Goal: Task Accomplishment & Management: Use online tool/utility

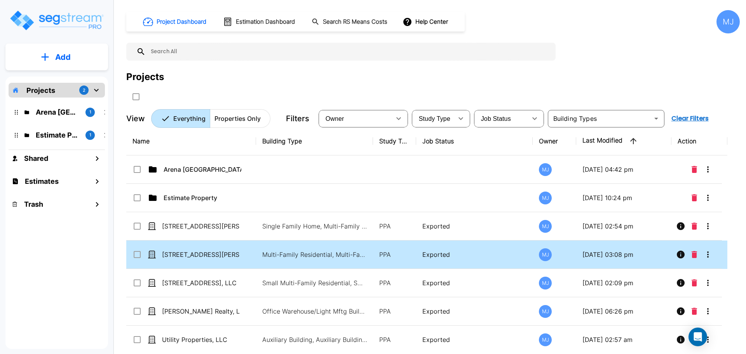
click at [258, 254] on td "Multi-Family Residential, Multi-Family Residential Site" at bounding box center [314, 255] width 117 height 28
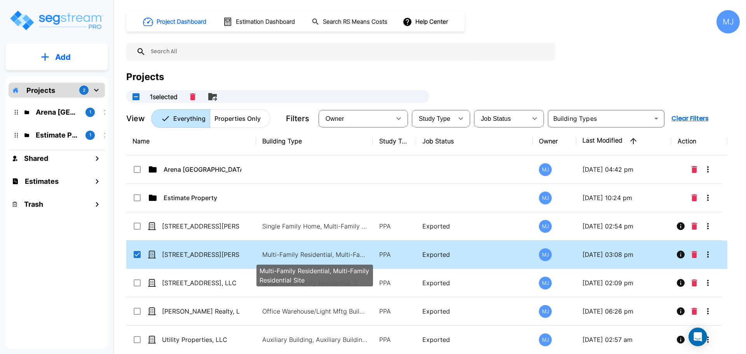
click at [318, 253] on p "Multi-Family Residential, Multi-Family Residential Site" at bounding box center [314, 254] width 105 height 9
checkbox input "false"
click at [319, 253] on p "Multi-Family Residential, Multi-Family Residential Site" at bounding box center [314, 254] width 105 height 9
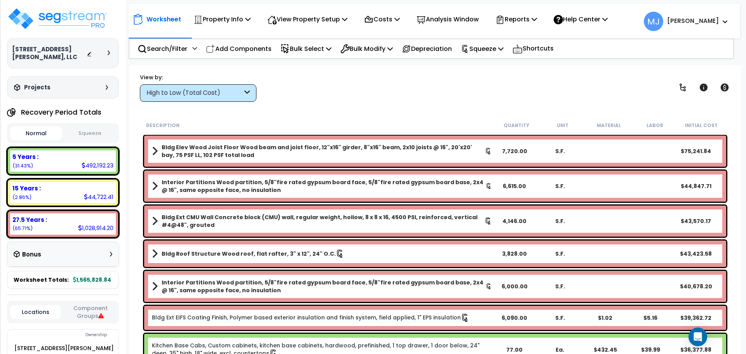
click at [87, 133] on button "Squeeze" at bounding box center [90, 134] width 52 height 14
click at [400, 18] on icon at bounding box center [397, 19] width 5 height 6
click at [531, 19] on p "Reports" at bounding box center [517, 19] width 42 height 10
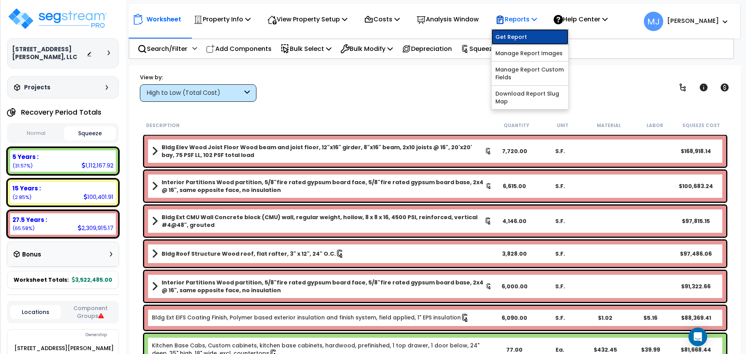
click at [535, 33] on link "Get Report" at bounding box center [530, 37] width 77 height 16
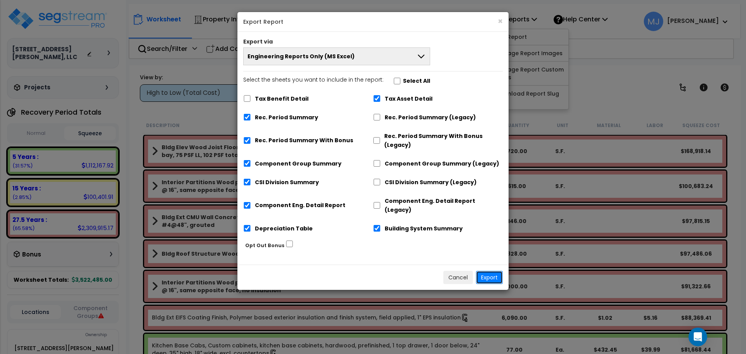
click at [494, 271] on button "Export" at bounding box center [489, 277] width 27 height 13
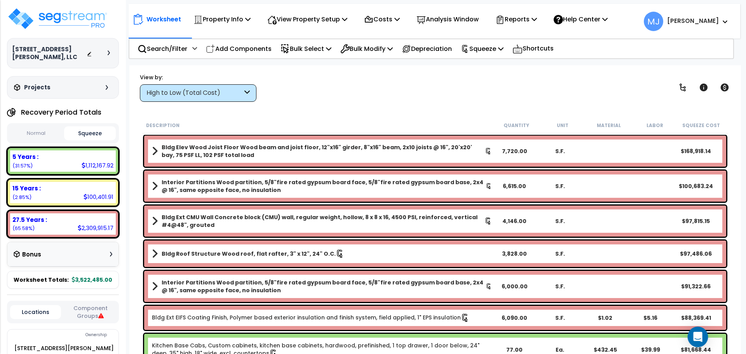
click at [693, 334] on div "Open Intercom Messenger" at bounding box center [698, 337] width 21 height 21
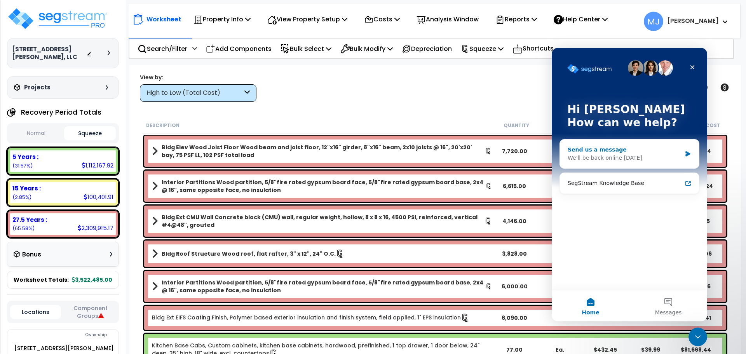
click at [599, 157] on div "We'll be back online [DATE]" at bounding box center [625, 158] width 114 height 8
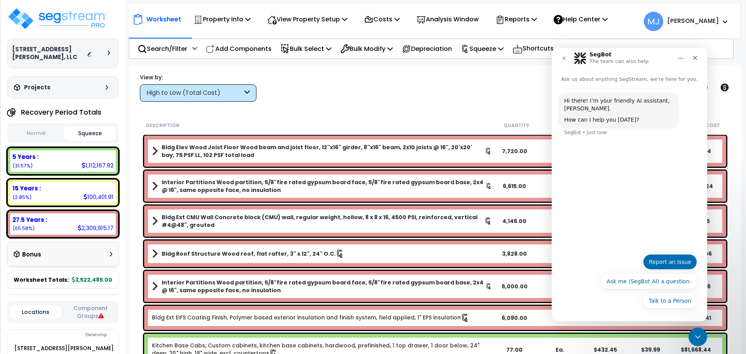
click at [668, 261] on button "Report an Issue" at bounding box center [670, 262] width 54 height 16
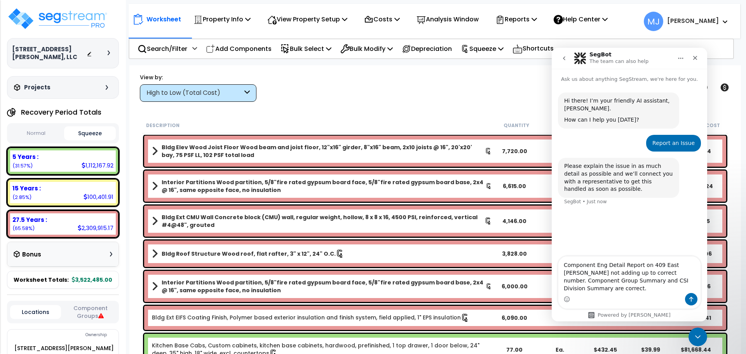
type textarea "Component Eng Detail Report on 409 East [PERSON_NAME] not adding up to correct …"
click at [692, 301] on icon "Send a message…" at bounding box center [691, 299] width 6 height 6
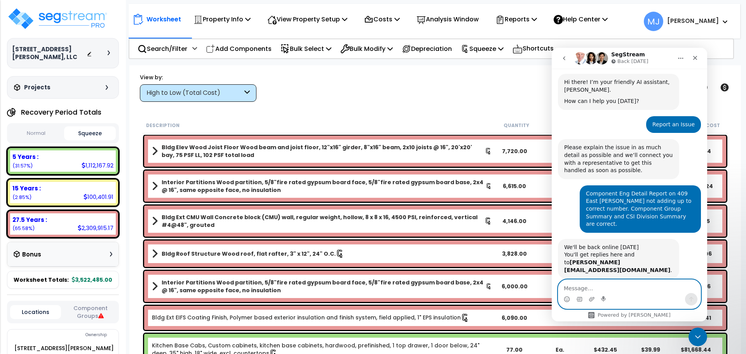
scroll to position [40, 0]
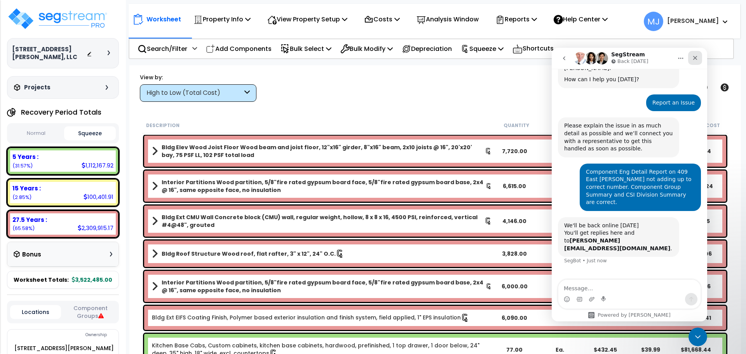
click at [695, 57] on icon "Close" at bounding box center [695, 58] width 4 height 4
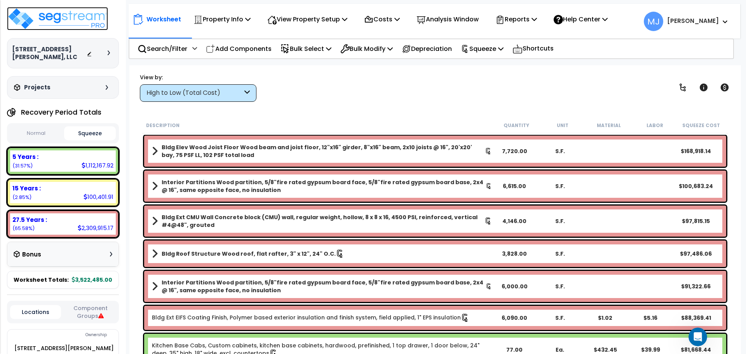
click at [65, 13] on img at bounding box center [57, 18] width 101 height 23
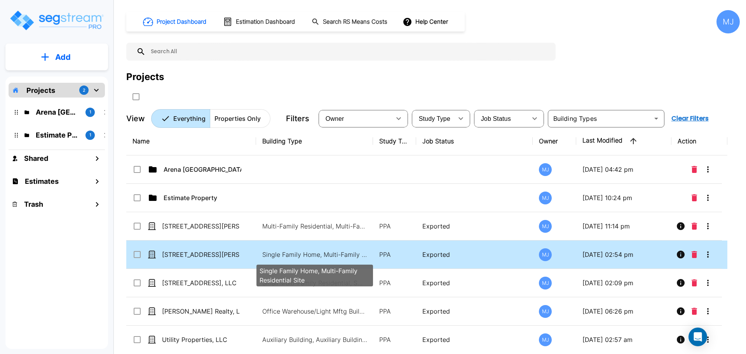
click at [332, 255] on p "Single Family Home, Multi-Family Residential Site" at bounding box center [314, 254] width 105 height 9
checkbox input "false"
click at [332, 255] on p "Single Family Home, Multi-Family Residential Site" at bounding box center [314, 254] width 105 height 9
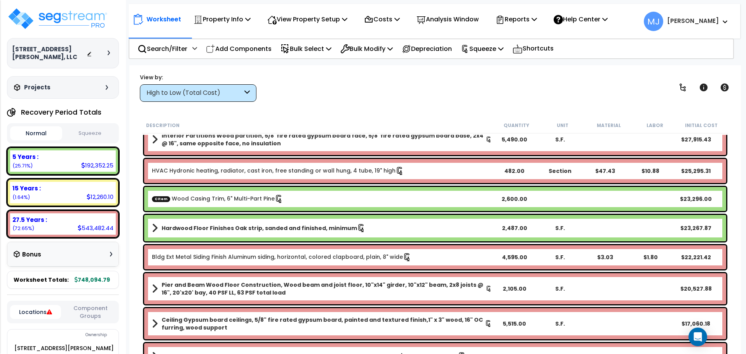
scroll to position [78, 0]
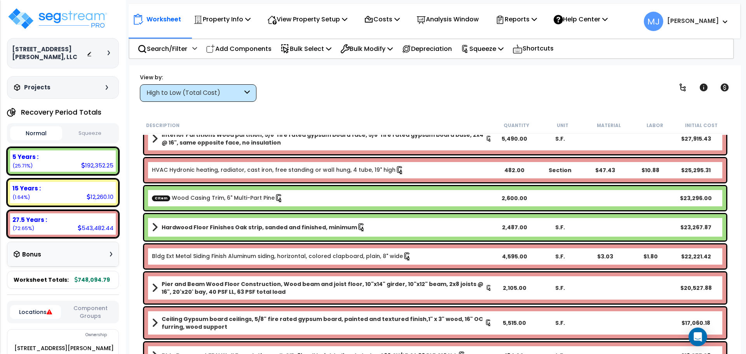
click at [234, 229] on b "Hardwood Floor Finishes Oak strip, sanded and finished, minimum" at bounding box center [260, 227] width 196 height 8
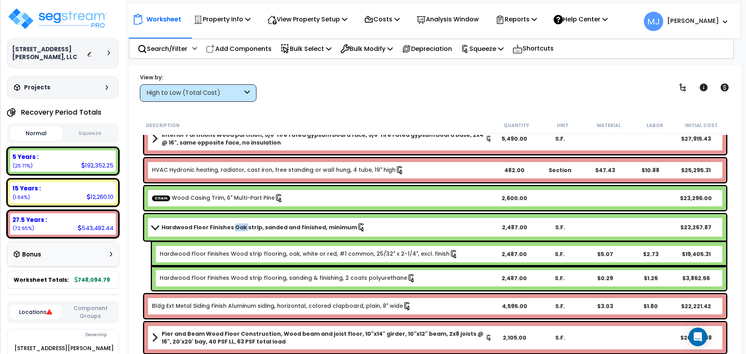
click at [234, 229] on b "Hardwood Floor Finishes Oak strip, sanded and finished, minimum" at bounding box center [260, 227] width 196 height 8
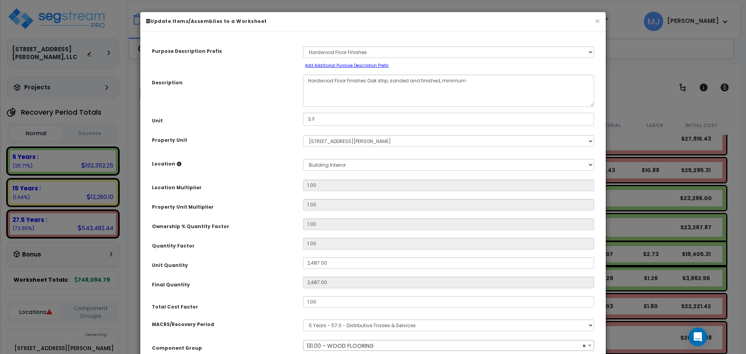
select select "47949"
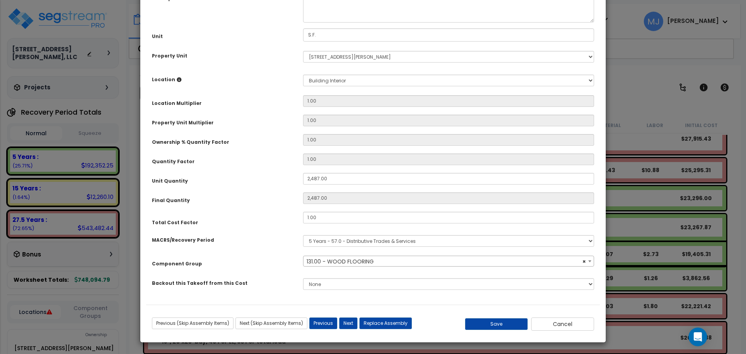
scroll to position [85, 0]
type input ".75"
click at [507, 324] on button "Save" at bounding box center [496, 324] width 63 height 12
type input "2487.00"
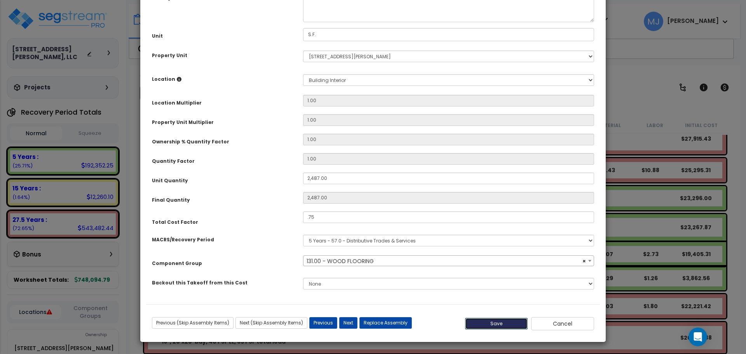
type input "0.75"
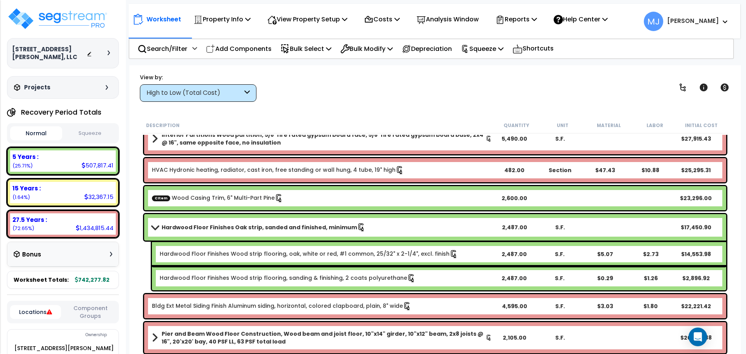
click at [265, 222] on div "Hardwood Floor Finishes Oak strip, sanded and finished, minimum 2,487.00 S.F. $…" at bounding box center [435, 227] width 582 height 26
click at [236, 226] on b "Hardwood Floor Finishes Oak strip, sanded and finished, minimum" at bounding box center [260, 227] width 196 height 8
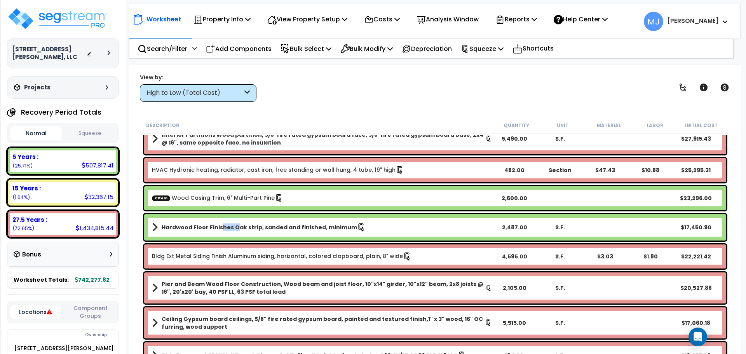
click at [219, 234] on div "Hardwood Floor Finishes Oak strip, sanded and finished, minimum 2,487.00 S.F. $…" at bounding box center [435, 227] width 582 height 26
click at [173, 234] on div "Hardwood Floor Finishes Oak strip, sanded and finished, minimum 2,487.00 S.F. $…" at bounding box center [435, 227] width 582 height 26
click at [186, 230] on b "Hardwood Floor Finishes Oak strip, sanded and finished, minimum" at bounding box center [260, 227] width 196 height 8
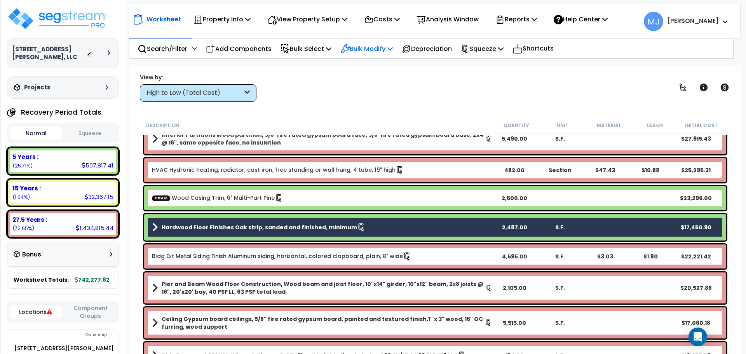
click at [393, 48] on icon at bounding box center [390, 48] width 5 height 6
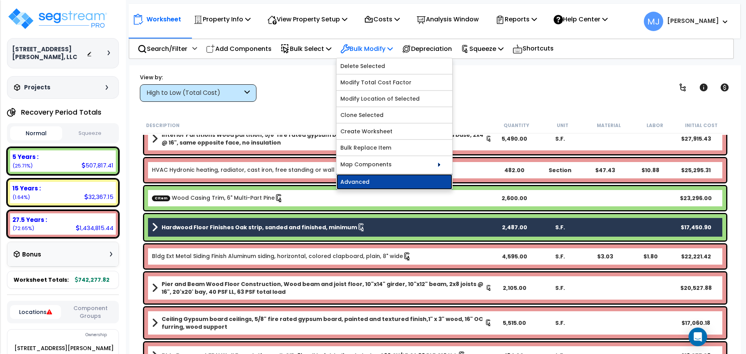
click at [378, 182] on link "Advanced" at bounding box center [395, 182] width 116 height 16
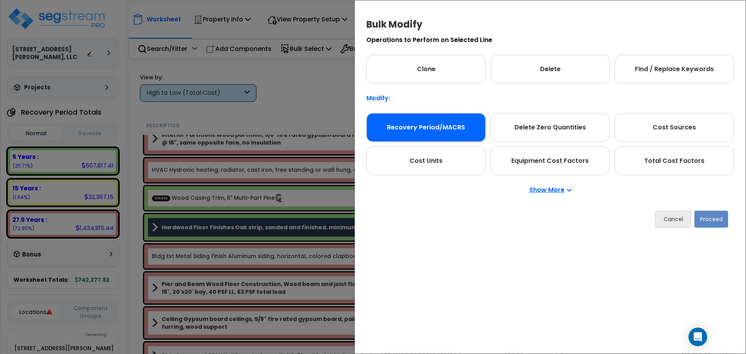
click at [445, 129] on div "Recovery Period/MACRS" at bounding box center [426, 127] width 119 height 29
click at [448, 129] on div "Recovery Period/MACRS" at bounding box center [426, 127] width 119 height 29
click at [720, 217] on button "Proceed" at bounding box center [712, 219] width 34 height 17
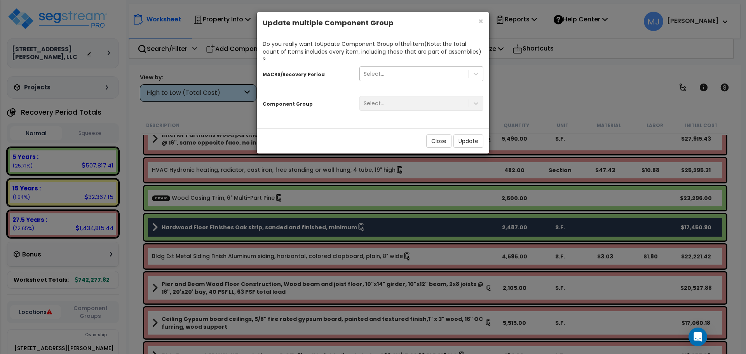
click at [435, 68] on div "Select..." at bounding box center [414, 74] width 109 height 12
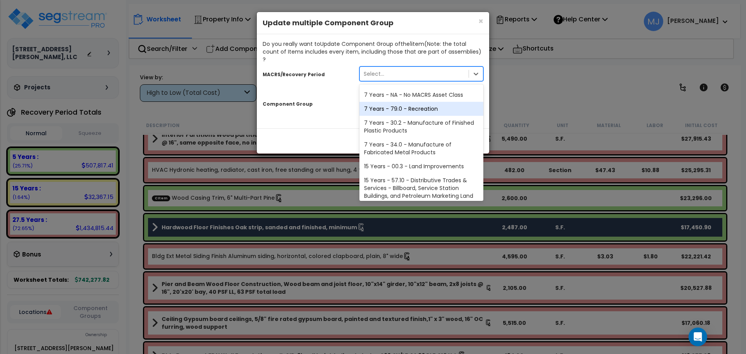
scroll to position [109, 0]
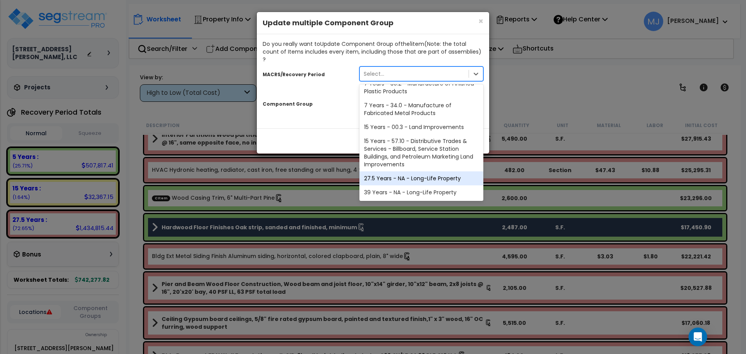
click at [421, 171] on div "27.5 Years - NA - Long-Life Property" at bounding box center [422, 178] width 124 height 14
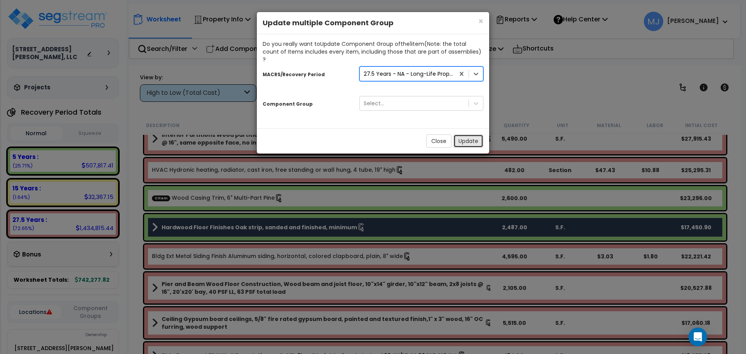
click at [467, 134] on button "Update" at bounding box center [469, 140] width 30 height 13
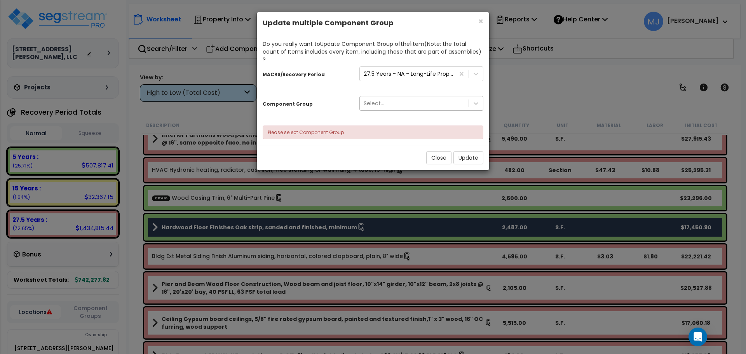
click at [429, 97] on div "Select..." at bounding box center [414, 103] width 109 height 12
type input "flooring"
drag, startPoint x: 429, startPoint y: 97, endPoint x: 336, endPoint y: 97, distance: 92.9
click at [336, 97] on div "Component Group 107 results available. Select is focused ,type to refine list, …" at bounding box center [373, 105] width 232 height 24
type input "h"
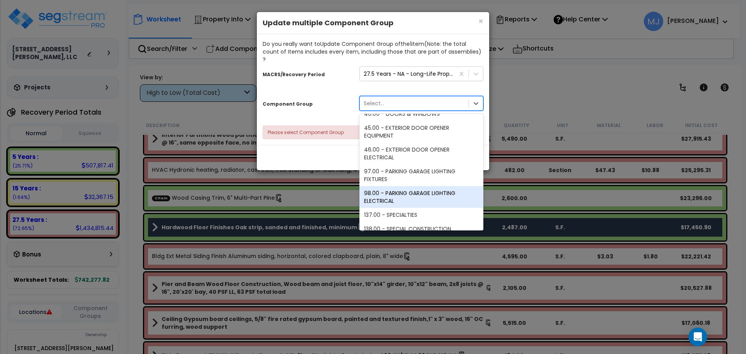
scroll to position [1469, 0]
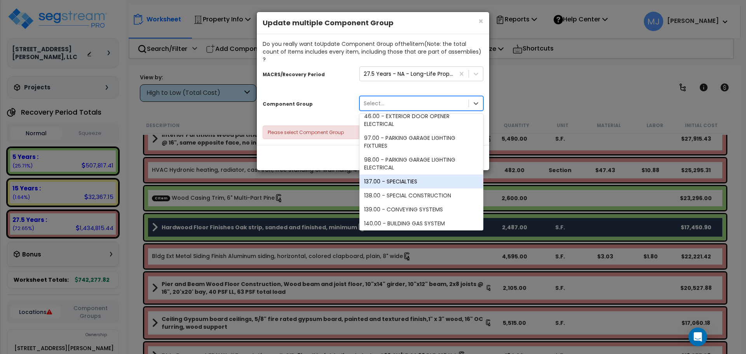
click at [405, 175] on div "137.00 - SPECIALTIES" at bounding box center [422, 182] width 124 height 14
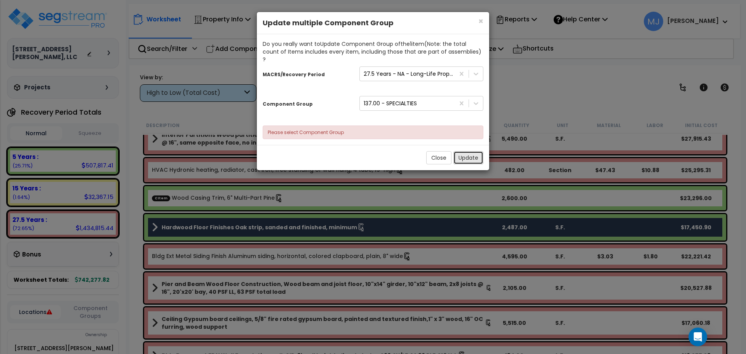
click at [472, 151] on button "Update" at bounding box center [469, 157] width 30 height 13
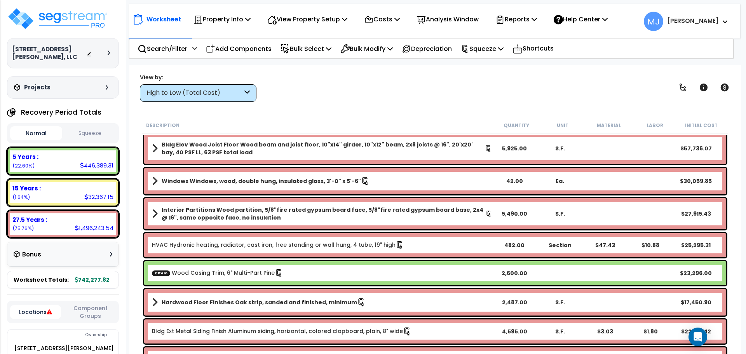
scroll to position [0, 0]
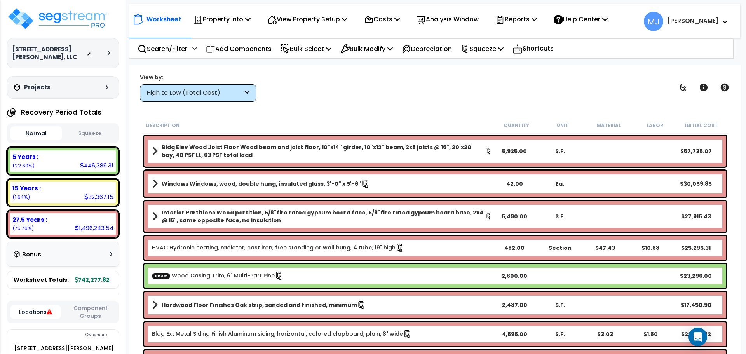
click at [104, 134] on button "Squeeze" at bounding box center [90, 134] width 52 height 14
click at [488, 46] on p "Squeeze" at bounding box center [482, 49] width 43 height 10
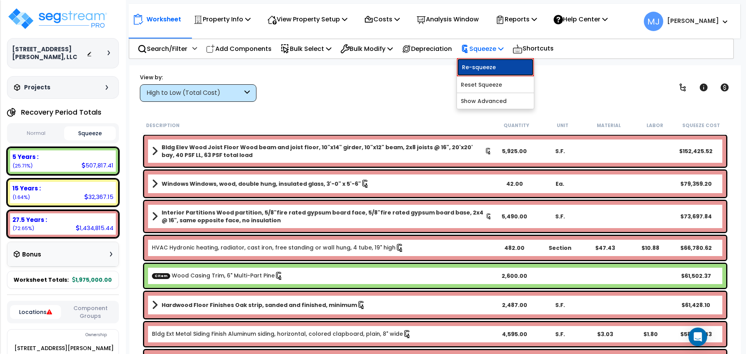
click at [490, 65] on link "Re-squeeze" at bounding box center [495, 67] width 77 height 18
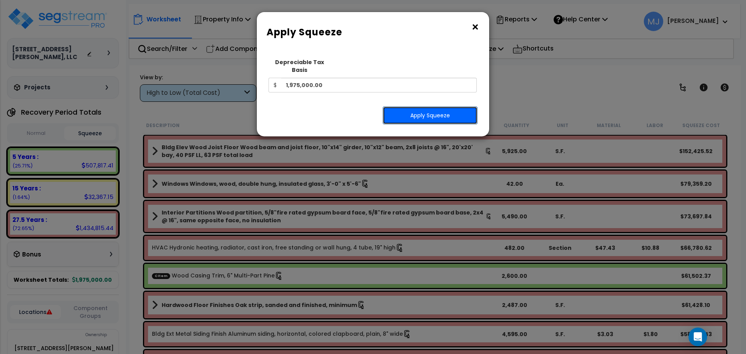
click at [444, 107] on button "Apply Squeeze" at bounding box center [430, 116] width 95 height 18
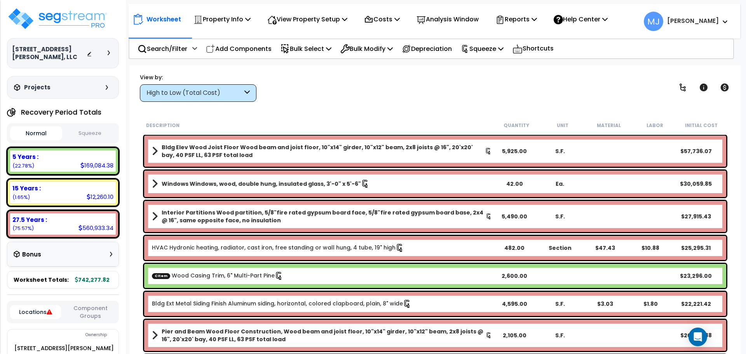
click at [92, 130] on button "Squeeze" at bounding box center [90, 134] width 52 height 14
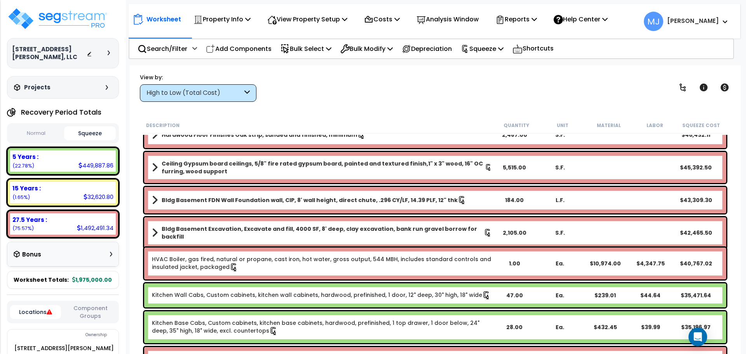
scroll to position [194, 0]
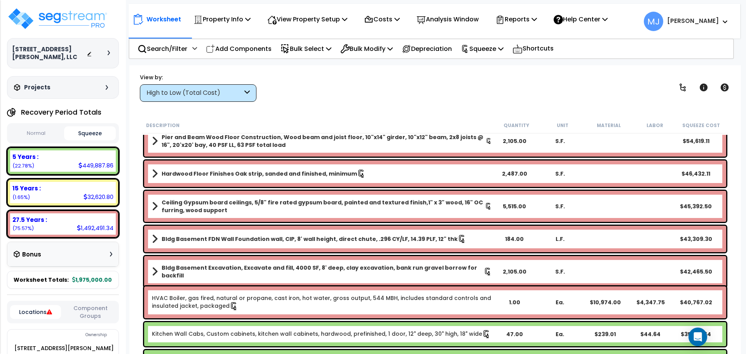
click at [268, 173] on b "Hardwood Floor Finishes Oak strip, sanded and finished, minimum" at bounding box center [260, 174] width 196 height 8
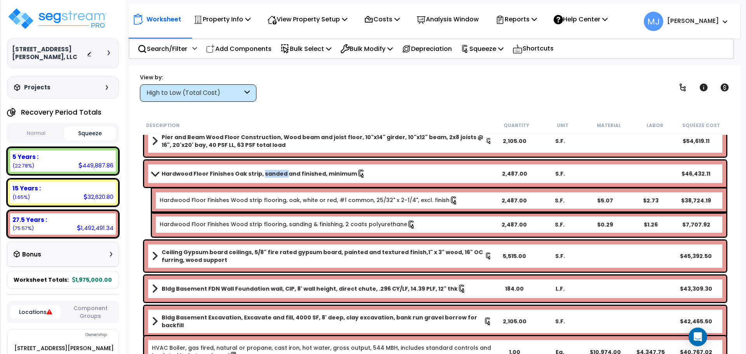
click at [268, 173] on b "Hardwood Floor Finishes Oak strip, sanded and finished, minimum" at bounding box center [260, 174] width 196 height 8
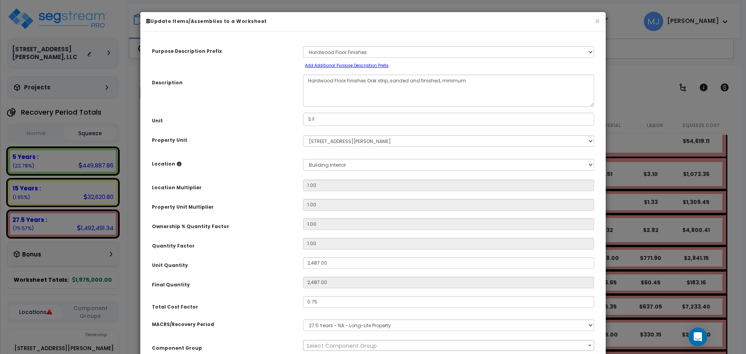
select select "48258"
click at [325, 301] on input "0.75" at bounding box center [448, 302] width 291 height 12
click at [331, 306] on input "0.75" at bounding box center [448, 302] width 291 height 12
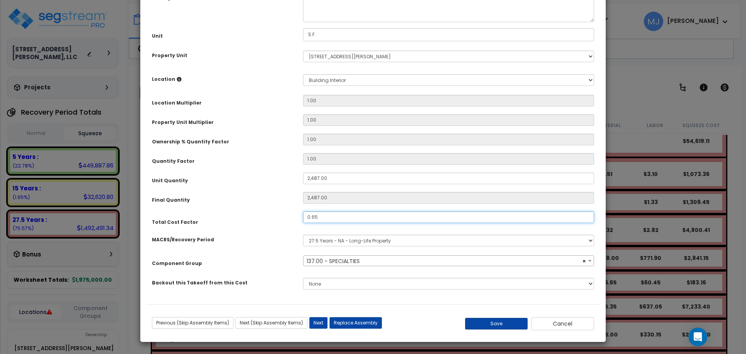
type input "0.65"
click at [485, 320] on button "Save" at bounding box center [496, 324] width 63 height 12
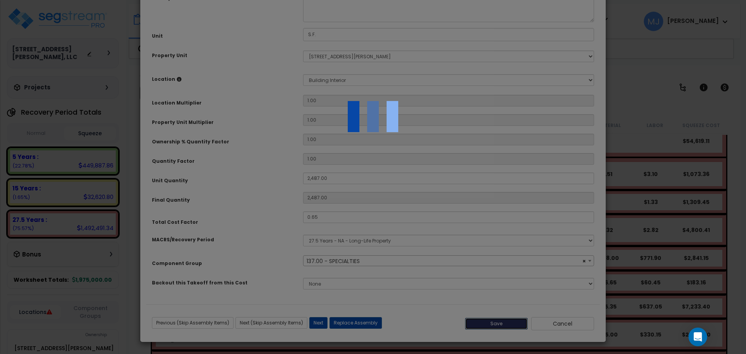
type input "2487.00"
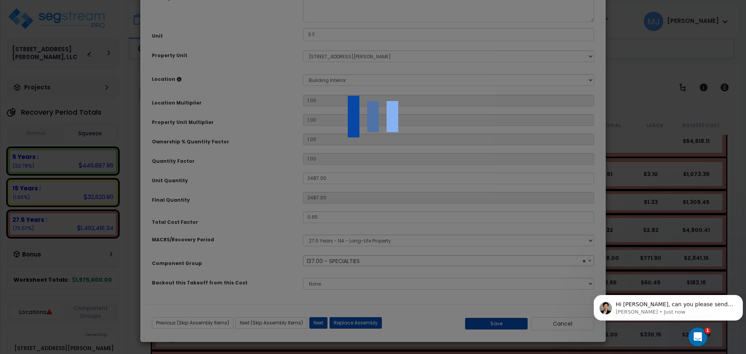
scroll to position [0, 0]
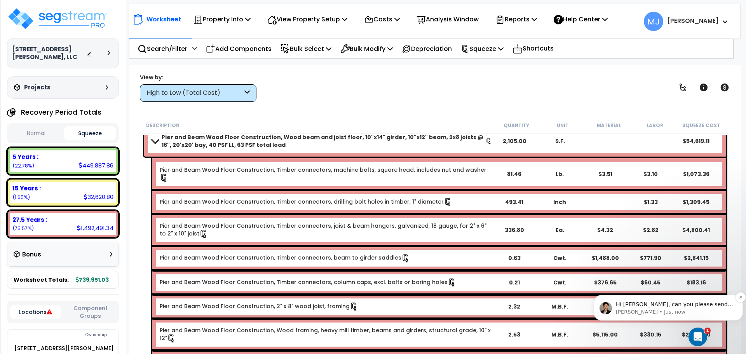
click at [666, 307] on p "Hi [PERSON_NAME], can you please send the report and worksheet URL?" at bounding box center [674, 305] width 117 height 8
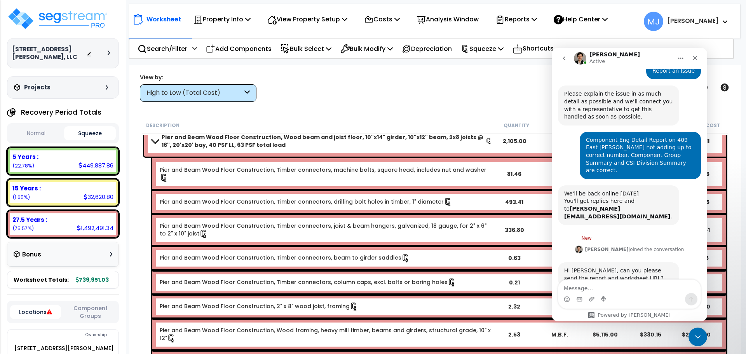
scroll to position [80, 0]
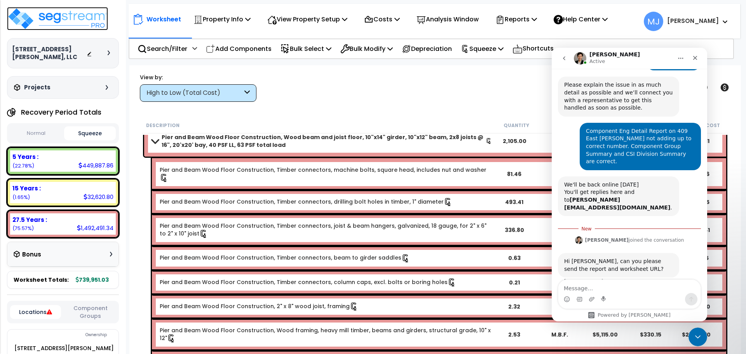
click at [77, 15] on img at bounding box center [57, 18] width 101 height 23
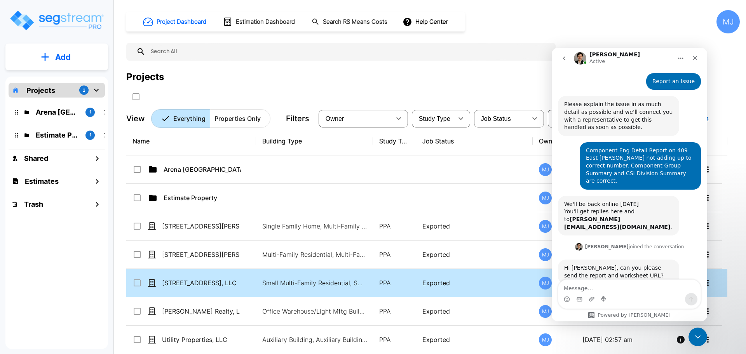
scroll to position [67, 0]
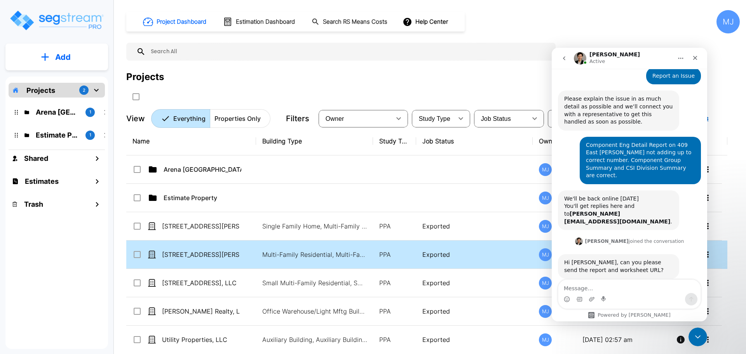
click at [210, 248] on td "[STREET_ADDRESS][PERSON_NAME], LLC" at bounding box center [191, 255] width 130 height 28
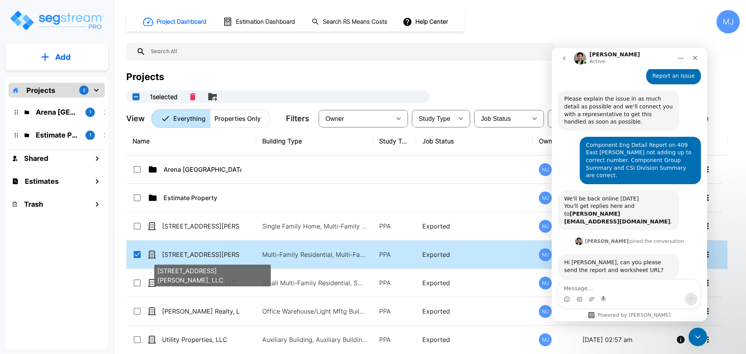
click at [239, 256] on p "[STREET_ADDRESS][PERSON_NAME], LLC" at bounding box center [201, 254] width 78 height 9
checkbox input "false"
click at [239, 256] on p "[STREET_ADDRESS][PERSON_NAME], LLC" at bounding box center [201, 254] width 78 height 9
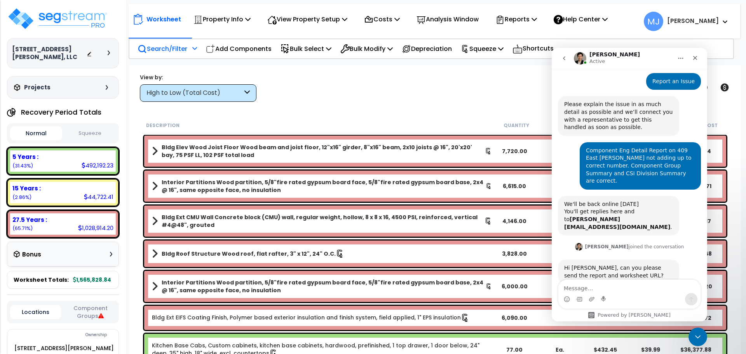
scroll to position [67, 0]
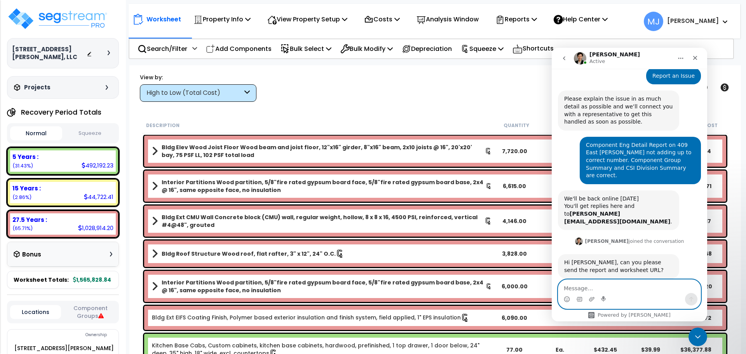
click at [586, 285] on textarea "Message…" at bounding box center [630, 286] width 142 height 13
paste textarea "[URL][DOMAIN_NAME]"
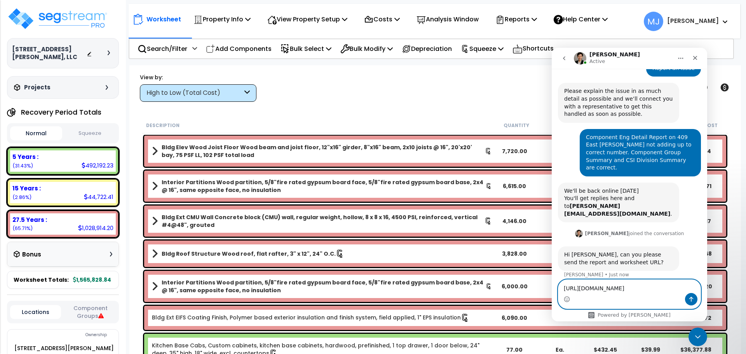
type textarea "[URL][DOMAIN_NAME]"
click at [692, 297] on icon "Send a message…" at bounding box center [692, 299] width 4 height 5
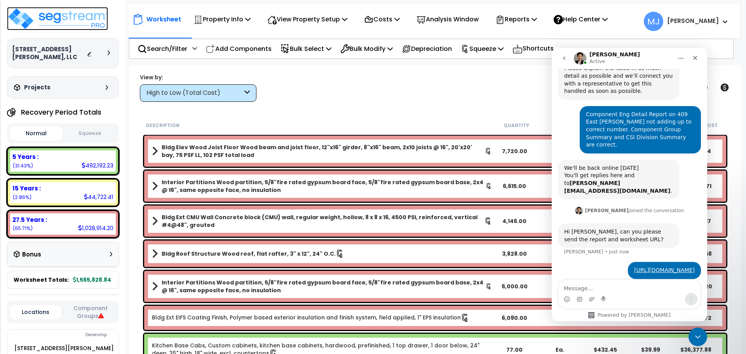
click at [91, 26] on img at bounding box center [57, 18] width 101 height 23
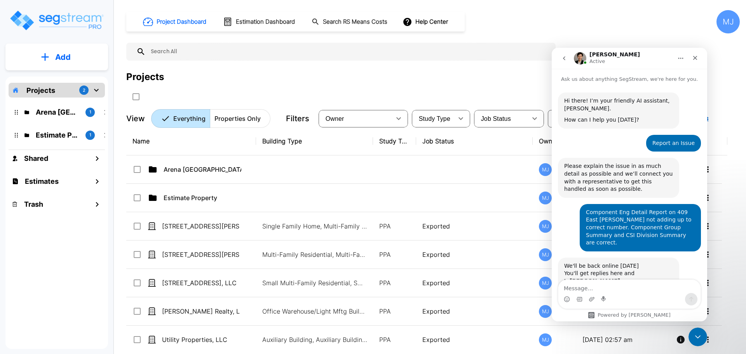
scroll to position [98, 0]
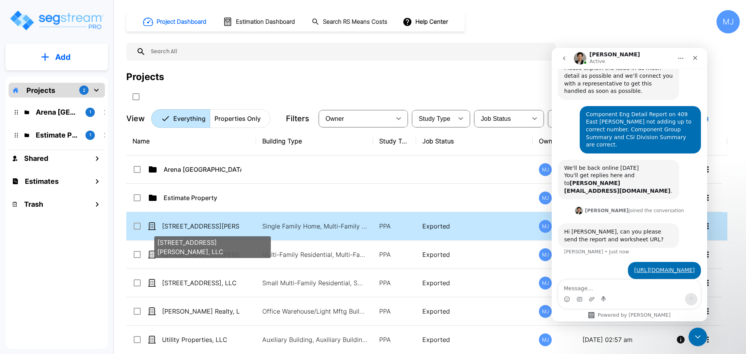
click at [184, 227] on p "[STREET_ADDRESS][PERSON_NAME], LLC" at bounding box center [201, 226] width 78 height 9
checkbox input "true"
click at [184, 227] on p "[STREET_ADDRESS][PERSON_NAME], LLC" at bounding box center [201, 226] width 78 height 9
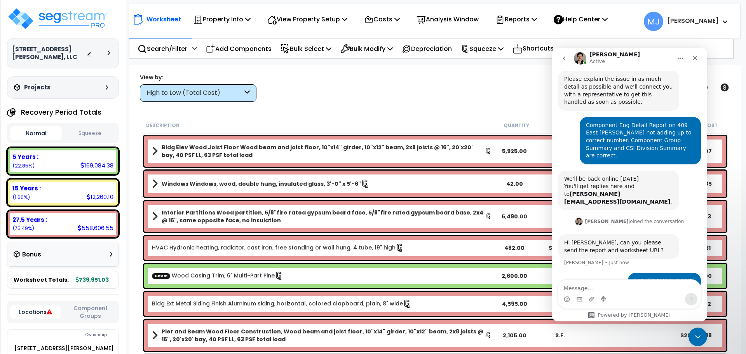
scroll to position [98, 0]
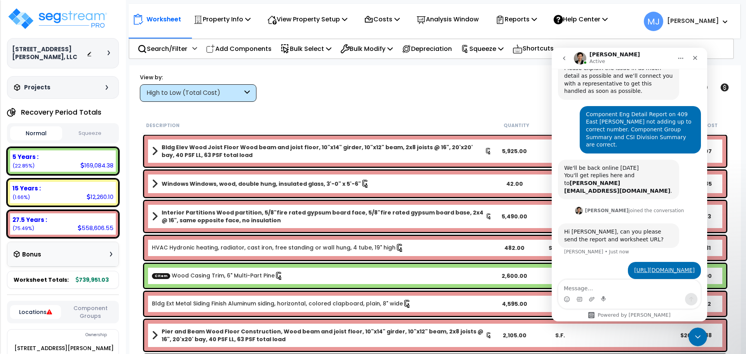
click at [95, 136] on button "Squeeze" at bounding box center [90, 134] width 52 height 14
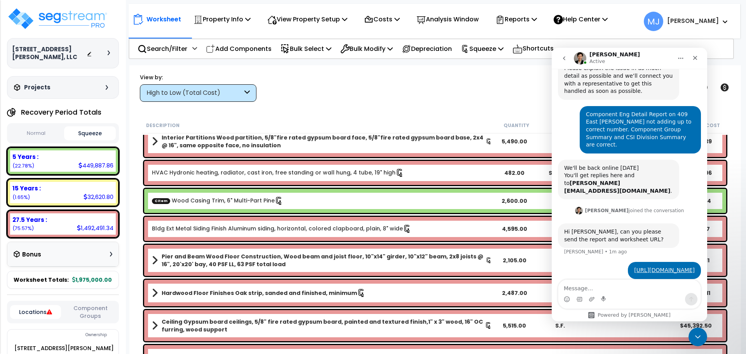
scroll to position [0, 0]
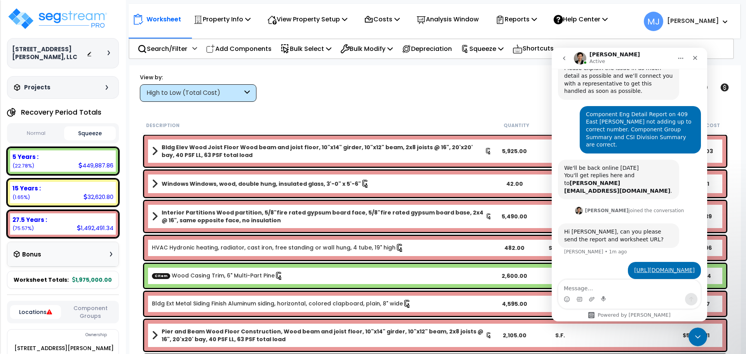
click at [353, 155] on b "Bldg Elev Wood Joist Floor Wood beam and joist floor, 10"x14" girder, 10"x12" b…" at bounding box center [323, 151] width 323 height 16
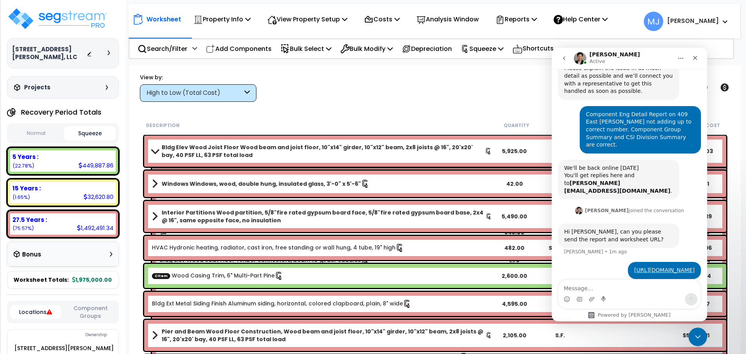
click at [353, 155] on b "Bldg Elev Wood Joist Floor Wood beam and joist floor, 10"x14" girder, 10"x12" b…" at bounding box center [323, 151] width 323 height 16
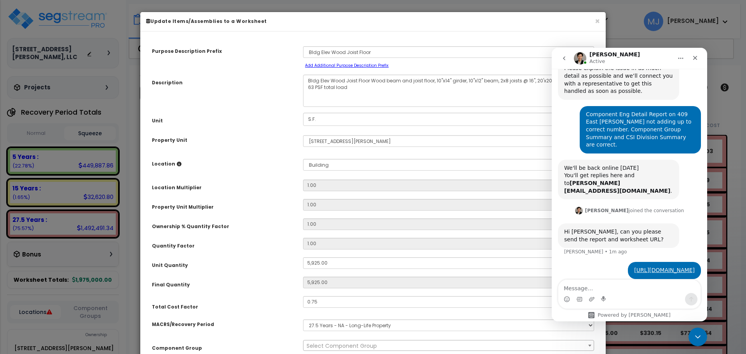
select select "47848"
click at [322, 303] on input "0.75" at bounding box center [448, 302] width 291 height 12
click at [319, 303] on input "0.75" at bounding box center [448, 302] width 291 height 12
click at [328, 300] on input "0.75" at bounding box center [448, 302] width 291 height 12
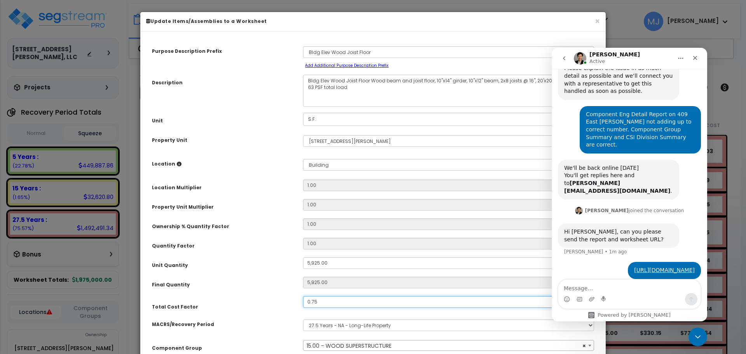
click at [370, 301] on input "0.75" at bounding box center [448, 302] width 291 height 12
click at [419, 296] on input "0.75" at bounding box center [448, 302] width 291 height 12
click at [339, 300] on input "0.75" at bounding box center [448, 302] width 291 height 12
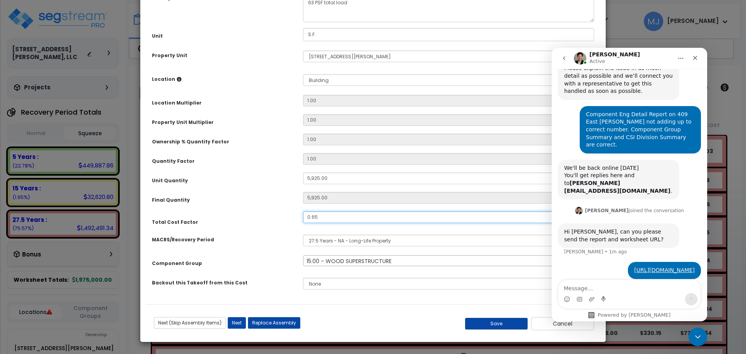
type input "0.65"
click at [491, 321] on button "Save" at bounding box center [496, 324] width 63 height 12
type input "5925.00"
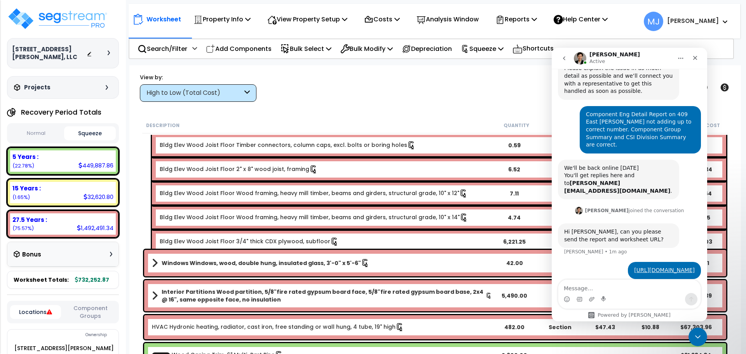
scroll to position [155, 0]
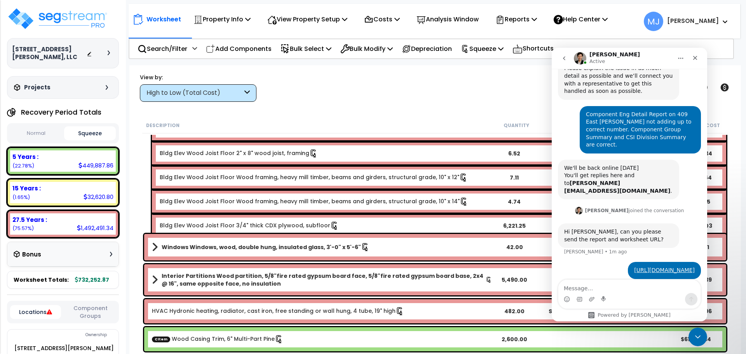
click at [271, 244] on b "Windows Windows, wood, double hung, insulated glass, 3'-0" x 5'-6"" at bounding box center [261, 247] width 199 height 8
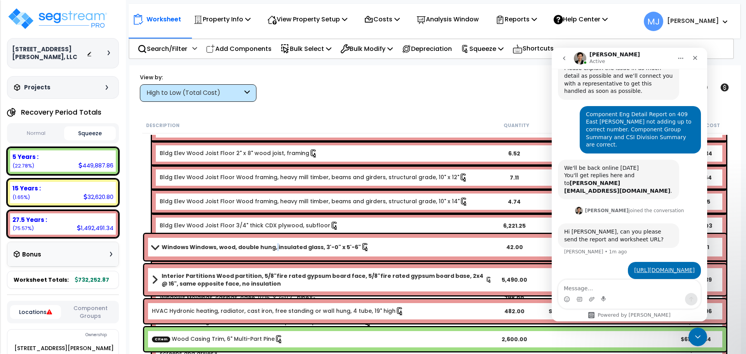
click at [271, 244] on b "Windows Windows, wood, double hung, insulated glass, 3'-0" x 5'-6"" at bounding box center [261, 247] width 199 height 8
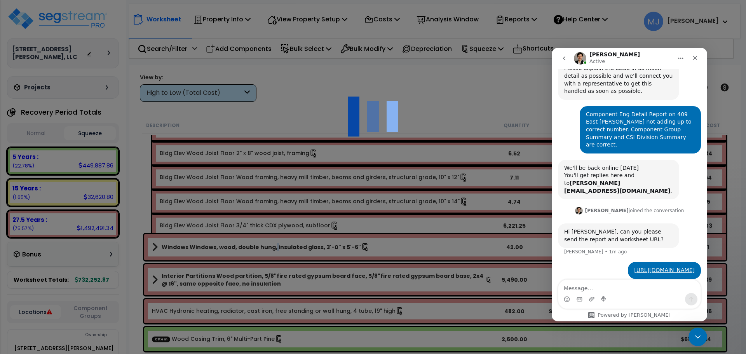
scroll to position [0, 0]
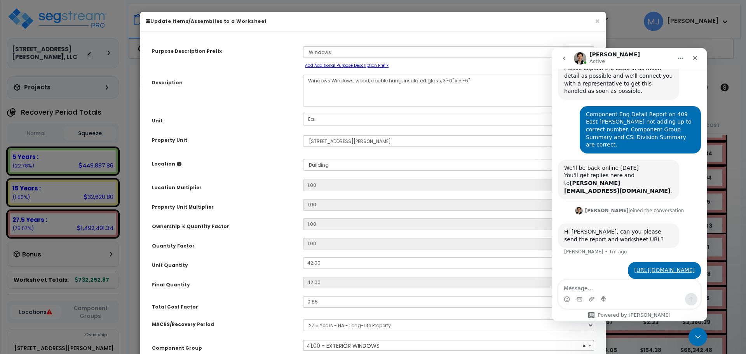
select select "47868"
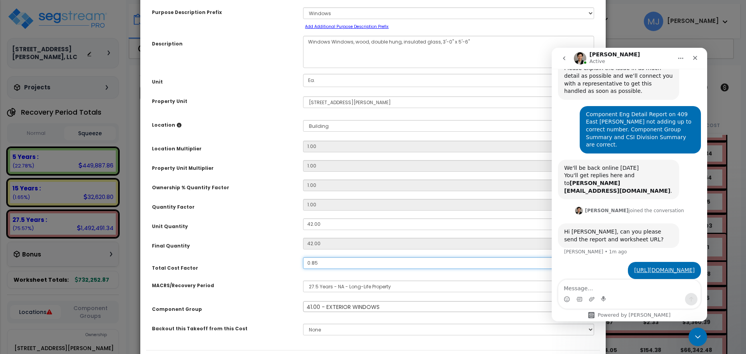
click at [330, 263] on input "0.85" at bounding box center [448, 263] width 291 height 12
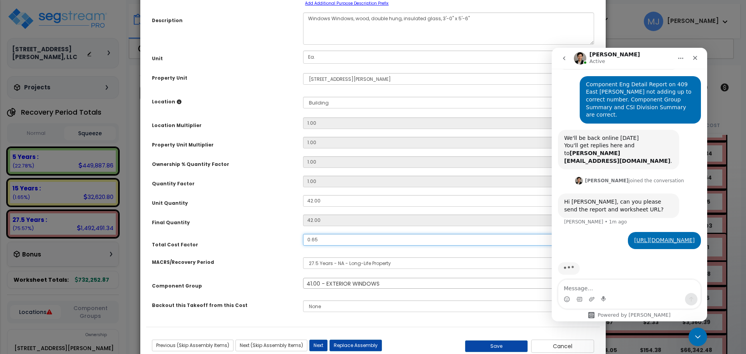
scroll to position [85, 0]
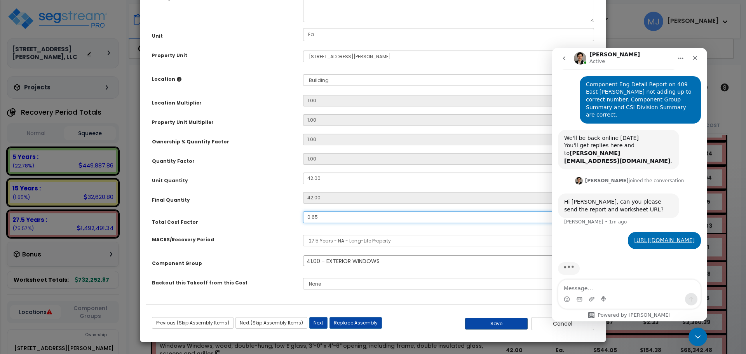
type input "0.65"
click at [504, 322] on button "Save" at bounding box center [496, 324] width 63 height 12
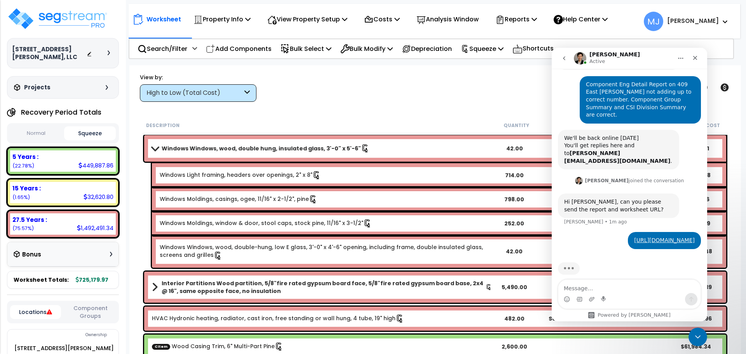
scroll to position [272, 0]
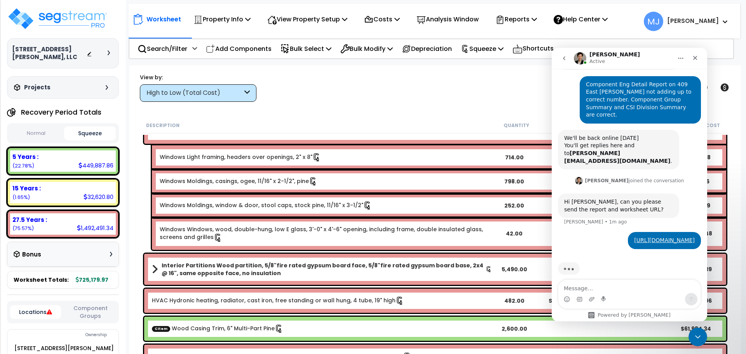
click at [297, 266] on b "Interior Partitions Wood partition, 5/8"fire rated gypsum board face, 5/8"fire …" at bounding box center [324, 270] width 324 height 16
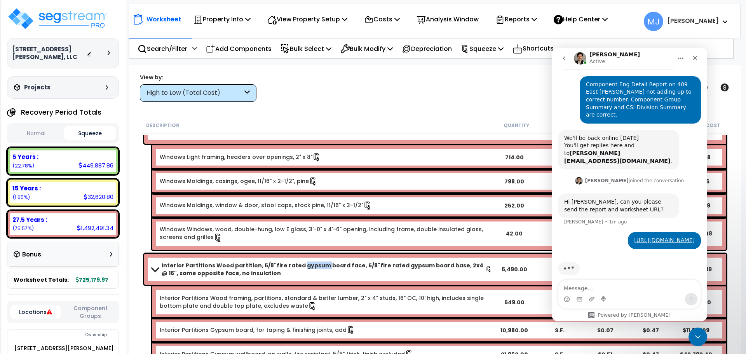
click at [297, 266] on b "Interior Partitions Wood partition, 5/8"fire rated gypsum board face, 5/8"fire …" at bounding box center [324, 270] width 324 height 16
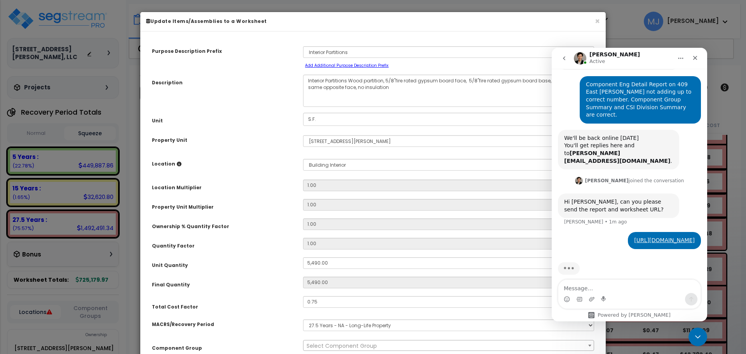
scroll to position [85, 0]
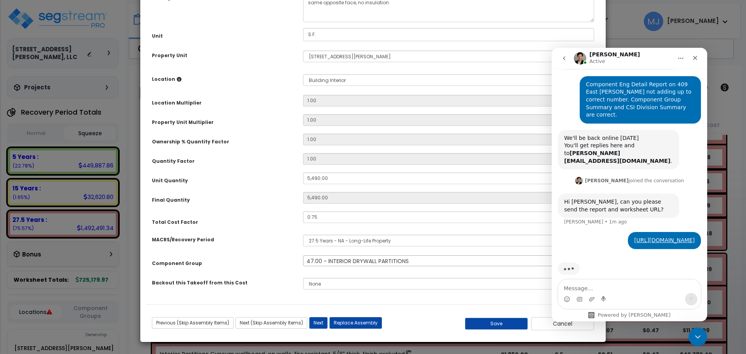
select select "47872"
click at [325, 216] on input "0.75" at bounding box center [448, 217] width 291 height 12
click at [329, 216] on input "0.75" at bounding box center [448, 217] width 291 height 12
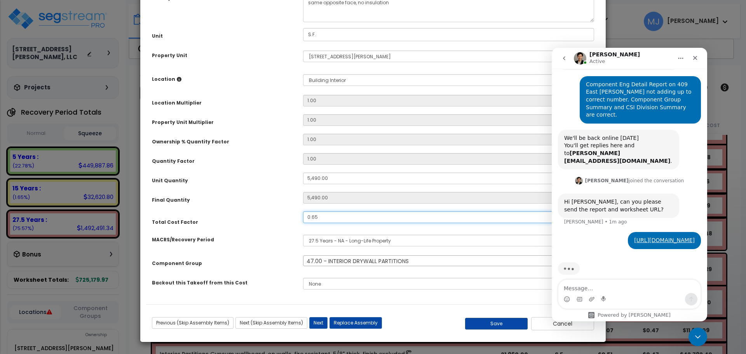
type input "0.65"
click at [494, 320] on button "Save" at bounding box center [496, 324] width 63 height 12
type input "5490.00"
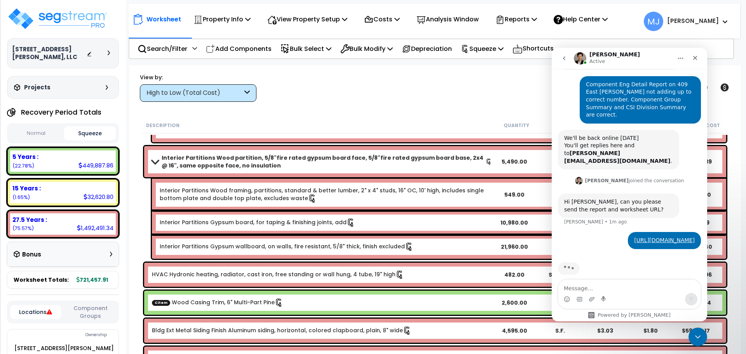
scroll to position [389, 0]
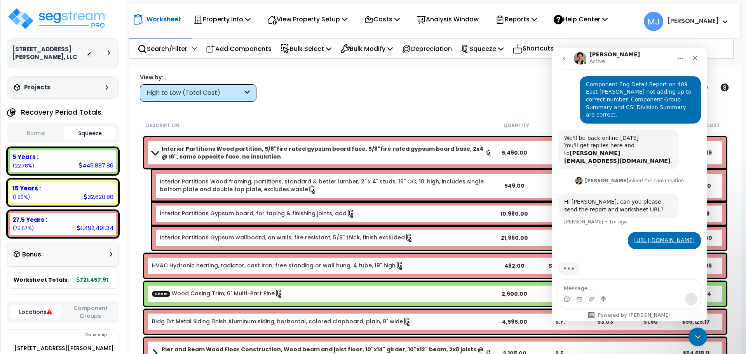
click at [277, 267] on link "HVAC Hydronic heating, radiator, cast iron, free standing or wall hung, 4 tube,…" at bounding box center [278, 266] width 252 height 9
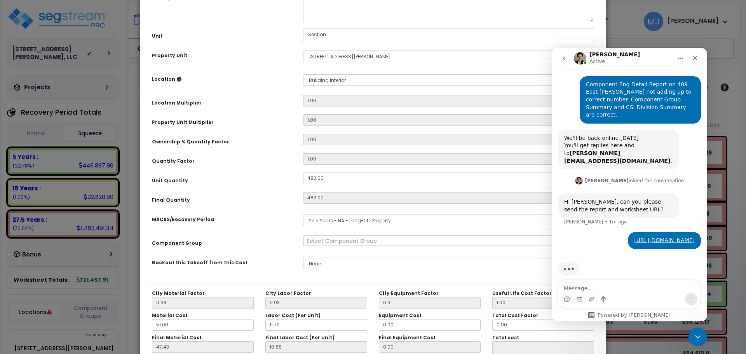
scroll to position [0, 0]
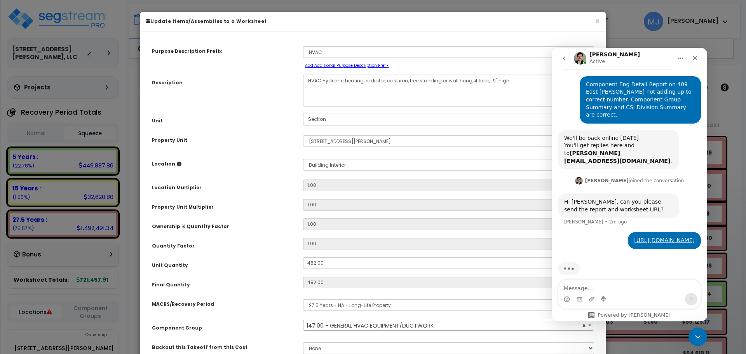
select select "47960"
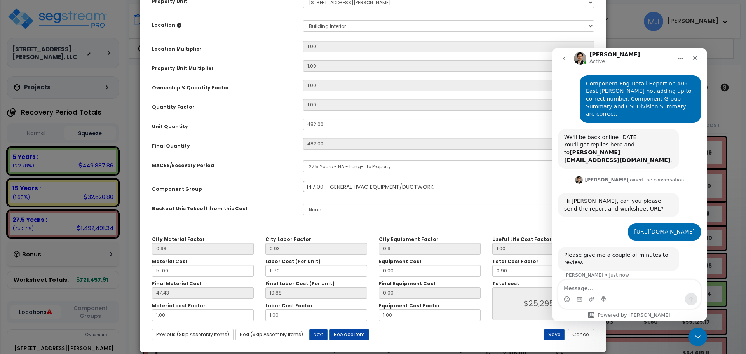
scroll to position [149, 0]
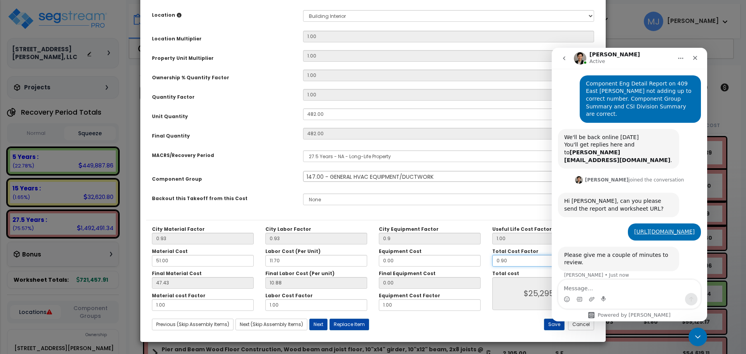
click at [515, 262] on input "0.90" at bounding box center [543, 261] width 102 height 12
type input "0.9"
type input "$25,294.88"
type input "0."
type input "$0.00"
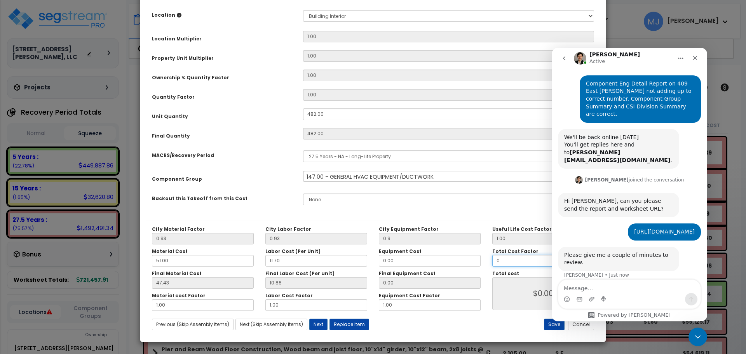
type input "0.6"
type input "$16,863.25"
type input "0.65"
type input "$18,268.52"
type input "0.65"
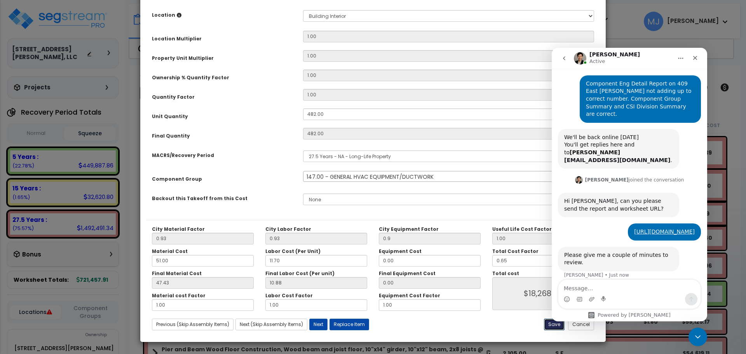
type input "$18,268.52"
click at [555, 325] on button "Save" at bounding box center [554, 325] width 21 height 12
type input "0.90"
type input "18268.52"
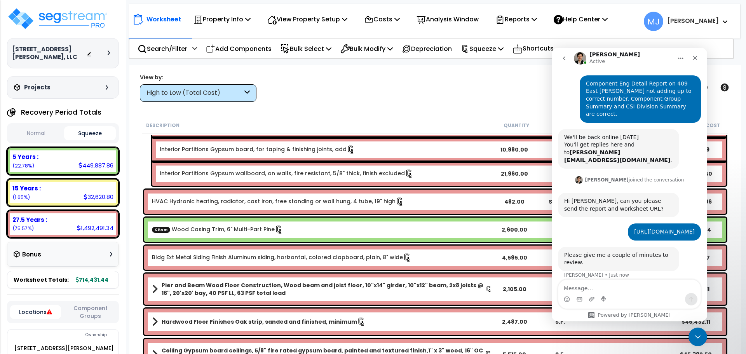
scroll to position [466, 0]
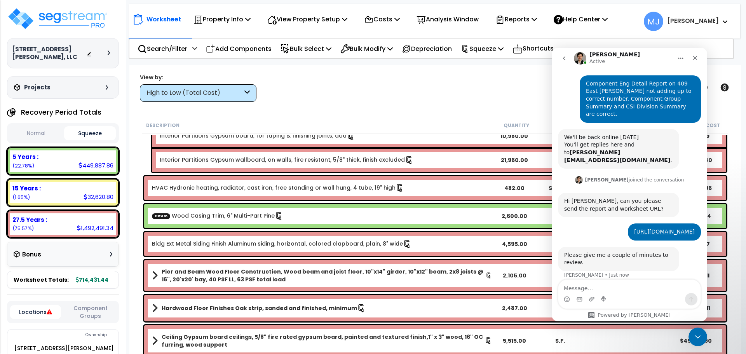
click at [295, 270] on b "Pier and Beam Wood Floor Construction, Wood beam and joist floor, 10"x14" girde…" at bounding box center [324, 276] width 324 height 16
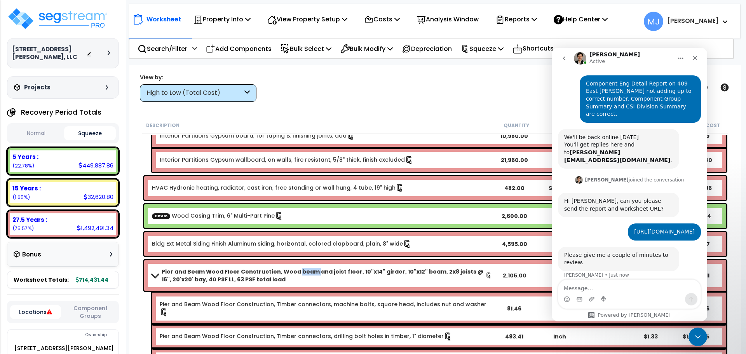
click at [295, 270] on b "Pier and Beam Wood Floor Construction, Wood beam and joist floor, 10"x14" girde…" at bounding box center [324, 276] width 324 height 16
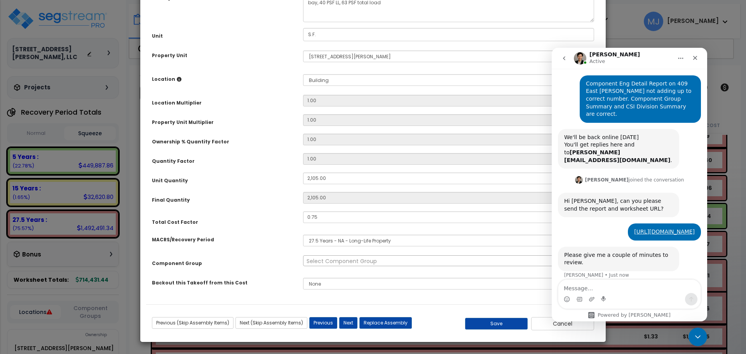
scroll to position [0, 0]
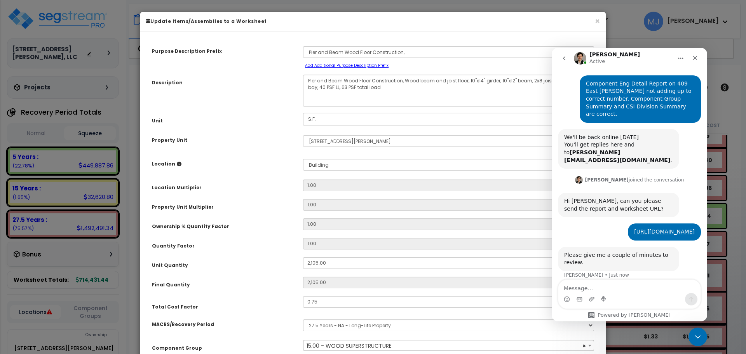
select select "47848"
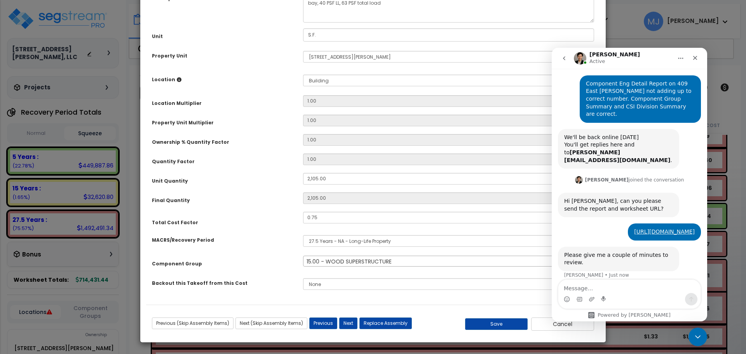
scroll to position [85, 0]
click at [330, 220] on input "0.75" at bounding box center [448, 217] width 291 height 12
click at [328, 219] on input "0.75" at bounding box center [448, 217] width 291 height 12
type input "0.65"
click at [489, 321] on button "Save" at bounding box center [496, 324] width 63 height 12
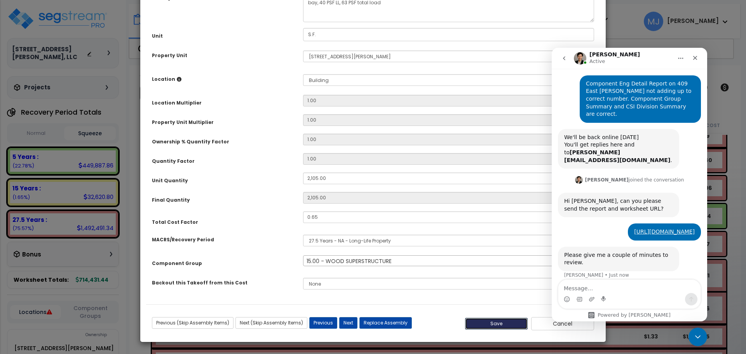
type input "2105.00"
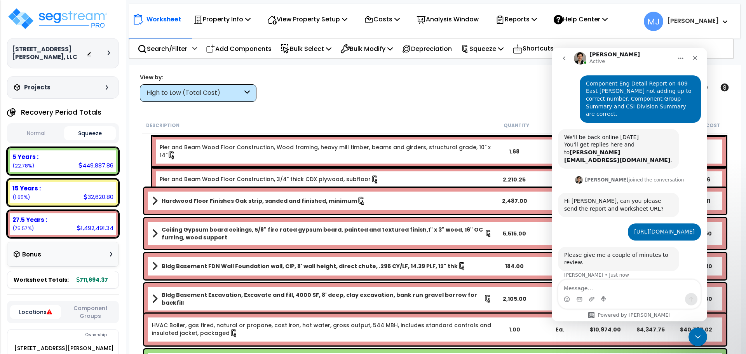
scroll to position [816, 0]
click at [242, 199] on b "Hardwood Floor Finishes Oak strip, sanded and finished, minimum" at bounding box center [260, 201] width 196 height 8
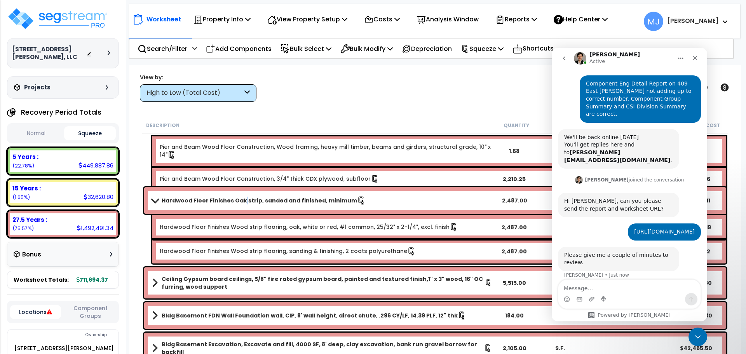
click at [242, 199] on b "Hardwood Floor Finishes Oak strip, sanded and finished, minimum" at bounding box center [260, 201] width 196 height 8
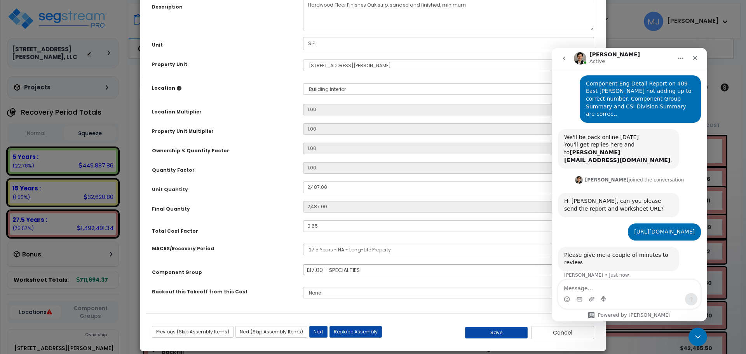
scroll to position [85, 0]
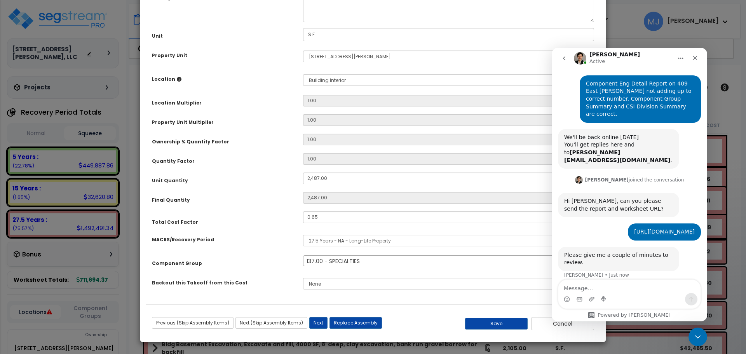
select select "48258"
drag, startPoint x: 504, startPoint y: 323, endPoint x: 503, endPoint y: 318, distance: 4.4
click at [503, 320] on button "Save" at bounding box center [496, 324] width 63 height 12
type input "2487.00"
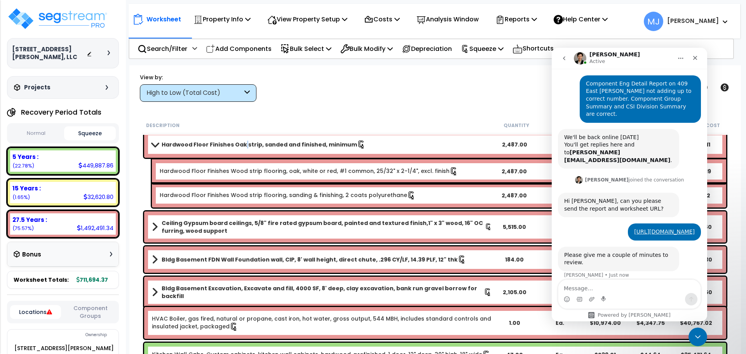
scroll to position [894, 0]
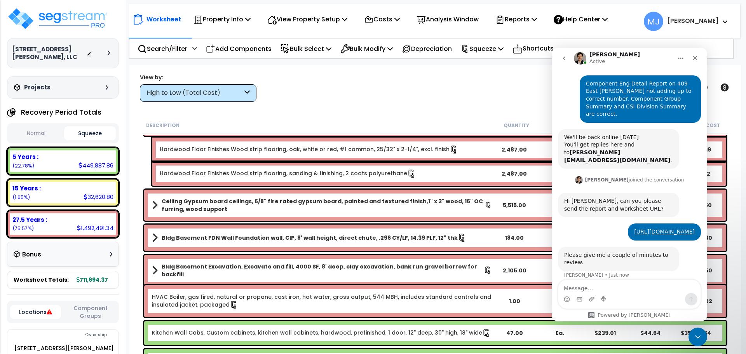
click at [285, 200] on b "Ceiling Gypsum board ceilings, 5/8" fire rated gypsum board, painted and textur…" at bounding box center [323, 205] width 323 height 16
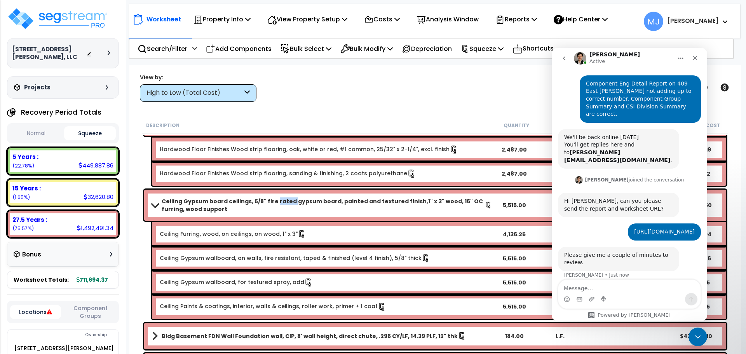
click at [285, 200] on b "Ceiling Gypsum board ceilings, 5/8" fire rated gypsum board, painted and textur…" at bounding box center [323, 205] width 323 height 16
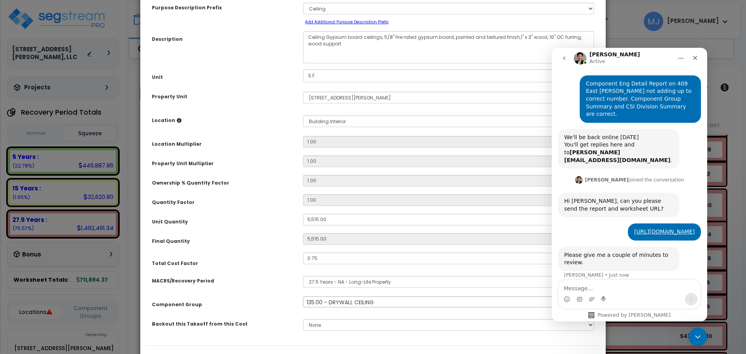
scroll to position [85, 0]
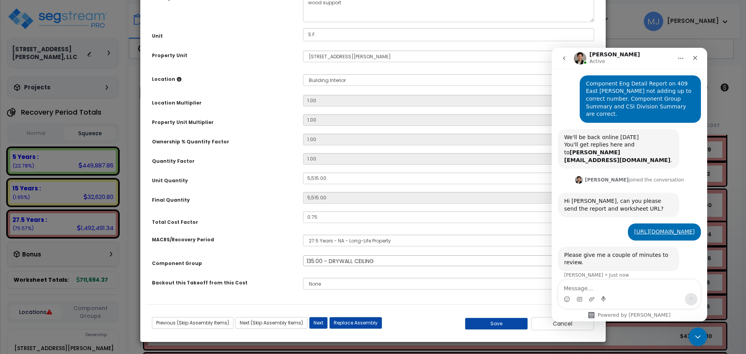
select select "47953"
click at [314, 218] on input "0.75" at bounding box center [448, 217] width 291 height 12
click at [324, 217] on input "0.75" at bounding box center [448, 217] width 291 height 12
type input "0.65"
click at [493, 318] on button "Save" at bounding box center [496, 324] width 63 height 12
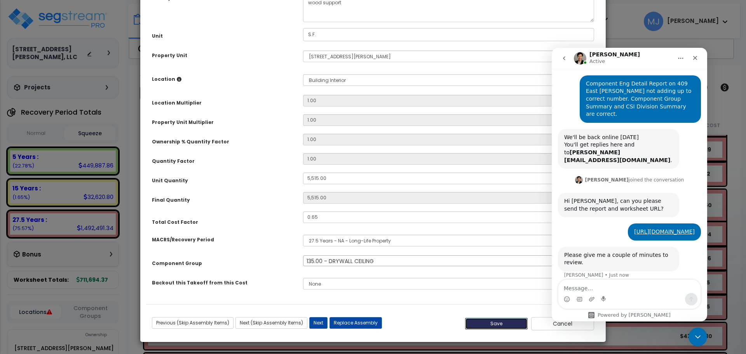
type input "5515.00"
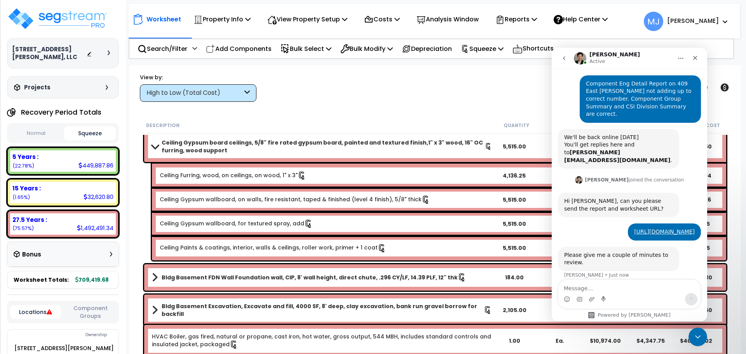
scroll to position [972, 0]
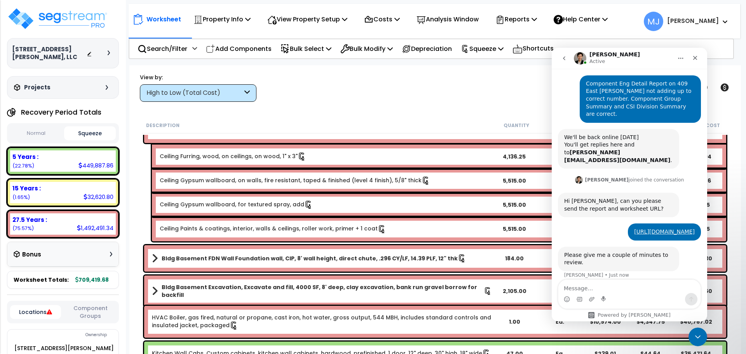
click at [329, 257] on b "Bldg Basement FDN Wall Foundation wall, CIP, 8' wall height, direct chute, .296…" at bounding box center [310, 259] width 296 height 8
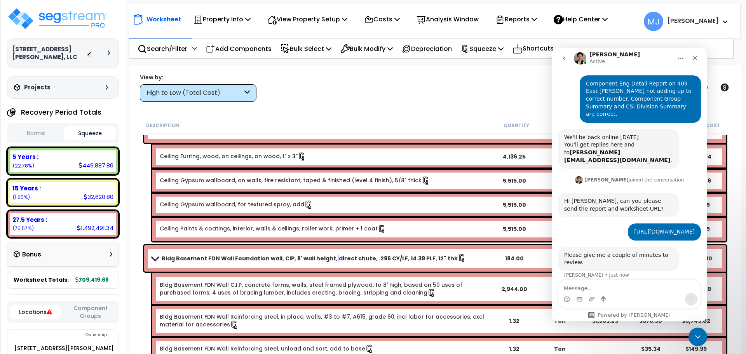
click at [329, 257] on b "Bldg Basement FDN Wall Foundation wall, CIP, 8' wall height, direct chute, .296…" at bounding box center [310, 259] width 296 height 8
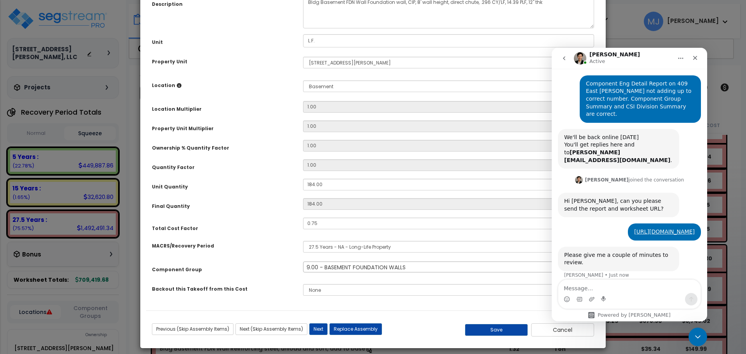
scroll to position [85, 0]
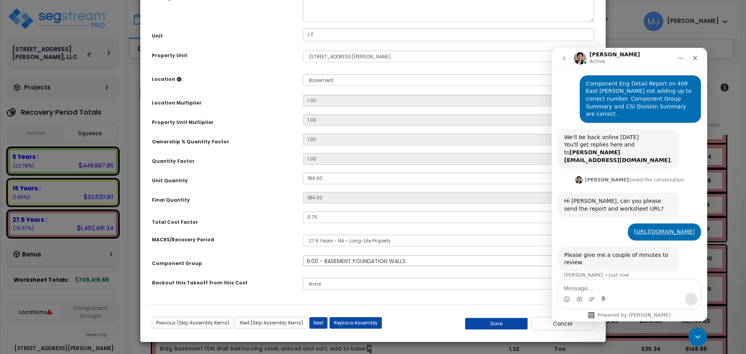
select select "47845"
click at [327, 221] on input "0.75" at bounding box center [448, 217] width 291 height 12
click at [329, 218] on input "0.75" at bounding box center [448, 217] width 291 height 12
type input "0.65"
click at [493, 325] on button "Save" at bounding box center [496, 324] width 63 height 12
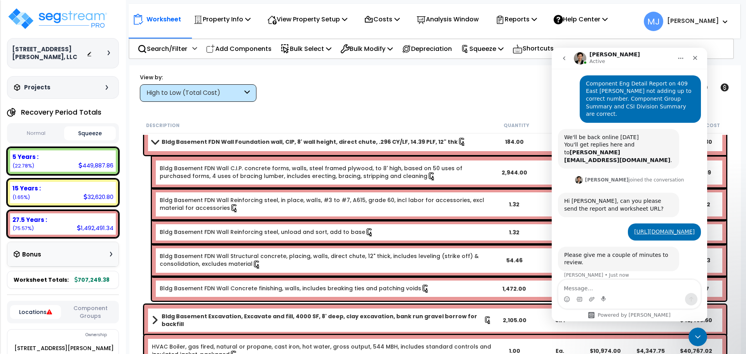
scroll to position [1127, 0]
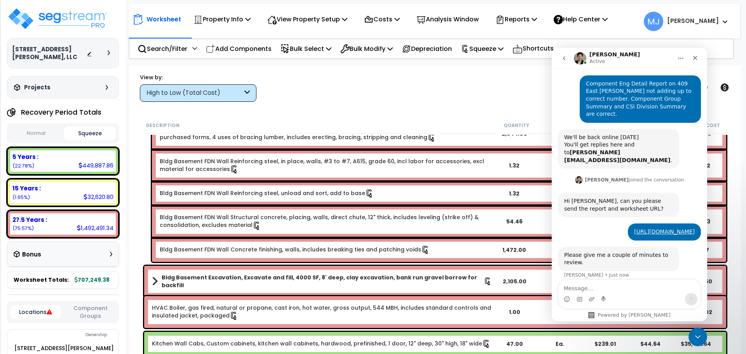
click at [310, 278] on b "Bldg Basement Excavation, Excavate and fill, 4000 SF, 8' deep, clay excavation,…" at bounding box center [323, 282] width 322 height 16
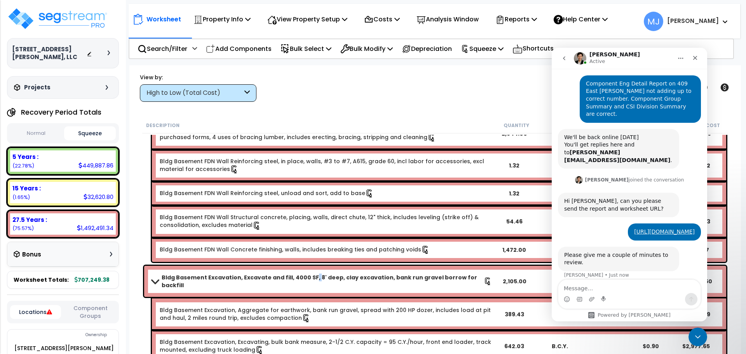
click at [310, 278] on b "Bldg Basement Excavation, Excavate and fill, 4000 SF, 8' deep, clay excavation,…" at bounding box center [323, 282] width 322 height 16
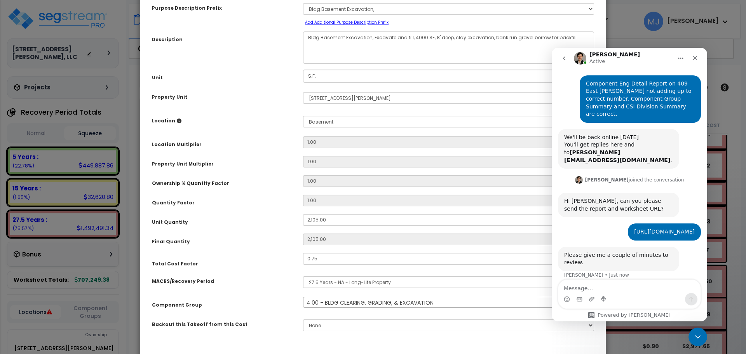
scroll to position [85, 0]
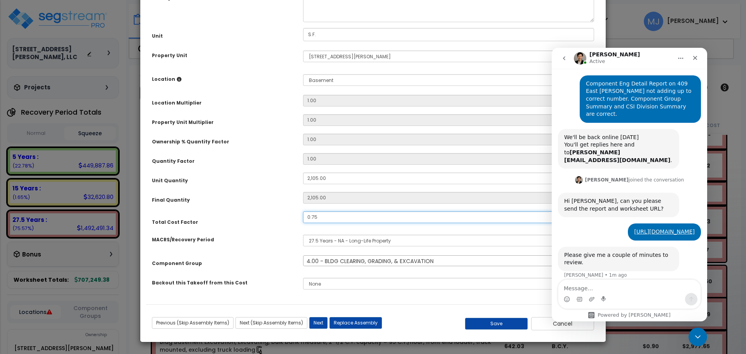
select select "47840"
click at [331, 217] on input "0.75" at bounding box center [448, 217] width 291 height 12
click at [332, 217] on input "0.75" at bounding box center [448, 217] width 291 height 12
click at [347, 217] on input "0.75" at bounding box center [448, 217] width 291 height 12
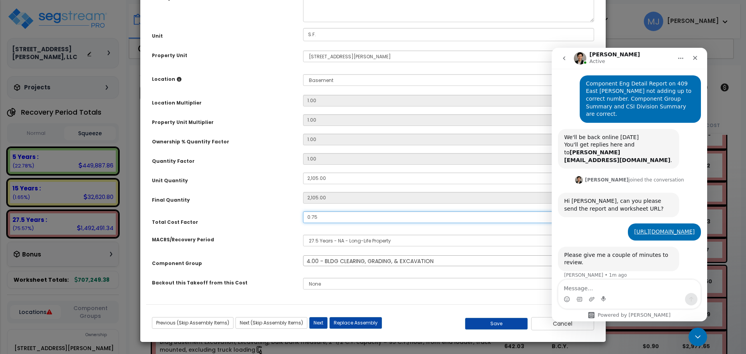
click at [332, 217] on input "0.75" at bounding box center [448, 217] width 291 height 12
type input "0.65"
click at [492, 324] on button "Save" at bounding box center [496, 324] width 63 height 12
type input "2105.00"
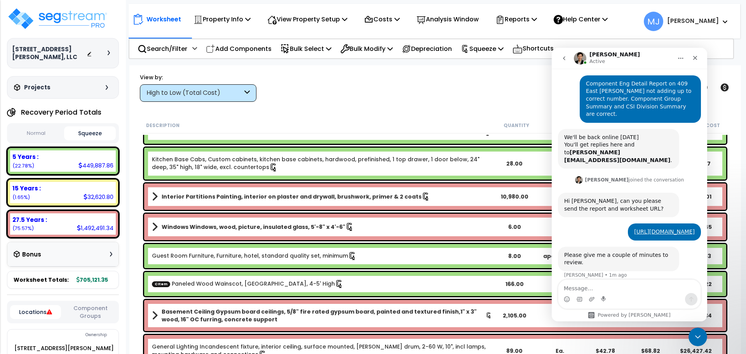
scroll to position [1516, 0]
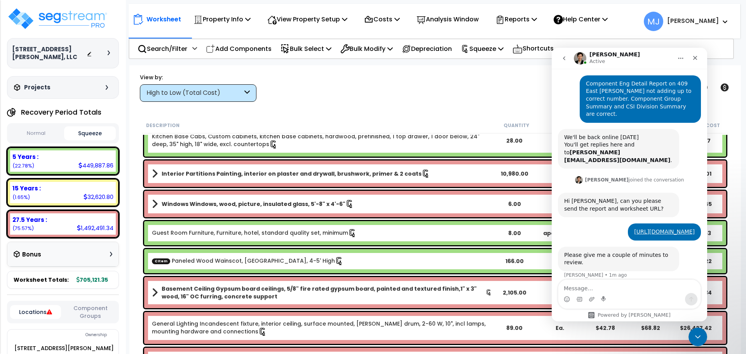
click at [316, 176] on b "Interior Partitions Painting, interior on plaster and drywall, brushwork, prime…" at bounding box center [292, 174] width 260 height 8
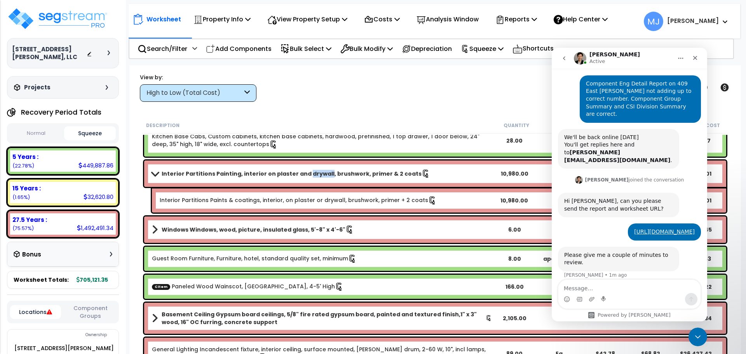
click at [316, 176] on b "Interior Partitions Painting, interior on plaster and drywall, brushwork, prime…" at bounding box center [292, 174] width 260 height 8
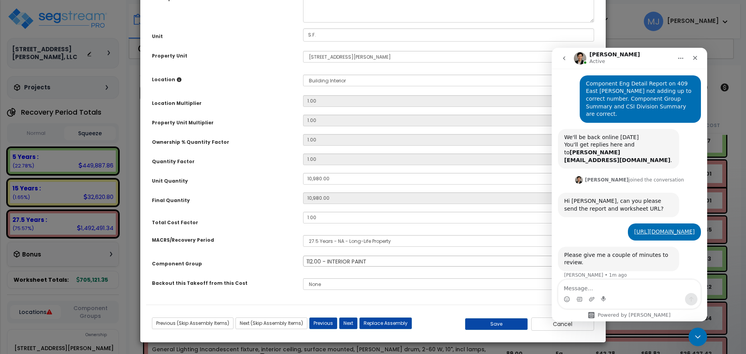
scroll to position [85, 0]
select select "47930"
click at [337, 214] on input "1.00" at bounding box center [448, 217] width 291 height 12
type input ".65"
click at [507, 320] on button "Save" at bounding box center [496, 324] width 63 height 12
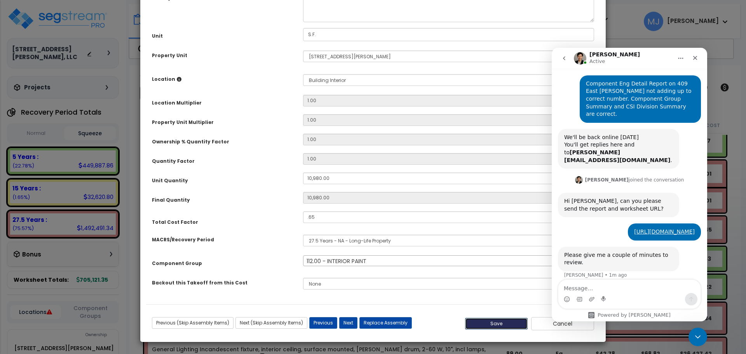
type input "10980.00"
type input "0.65"
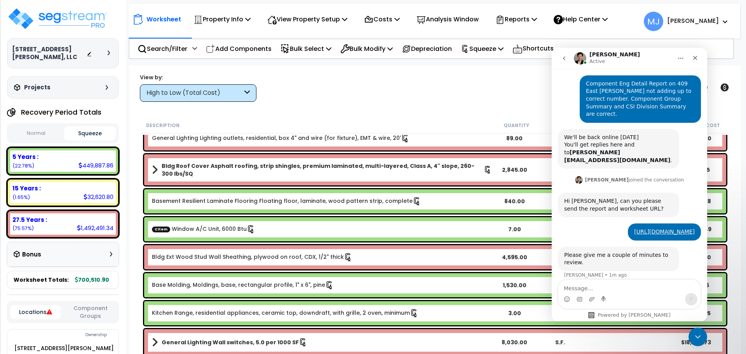
scroll to position [1905, 0]
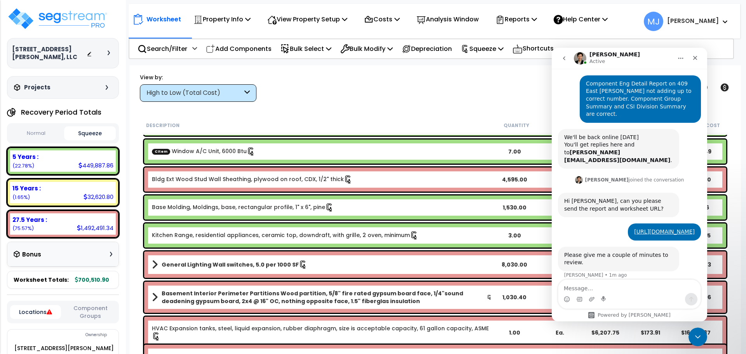
click at [273, 299] on b "Basement Interior Perimeter Partitions Wood partition, 5/8" fire rated gypsum b…" at bounding box center [324, 298] width 325 height 16
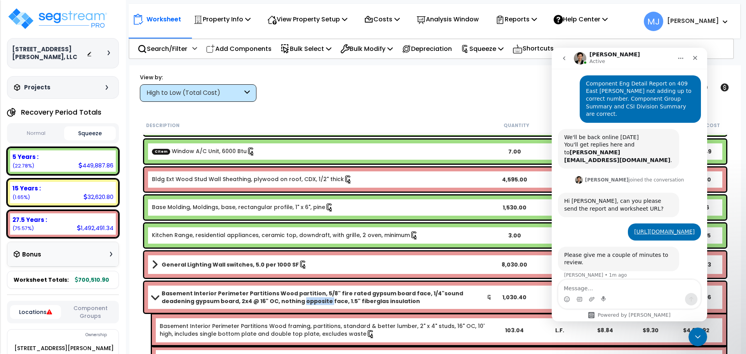
click at [273, 299] on b "Basement Interior Perimeter Partitions Wood partition, 5/8" fire rated gypsum b…" at bounding box center [324, 298] width 325 height 16
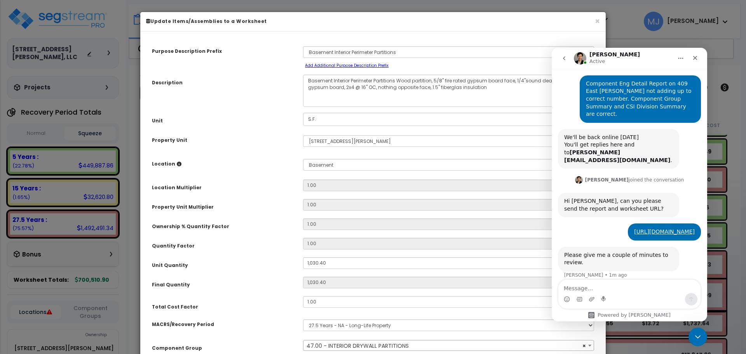
scroll to position [85, 0]
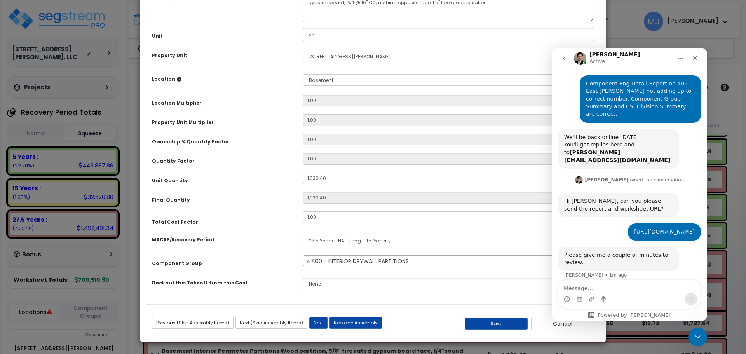
select select "47872"
type input ".65"
click at [504, 322] on button "Save" at bounding box center [496, 324] width 63 height 12
type input "1030.40"
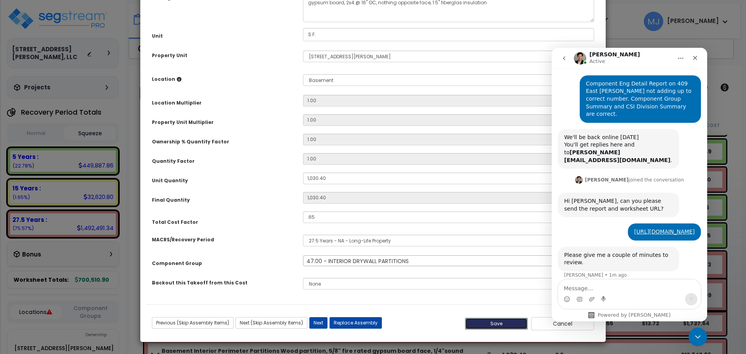
type input "0.65"
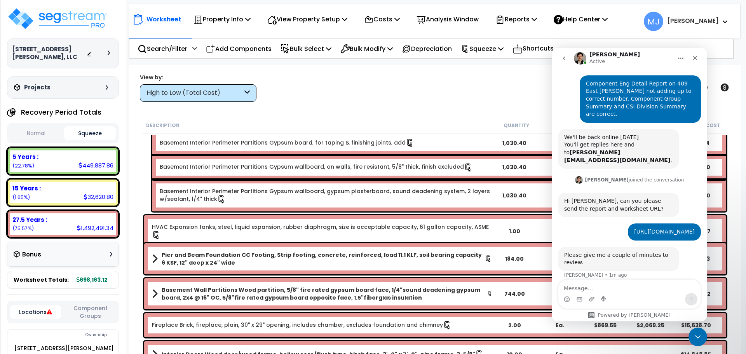
scroll to position [2216, 0]
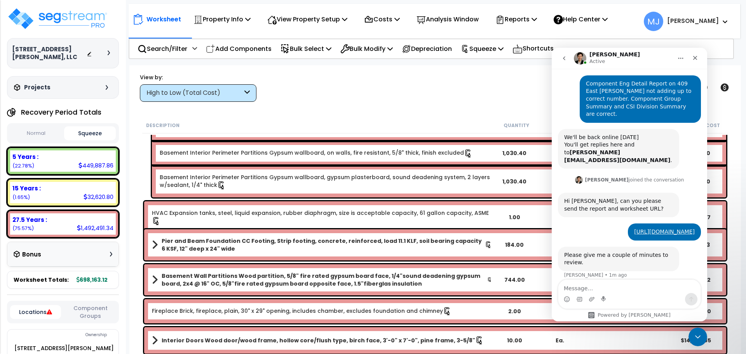
click at [361, 237] on div "Pier and Beam Foundation CC Footing, Strip footing, concrete, reinforced, load …" at bounding box center [435, 244] width 582 height 31
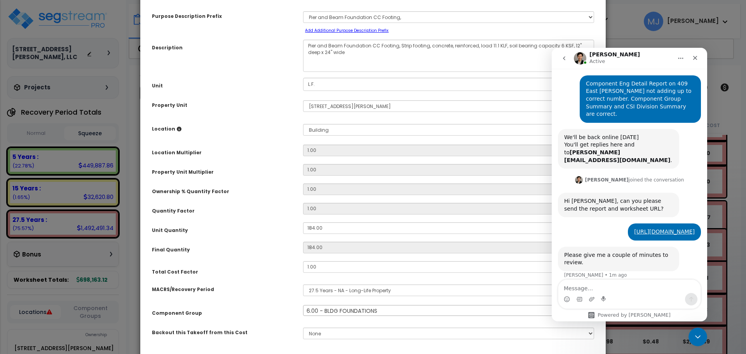
scroll to position [85, 0]
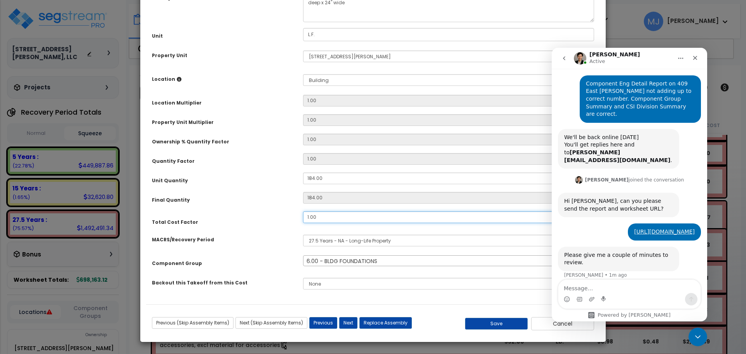
select select "47841"
click at [485, 321] on button "Save" at bounding box center [496, 324] width 63 height 12
type input "0.65"
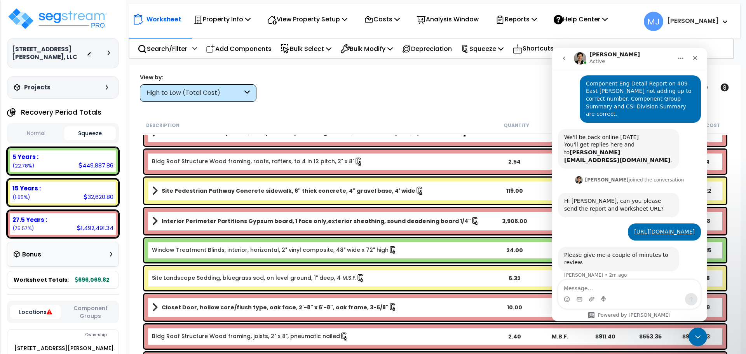
scroll to position [2954, 0]
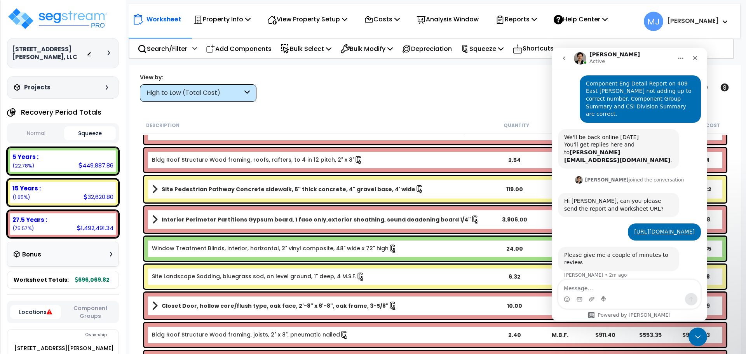
click at [368, 220] on b "Interior Perimeter Partitions Gypsum board, 1 face only,exterior sheathing, sou…" at bounding box center [316, 220] width 309 height 8
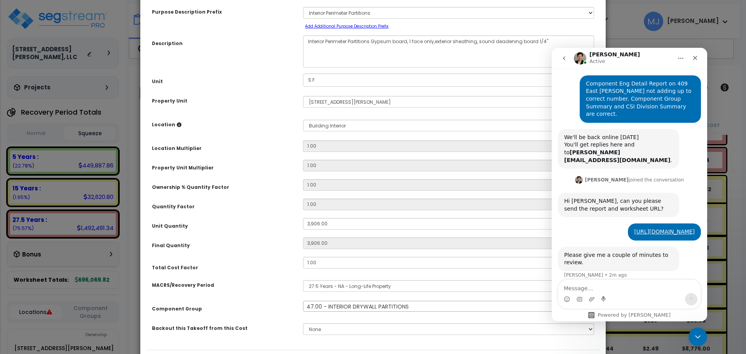
scroll to position [85, 0]
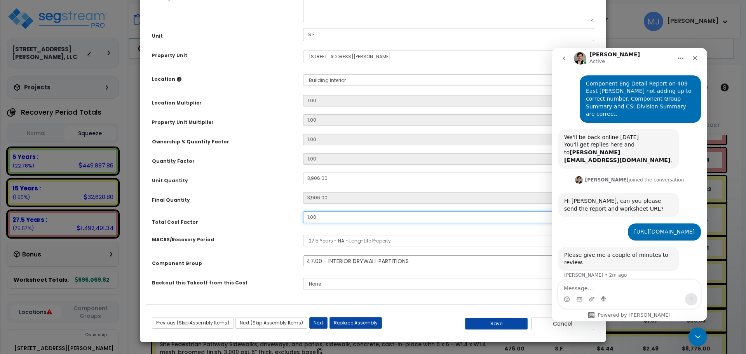
select select "47872"
type input ".65"
click at [488, 319] on button "Save" at bounding box center [496, 324] width 63 height 12
type input "3906.00"
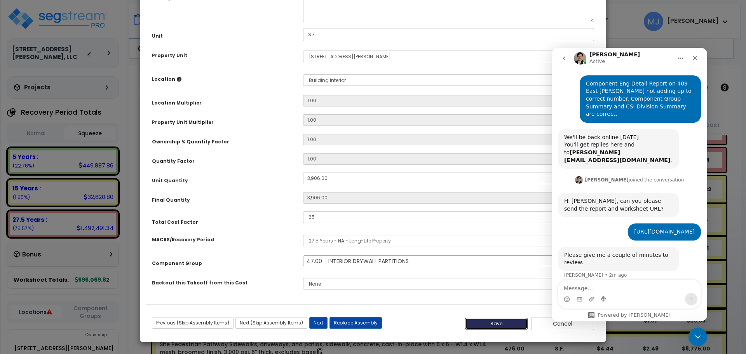
type input "0.65"
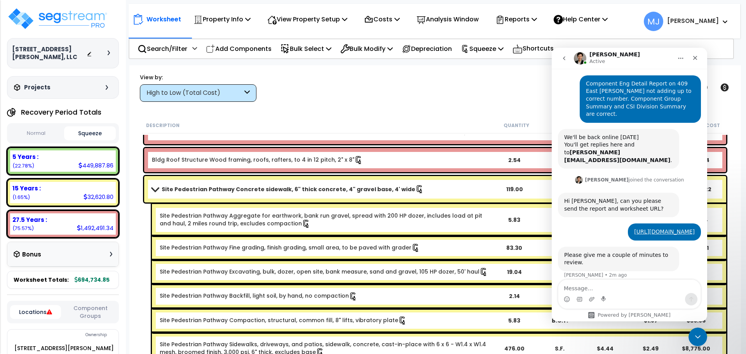
scroll to position [3110, 0]
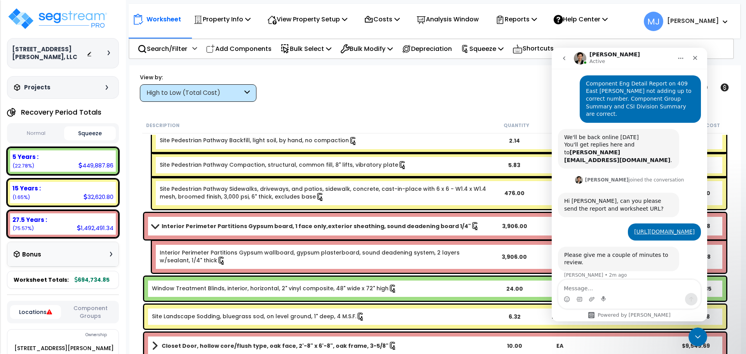
click at [383, 223] on b "Interior Perimeter Partitions Gypsum board, 1 face only,exterior sheathing, sou…" at bounding box center [316, 226] width 309 height 8
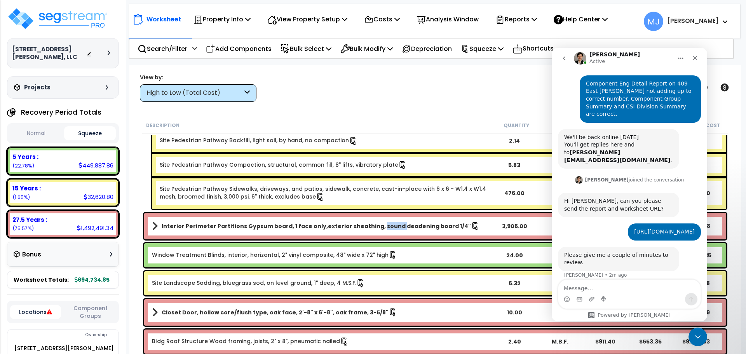
click at [383, 223] on b "Interior Perimeter Partitions Gypsum board, 1 face only,exterior sheathing, sou…" at bounding box center [316, 226] width 309 height 8
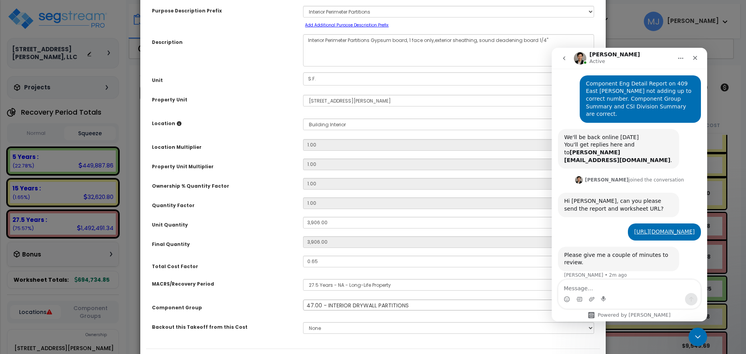
scroll to position [85, 0]
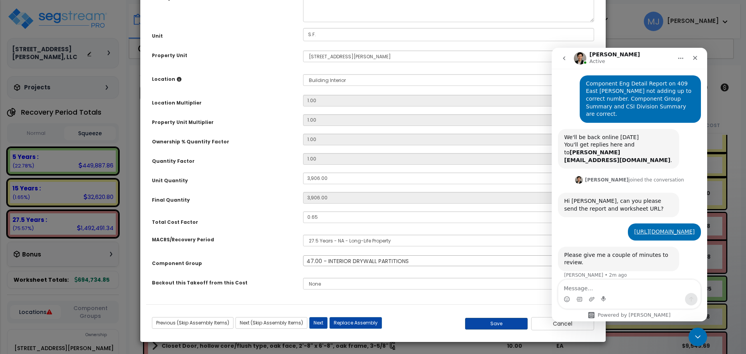
select select "47872"
click at [495, 321] on button "Save" at bounding box center [496, 324] width 63 height 12
type input "3906.00"
select select "47872"
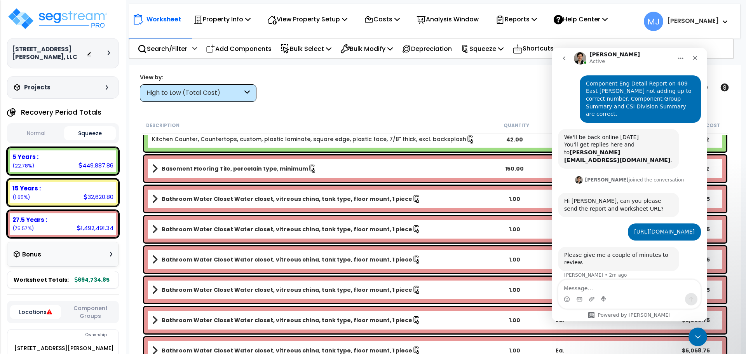
scroll to position [3887, 0]
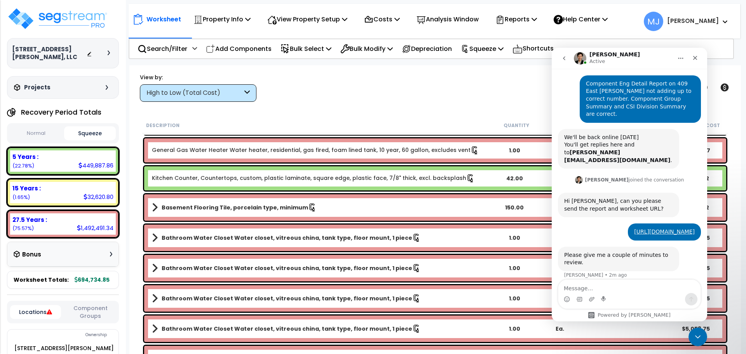
click at [246, 206] on b "Basement Flooring Tile, porcelain type, minimum" at bounding box center [235, 208] width 147 height 8
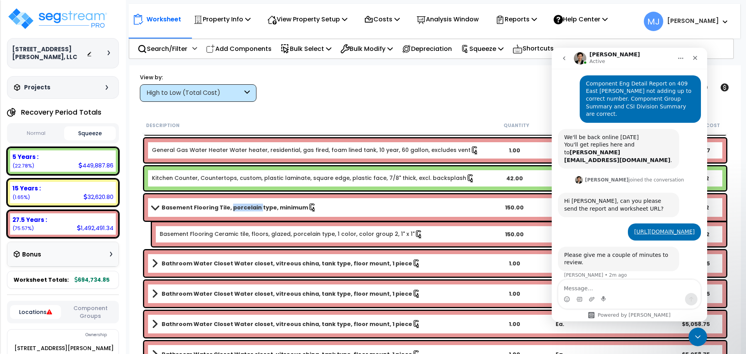
click at [246, 206] on b "Basement Flooring Tile, porcelain type, minimum" at bounding box center [235, 208] width 147 height 8
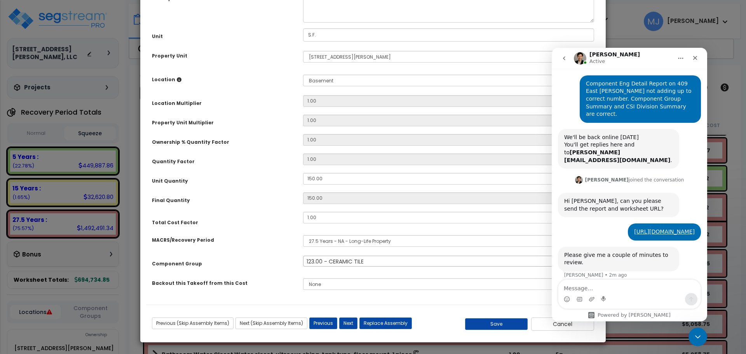
scroll to position [85, 0]
select select "47941"
click at [475, 324] on button "Save" at bounding box center [496, 324] width 63 height 12
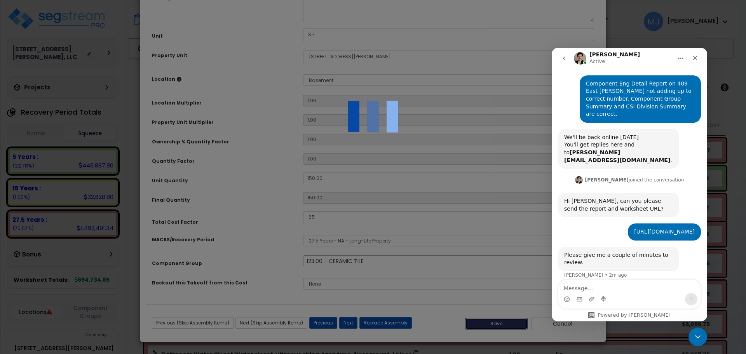
type input "0.65"
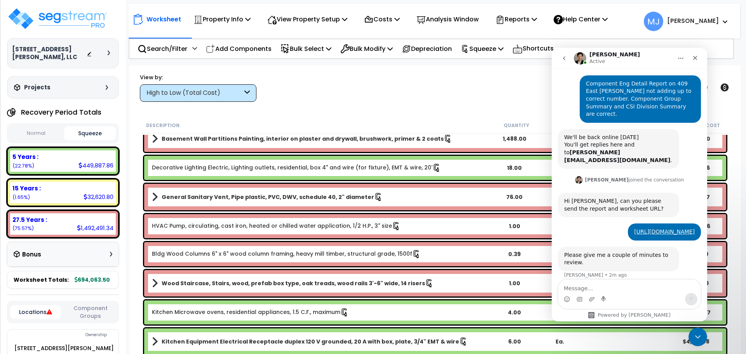
scroll to position [4509, 0]
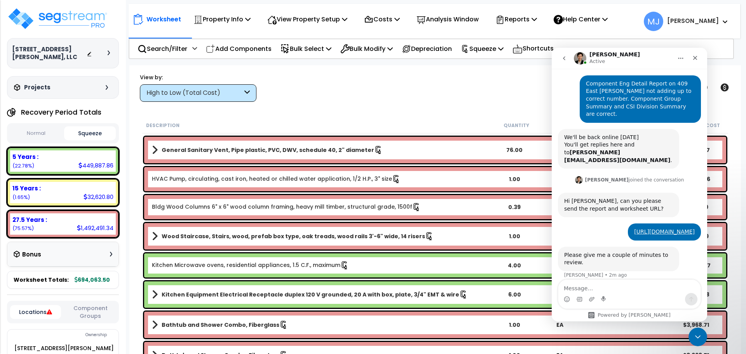
click at [323, 237] on b "Wood Staircase, Stairs, wood, prefab box type, oak treads, wood rails 3'-6" wid…" at bounding box center [294, 236] width 264 height 8
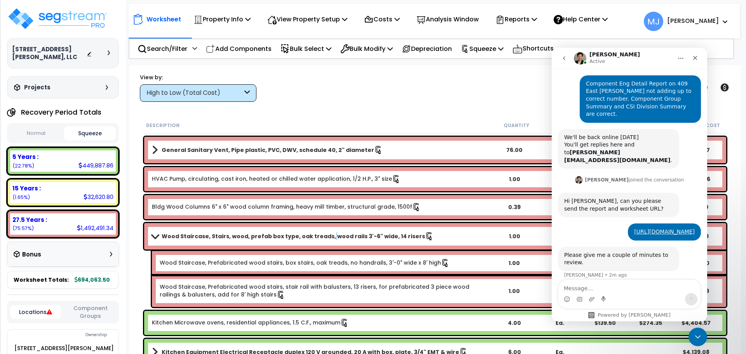
click at [323, 237] on b "Wood Staircase, Stairs, wood, prefab box type, oak treads, wood rails 3'-6" wid…" at bounding box center [294, 236] width 264 height 8
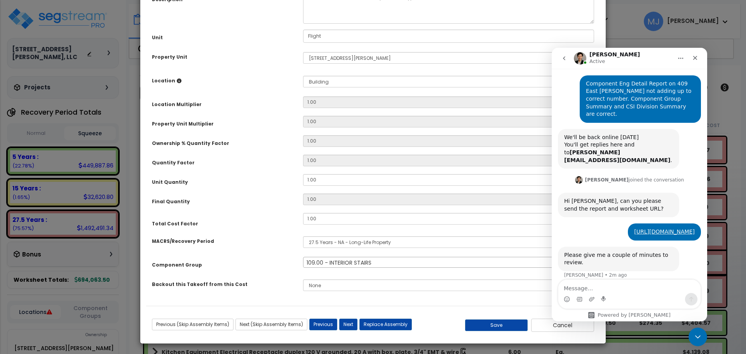
scroll to position [85, 0]
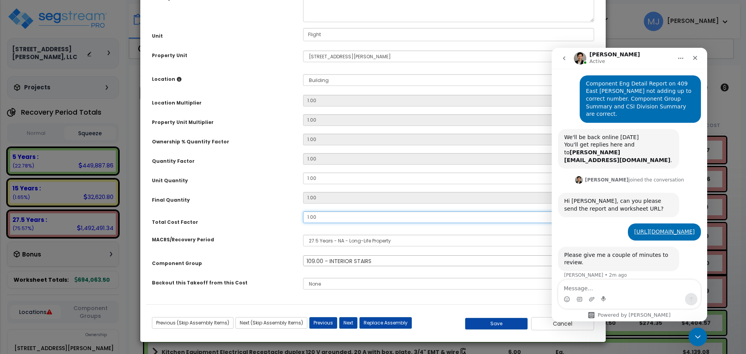
select select "47927"
click at [483, 324] on button "Save" at bounding box center [496, 324] width 63 height 12
type input "0.65"
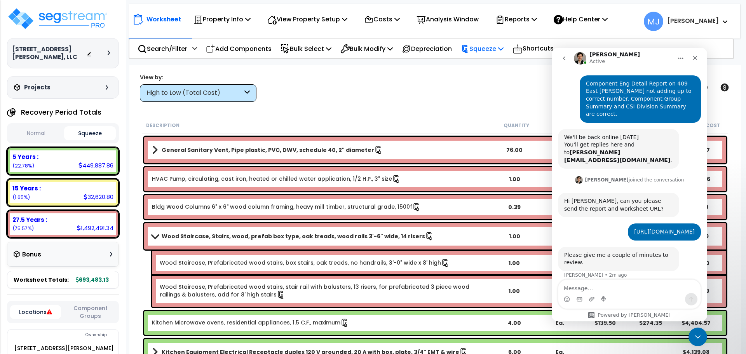
click at [501, 51] on p "Squeeze" at bounding box center [482, 49] width 43 height 10
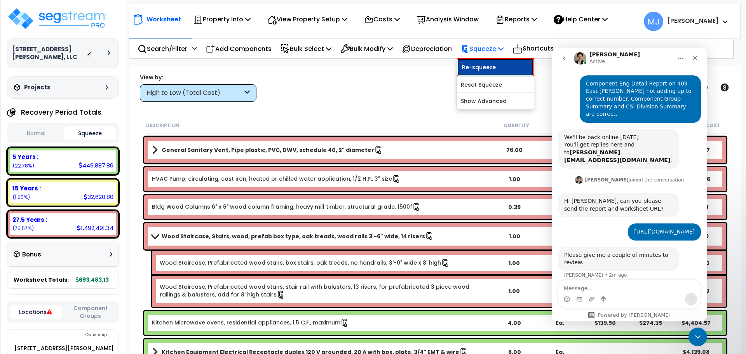
click at [496, 65] on link "Re-squeeze" at bounding box center [495, 67] width 77 height 18
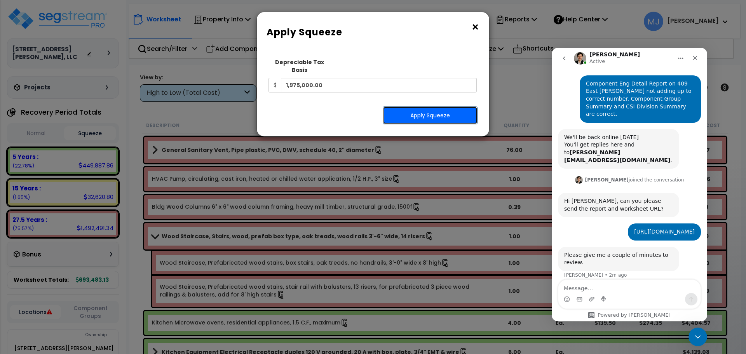
click at [428, 107] on button "Apply Squeeze" at bounding box center [430, 116] width 95 height 18
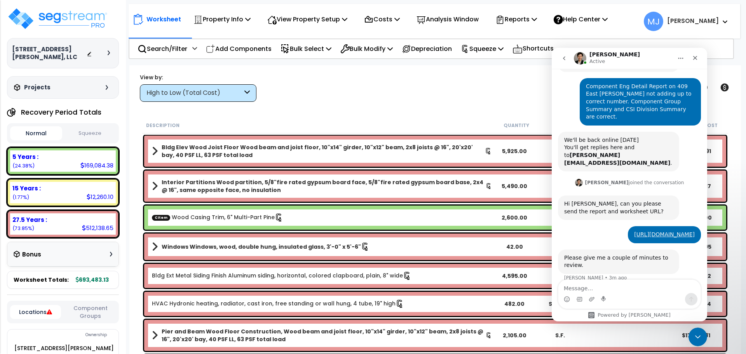
scroll to position [129, 0]
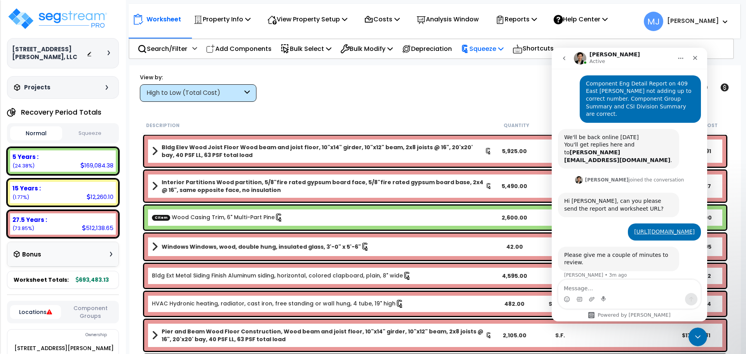
click at [496, 49] on p "Squeeze" at bounding box center [482, 49] width 43 height 10
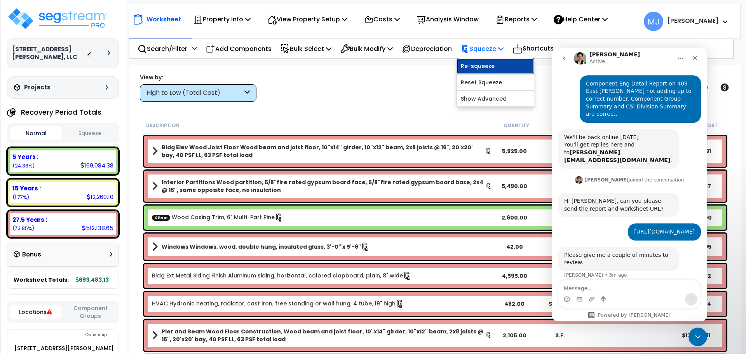
click at [493, 63] on link "Re-squeeze" at bounding box center [495, 66] width 77 height 16
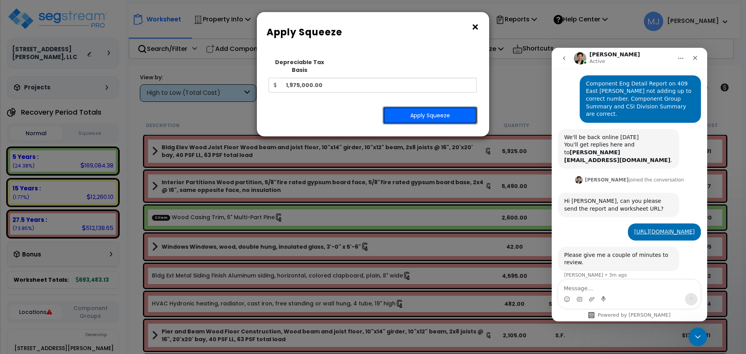
click at [447, 109] on button "Apply Squeeze" at bounding box center [430, 116] width 95 height 18
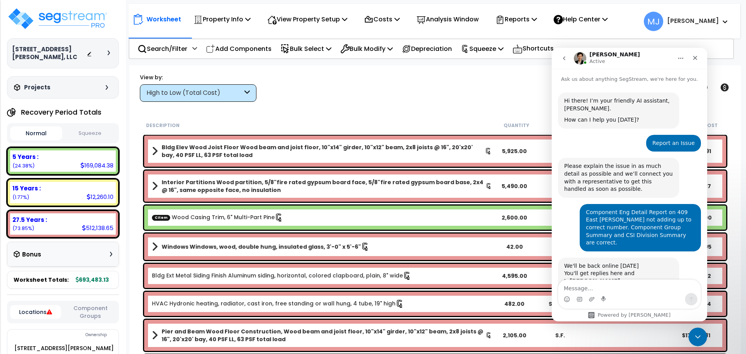
click at [98, 133] on button "Squeeze" at bounding box center [90, 134] width 52 height 14
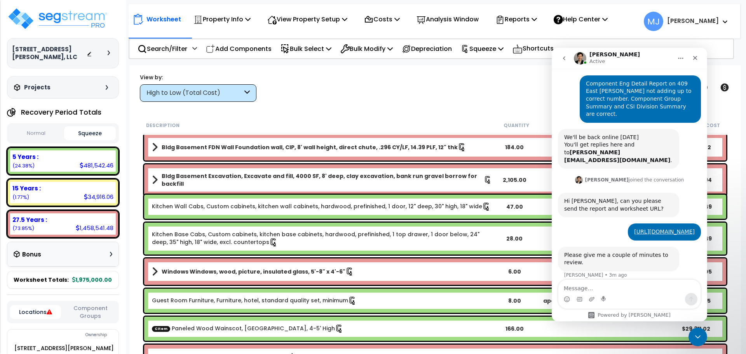
scroll to position [350, 0]
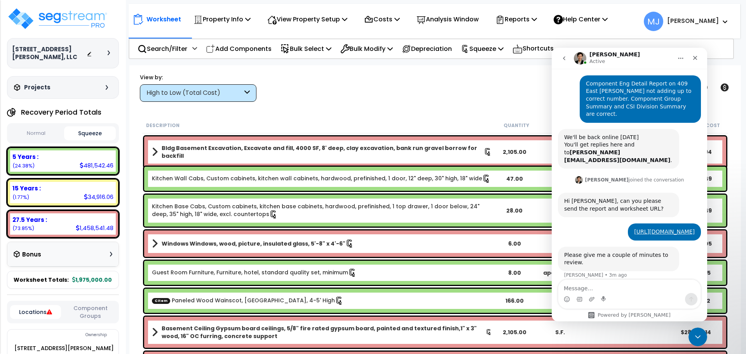
click at [304, 271] on link "Guest Room Furniture, Furniture, hotel, standard quality set, minimum" at bounding box center [254, 273] width 205 height 9
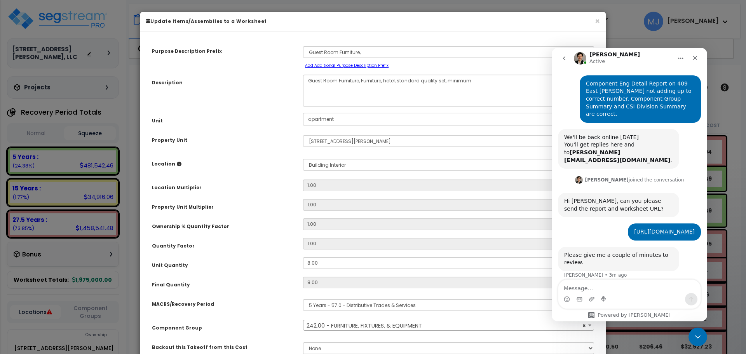
select select "47821"
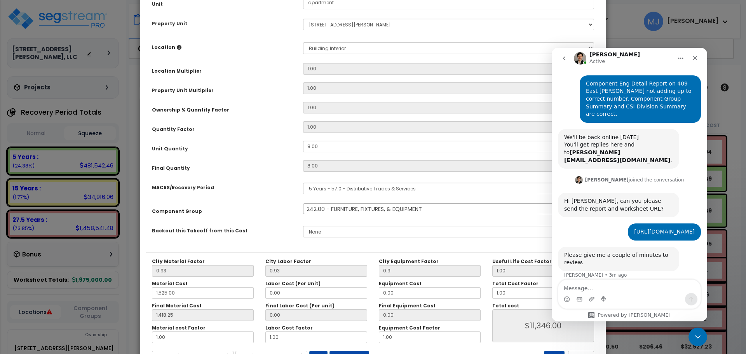
scroll to position [149, 0]
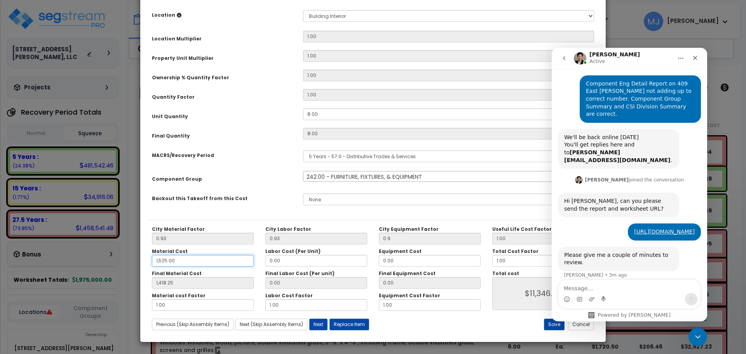
click at [162, 261] on input "1,525.00" at bounding box center [203, 261] width 102 height 12
type input "125.00"
type input "1,418.25"
type input "$11,346.00"
type input "116.25"
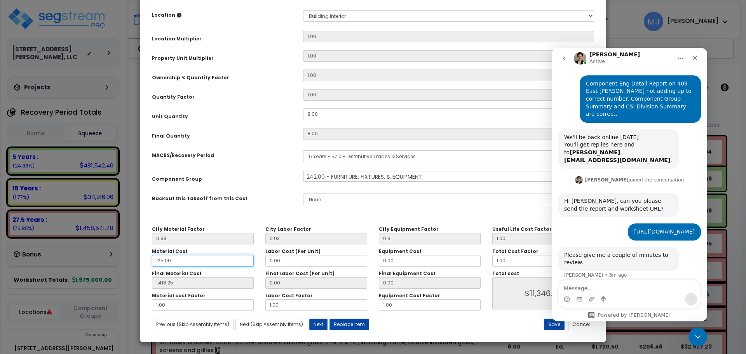
type input "$930.00"
type input "1,725.00"
type input "1,604.25"
type input "$12,834.00"
type input "1,725.00"
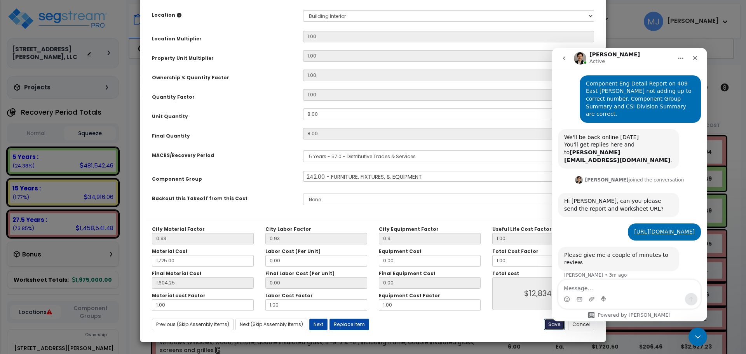
type input "1,604.25"
type input "$12,834.00"
click at [552, 327] on button "Save" at bounding box center [554, 325] width 21 height 12
type input "0.90"
type input "1725.00"
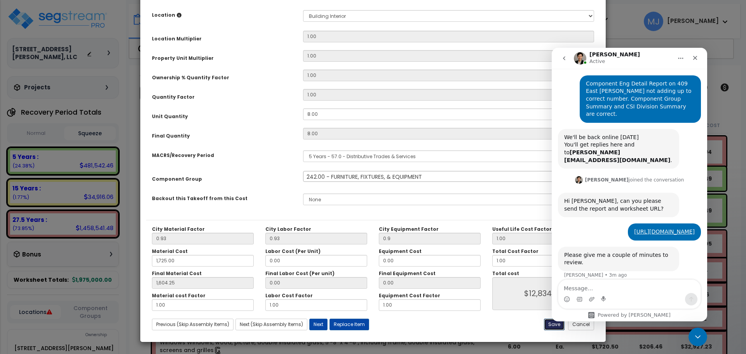
type input "1604.25"
type input "12834.00"
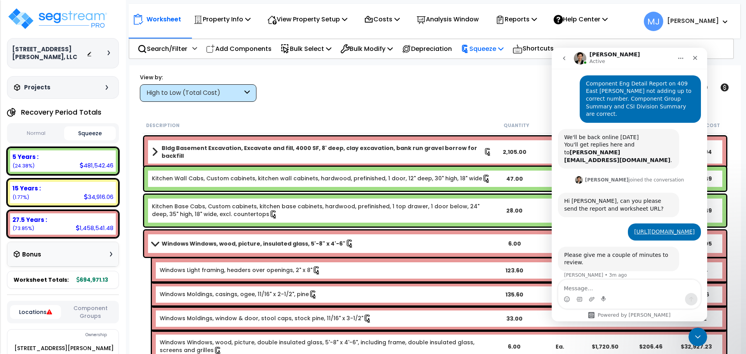
click at [504, 49] on p "Squeeze" at bounding box center [482, 49] width 43 height 10
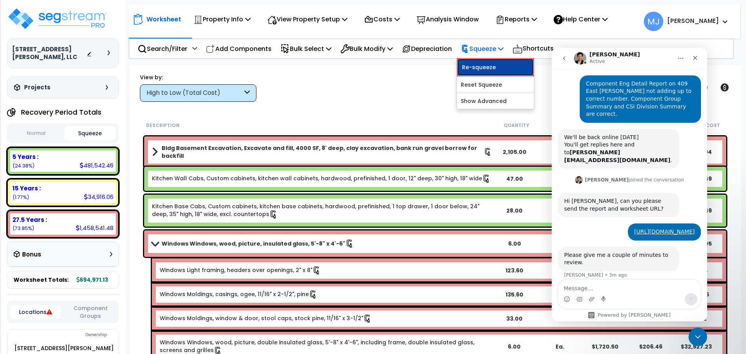
click at [499, 66] on link "Re-squeeze" at bounding box center [495, 67] width 77 height 18
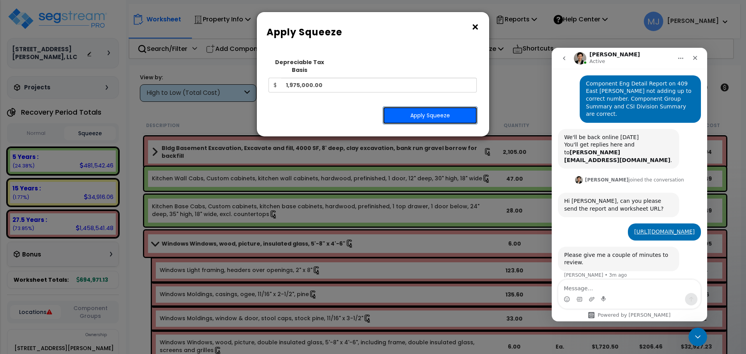
click at [446, 107] on button "Apply Squeeze" at bounding box center [430, 116] width 95 height 18
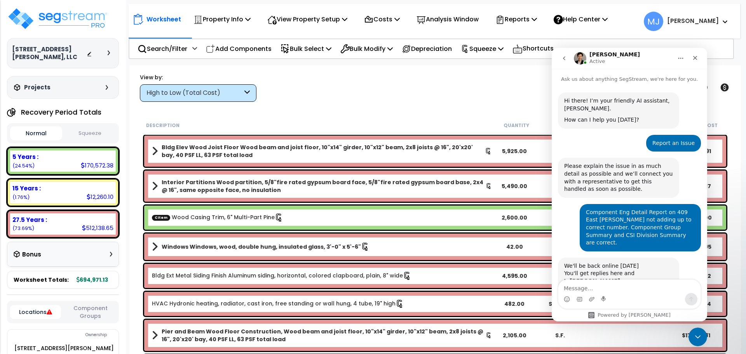
scroll to position [129, 0]
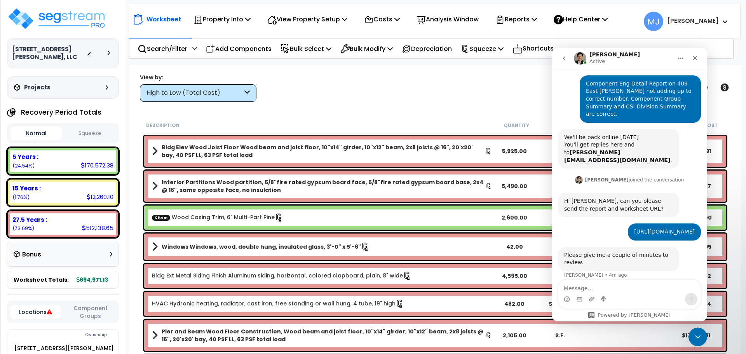
click at [93, 130] on button "Squeeze" at bounding box center [90, 134] width 52 height 14
click at [250, 48] on p "Add Components" at bounding box center [239, 49] width 66 height 10
select select
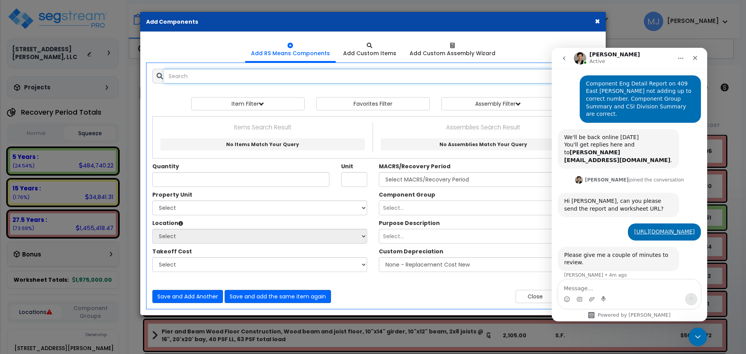
select select
drag, startPoint x: 232, startPoint y: 76, endPoint x: 98, endPoint y: 88, distance: 134.6
click at [98, 88] on div "× Add Components Add RS Means Components Add Custom Items Add Items" at bounding box center [373, 177] width 746 height 354
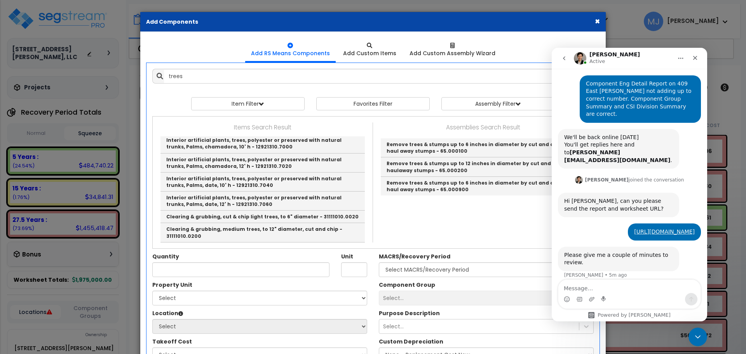
scroll to position [457, 0]
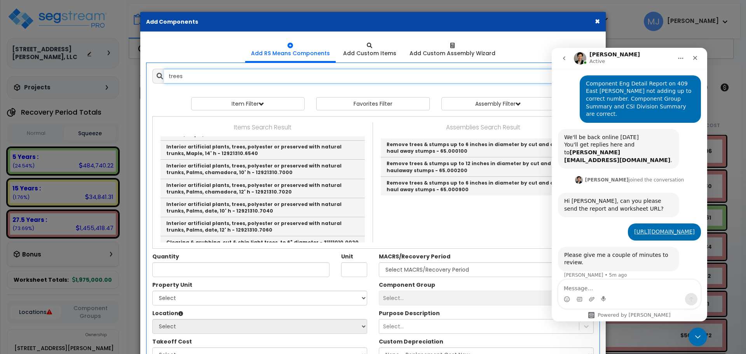
drag, startPoint x: 205, startPoint y: 76, endPoint x: 152, endPoint y: 76, distance: 52.9
click at [152, 76] on div "trees" at bounding box center [373, 76] width 442 height 15
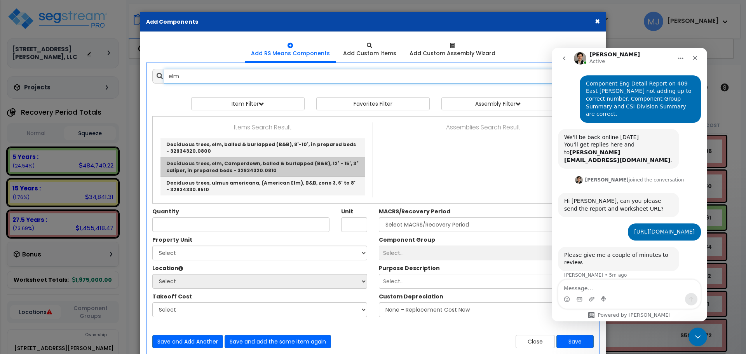
scroll to position [18, 0]
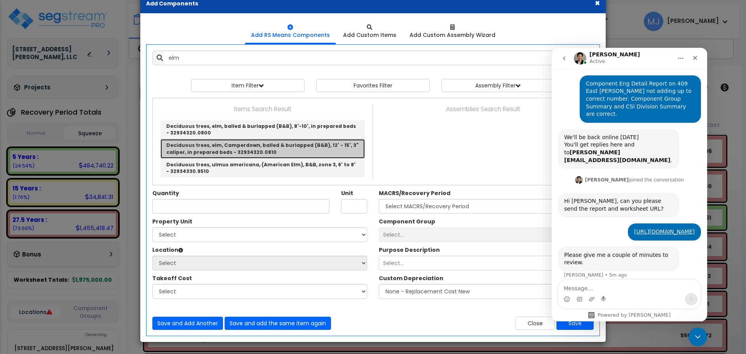
click at [232, 148] on link "Deciduous trees, elm, Camperdown, balled & burlapped (B&B), 12' - 15', 3" calip…" at bounding box center [263, 148] width 204 height 19
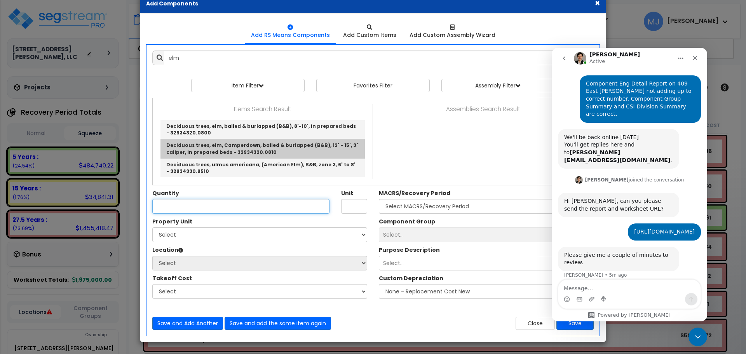
type input "Deciduous trees, elm, Camperdown, balled & burlapped (B&B), 12' - 15', 3" calip…"
type input "Ea."
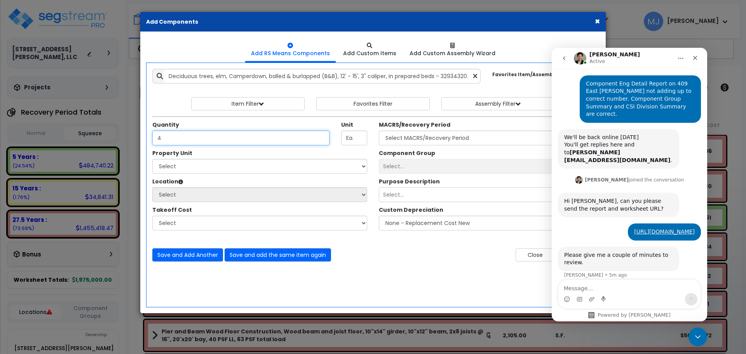
type input "4"
click at [250, 167] on select "Select 407 East Kingsley Street Site Improvements" at bounding box center [259, 166] width 215 height 15
select select "168019"
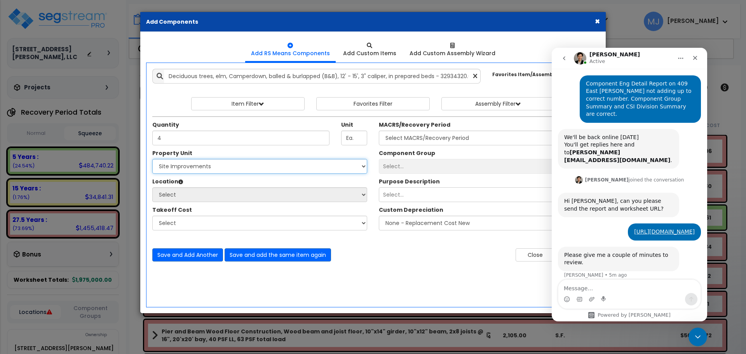
click at [152, 159] on select "Select 407 East Kingsley Street Site Improvements" at bounding box center [259, 166] width 215 height 15
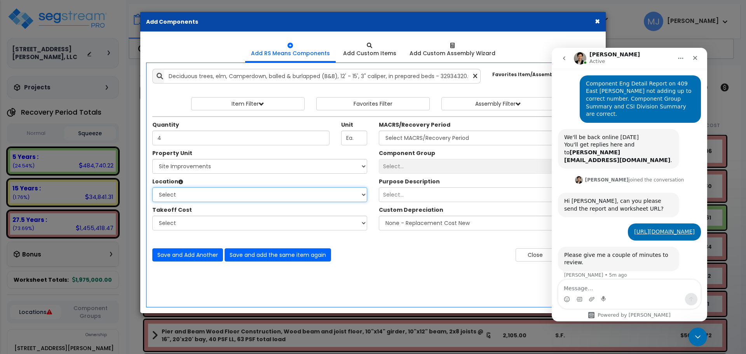
click at [220, 189] on select "Select Site Exterior Add Additional Location" at bounding box center [259, 194] width 215 height 15
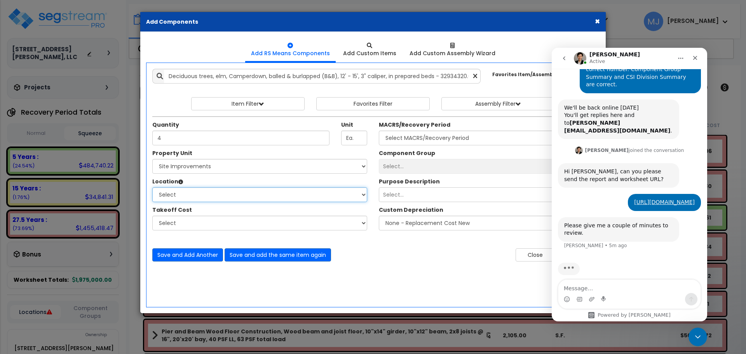
scroll to position [159, 0]
select select "462"
click at [152, 187] on select "Select Site Exterior Add Additional Location" at bounding box center [259, 194] width 215 height 15
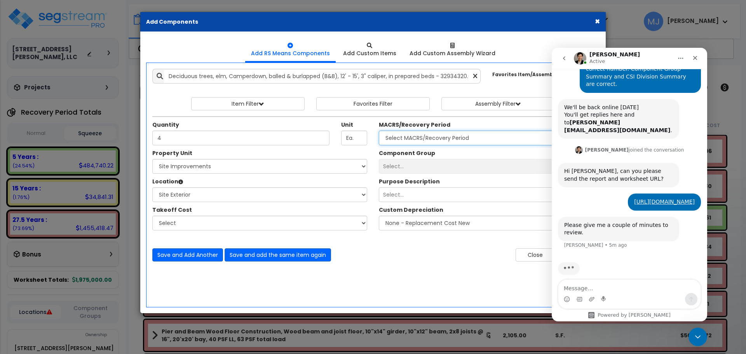
click at [413, 140] on select "Select MACRS/Recovery Period 5 Years - 57.0 - Distributive Trades & Services 5 …" at bounding box center [486, 138] width 215 height 15
select select "3666"
click at [379, 131] on select "Select MACRS/Recovery Period 5 Years - 57.0 - Distributive Trades & Services 5 …" at bounding box center [486, 138] width 215 height 15
click at [414, 164] on div "Select..." at bounding box center [479, 166] width 200 height 12
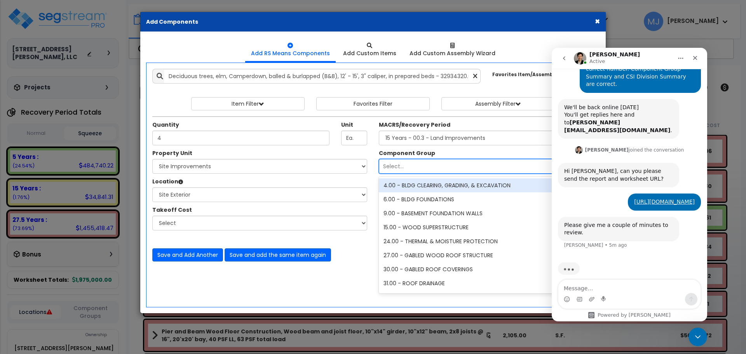
click at [410, 164] on div "Select..." at bounding box center [479, 166] width 200 height 12
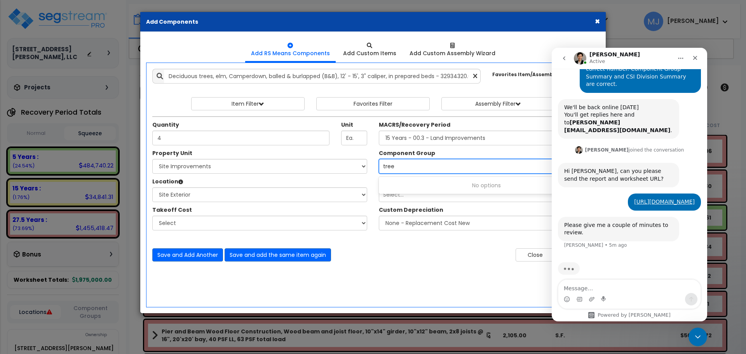
type input "trees"
drag, startPoint x: 411, startPoint y: 166, endPoint x: 374, endPoint y: 166, distance: 36.9
click at [374, 166] on div "Component Group 555 results available. Select is focused ,type to refine list, …" at bounding box center [486, 161] width 227 height 24
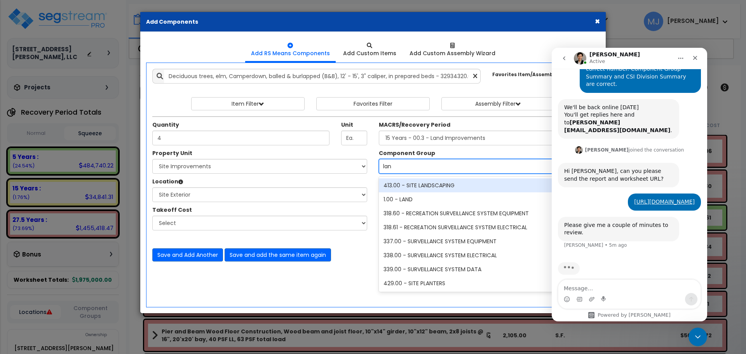
type input "land"
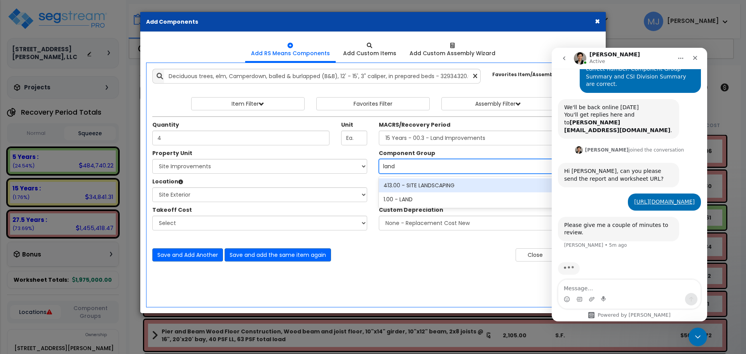
click at [396, 187] on div "413.00 - SITE LANDSCAPING" at bounding box center [486, 185] width 215 height 14
click at [398, 197] on div "Select..." at bounding box center [393, 195] width 21 height 8
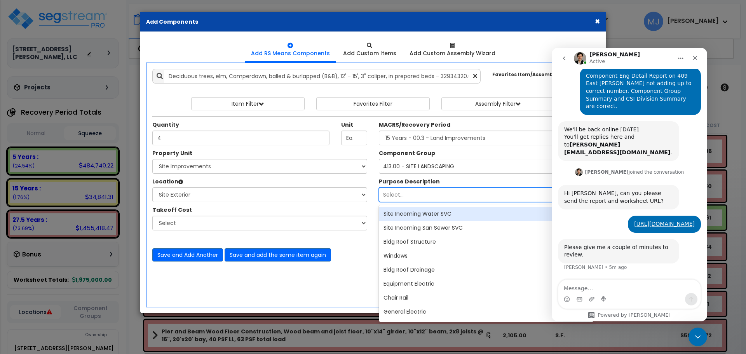
scroll to position [129, 0]
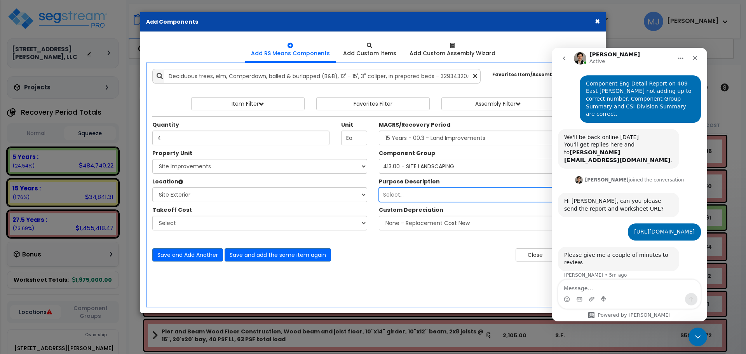
click at [398, 197] on div "Select..." at bounding box center [393, 195] width 21 height 8
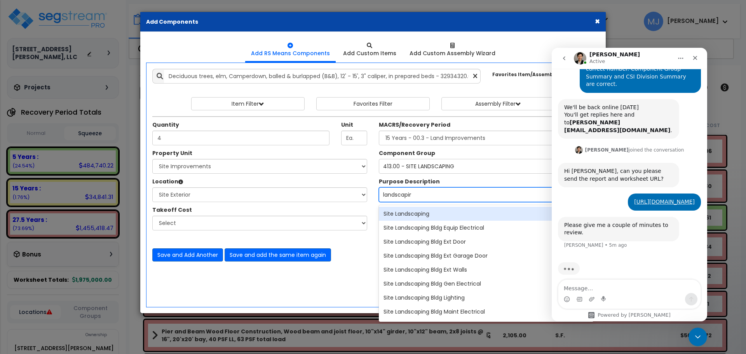
type input "landscaping"
click at [397, 212] on div "Site Landscaping" at bounding box center [486, 214] width 215 height 14
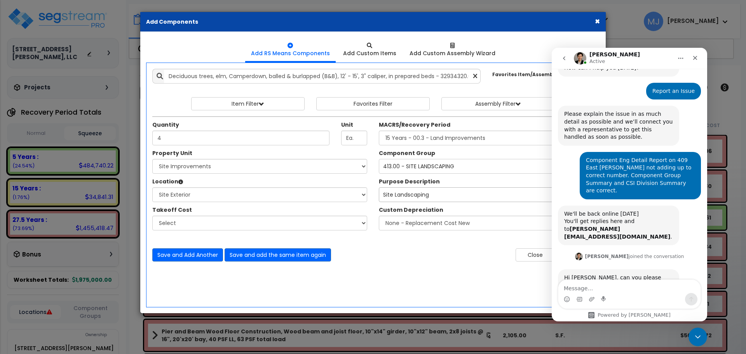
scroll to position [0, 0]
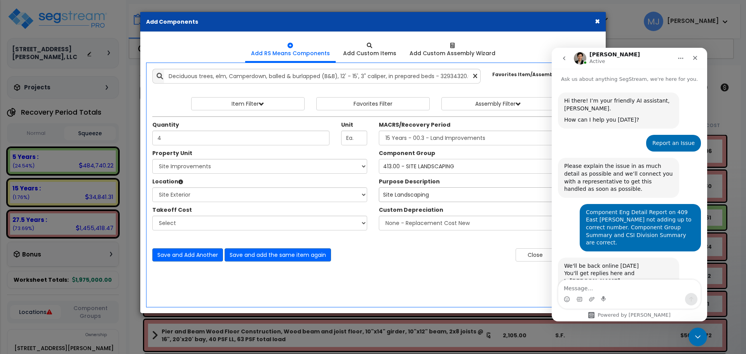
drag, startPoint x: 647, startPoint y: 57, endPoint x: 653, endPoint y: 52, distance: 7.2
click at [653, 52] on div "Denise Active" at bounding box center [623, 59] width 99 height 14
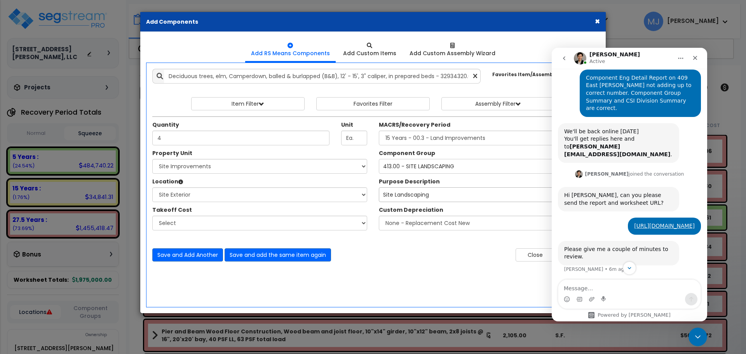
scroll to position [159, 0]
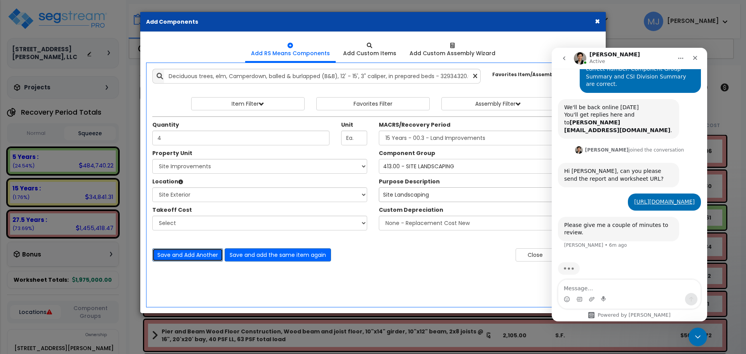
click at [191, 256] on button "Save and Add Another" at bounding box center [187, 254] width 71 height 13
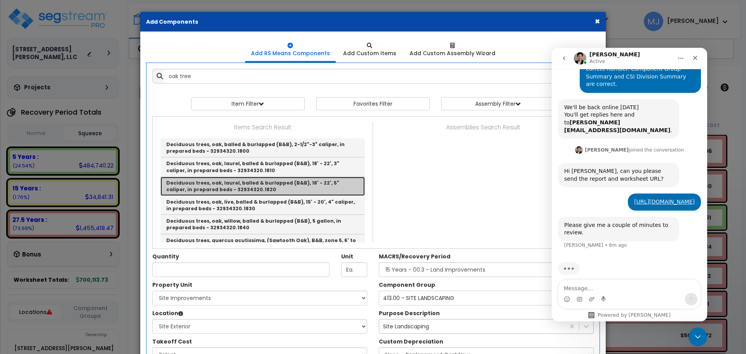
click at [225, 187] on link "Deciduous trees, oak, laurel, balled & burlapped (B&B), 18' - 22', 5" caliper, …" at bounding box center [263, 186] width 204 height 19
type input "Deciduous trees, oak, laurel, balled & burlapped (B&B), 18' - 22', 5" caliper, …"
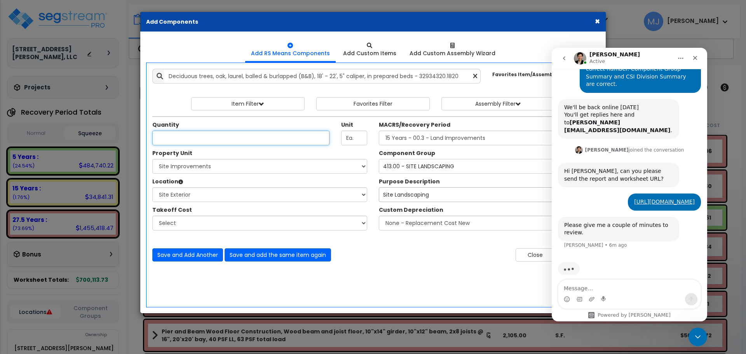
type input "2"
type input "3"
drag, startPoint x: 644, startPoint y: 56, endPoint x: 618, endPoint y: 71, distance: 30.0
click at [618, 71] on div "Denise Active Ask us about anything SegStream, we're here for you. Hi there! I’…" at bounding box center [629, 185] width 155 height 274
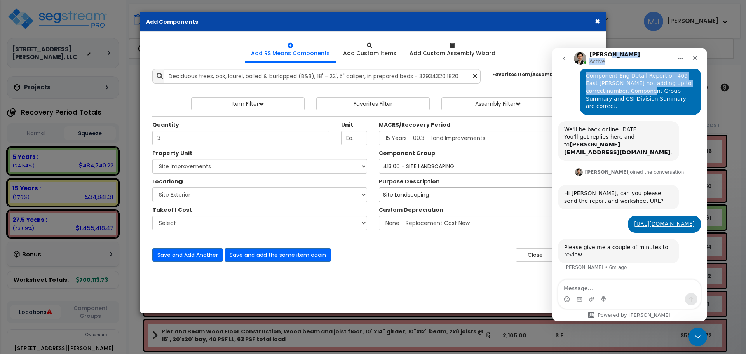
scroll to position [129, 0]
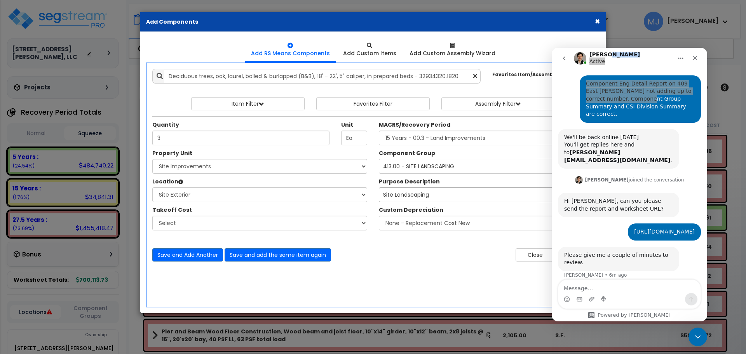
drag, startPoint x: 507, startPoint y: 19, endPoint x: 462, endPoint y: 17, distance: 45.1
click at [462, 17] on div "× Add Components" at bounding box center [373, 22] width 466 height 20
click at [440, 266] on div "Add Items Add Assemblies Both 9518373 Select 3" at bounding box center [373, 165] width 453 height 204
click at [697, 58] on icon "Close" at bounding box center [695, 58] width 6 height 6
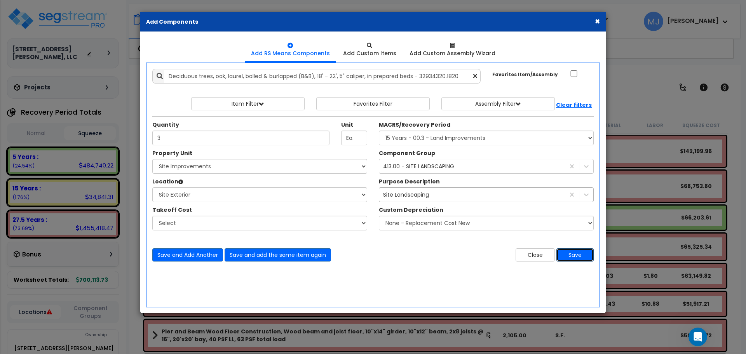
click at [577, 254] on button "Save" at bounding box center [575, 254] width 37 height 13
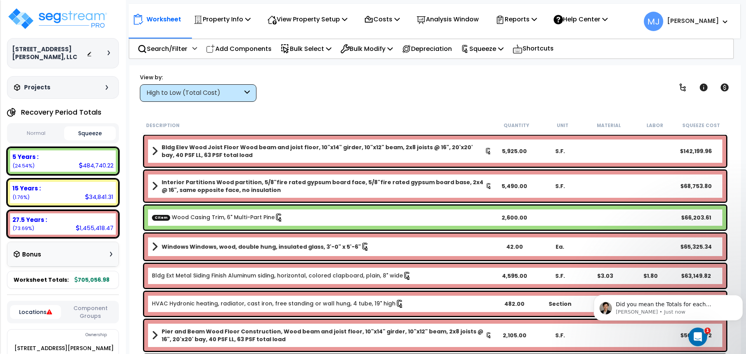
scroll to position [169, 0]
click at [711, 302] on p "Did you mean the Totals for each Component Group [PERSON_NAME]? It looks good o…" at bounding box center [674, 305] width 117 height 8
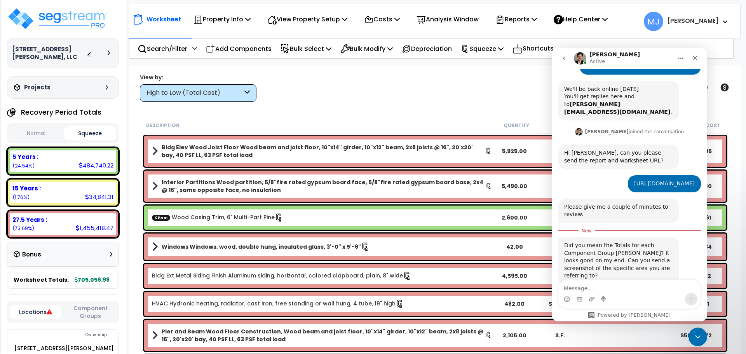
scroll to position [182, 0]
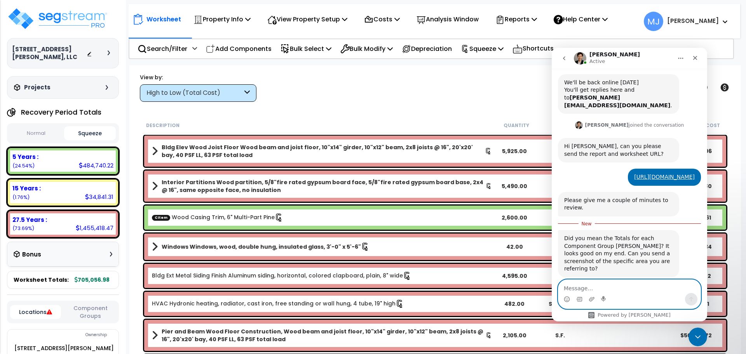
click at [580, 287] on textarea "Message…" at bounding box center [630, 286] width 142 height 13
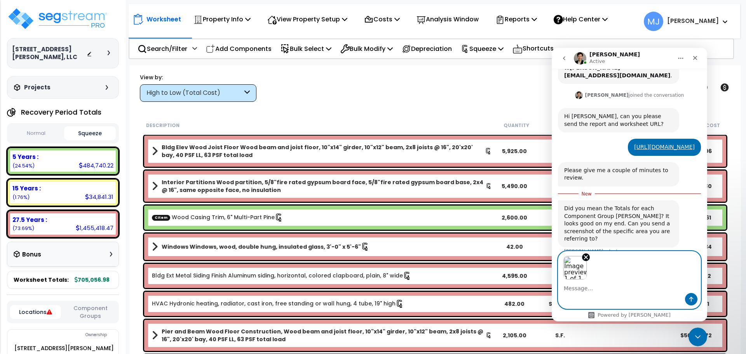
scroll to position [241, 0]
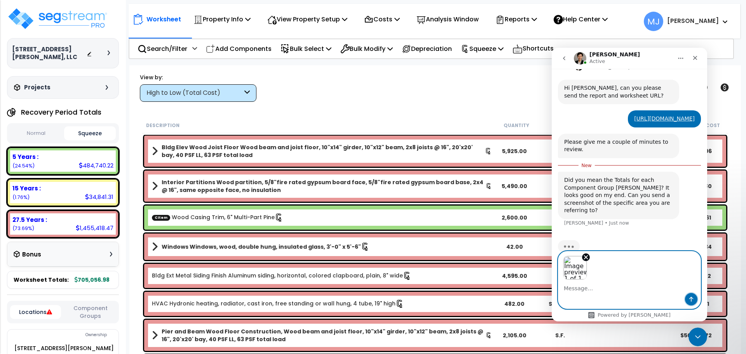
click at [688, 296] on icon "Send a message…" at bounding box center [691, 299] width 6 height 6
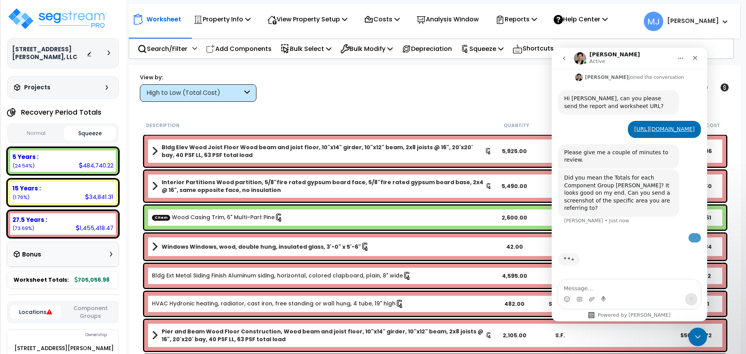
scroll to position [290, 0]
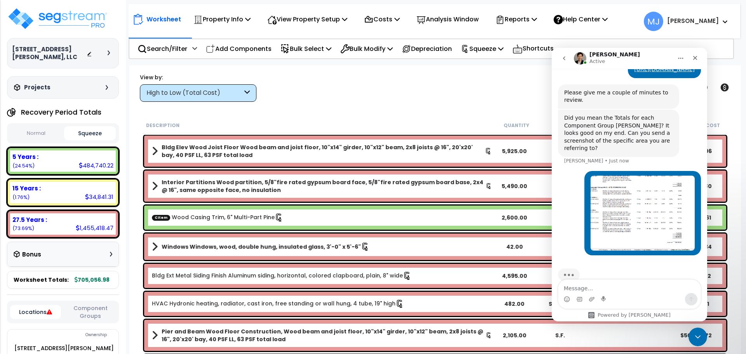
click at [676, 218] on img "Marla says…" at bounding box center [643, 213] width 104 height 75
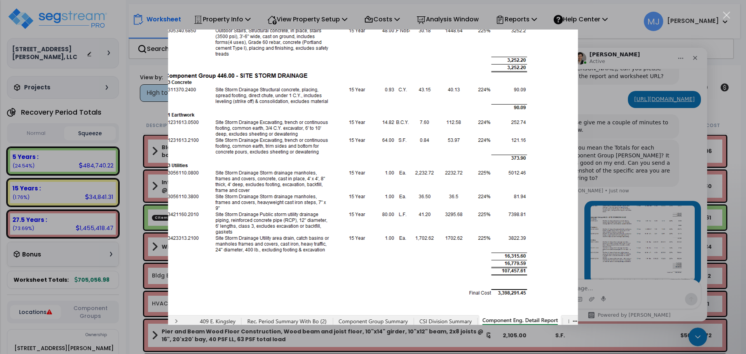
scroll to position [34, 0]
click at [626, 288] on div "Intercom messenger" at bounding box center [373, 177] width 746 height 354
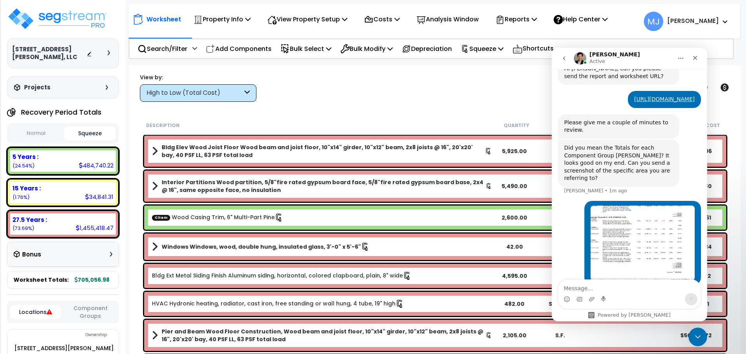
click at [579, 286] on textarea "Message…" at bounding box center [630, 286] width 142 height 13
type textarea "T"
type textarea "Does not add up to the total"
click at [693, 300] on icon "Send a message…" at bounding box center [691, 299] width 6 height 6
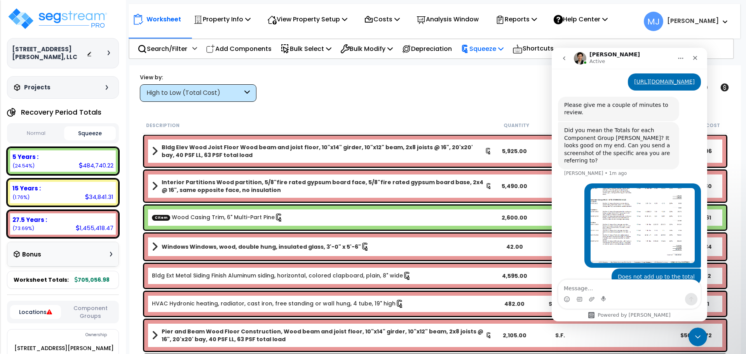
click at [490, 49] on p "Squeeze" at bounding box center [482, 49] width 43 height 10
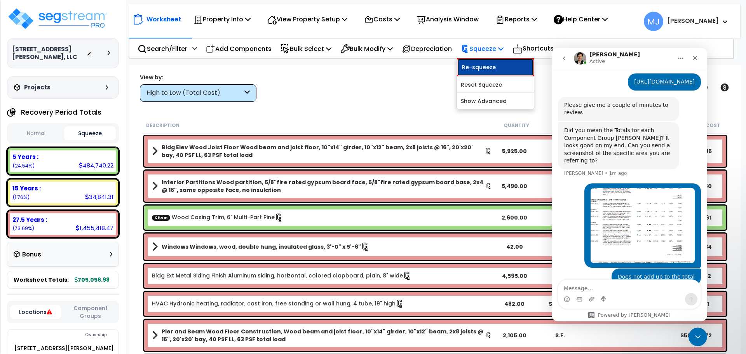
click at [488, 63] on link "Re-squeeze" at bounding box center [495, 67] width 77 height 18
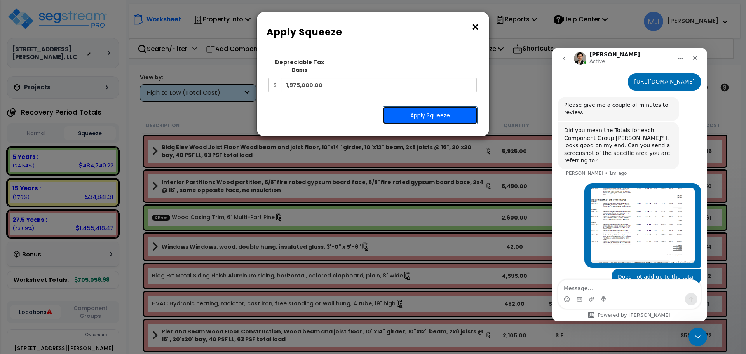
click at [436, 107] on button "Apply Squeeze" at bounding box center [430, 116] width 95 height 18
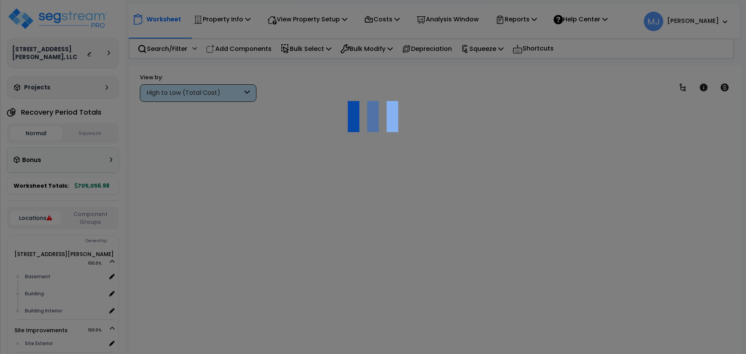
scroll to position [34, 0]
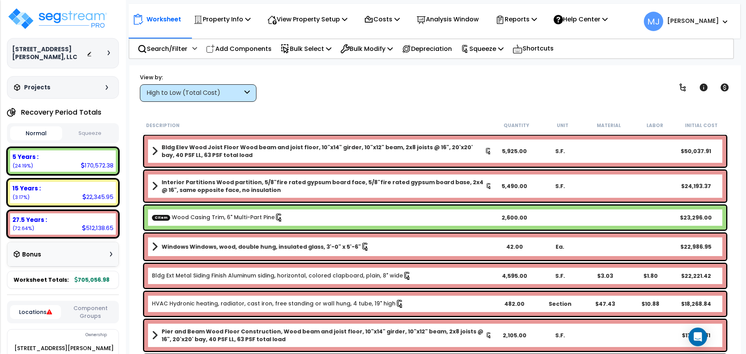
click at [91, 134] on button "Squeeze" at bounding box center [90, 134] width 52 height 14
click at [161, 47] on p "Search/Filter" at bounding box center [163, 49] width 50 height 10
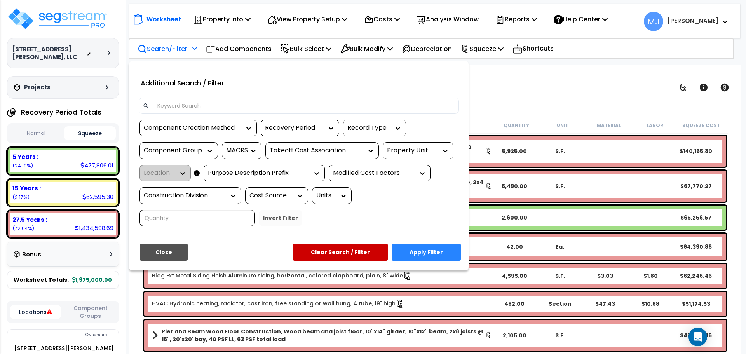
click at [189, 109] on input at bounding box center [304, 106] width 302 height 12
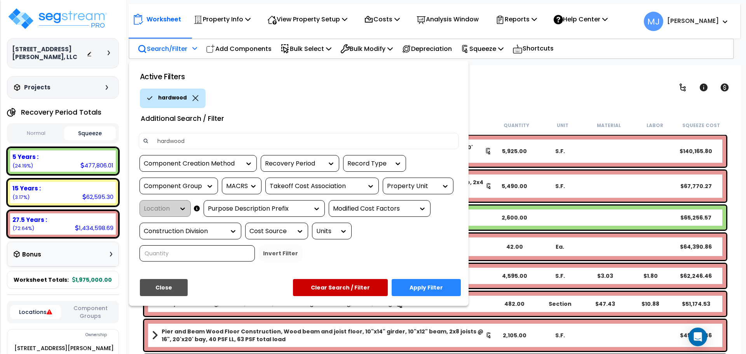
type input "hardwood"
click at [426, 281] on button "Apply Filter" at bounding box center [426, 287] width 69 height 17
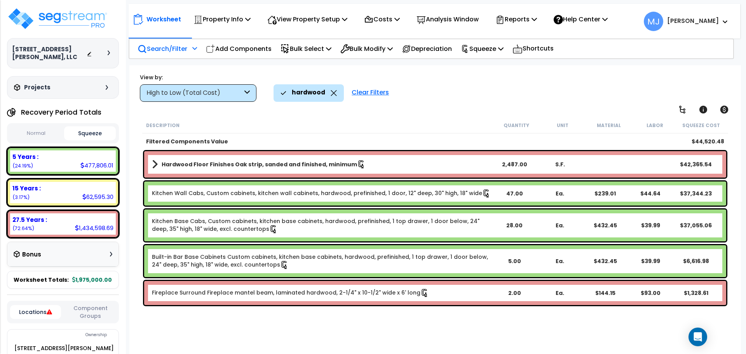
click at [170, 48] on p "Search/Filter" at bounding box center [163, 49] width 50 height 10
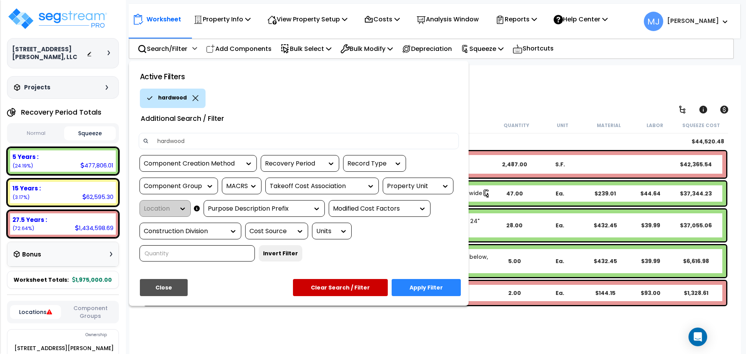
click at [178, 142] on input "hardwood" at bounding box center [304, 141] width 302 height 12
click at [203, 94] on div "hardwolvtod" at bounding box center [176, 98] width 73 height 19
drag, startPoint x: 194, startPoint y: 141, endPoint x: 109, endPoint y: 141, distance: 84.7
click at [109, 65] on div "Property Name DB Costs Setup Indirect Costs Direct Costs Costs Setup Rapid Take…" at bounding box center [373, 49] width 746 height 31
type input "lvt"
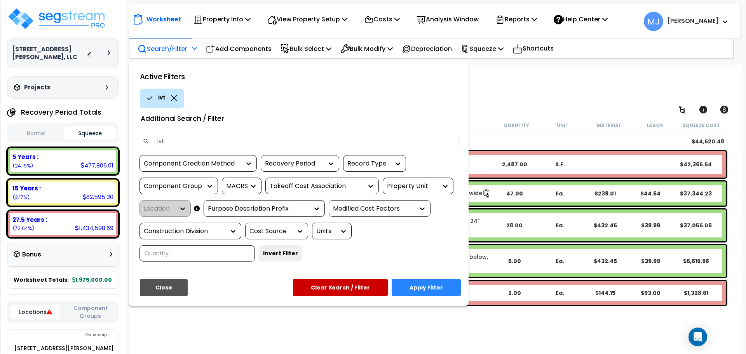
click at [417, 293] on button "Apply Filter" at bounding box center [426, 287] width 69 height 17
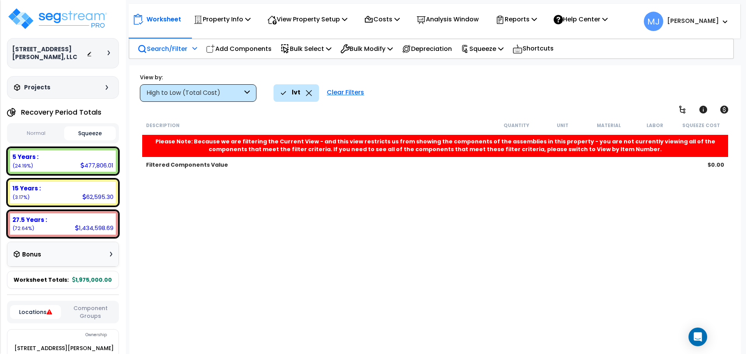
click at [351, 91] on div "Clear Filters" at bounding box center [345, 92] width 45 height 17
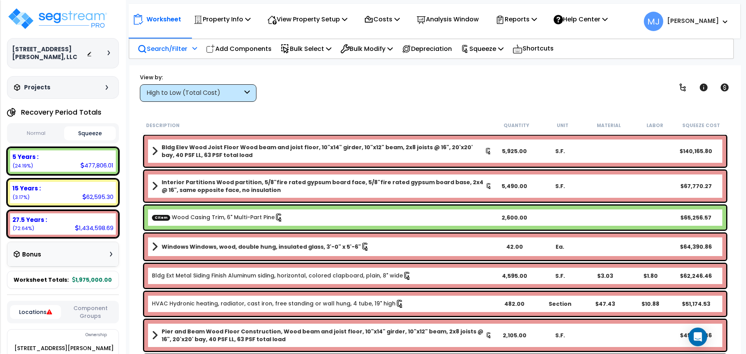
click at [178, 48] on p "Search/Filter" at bounding box center [163, 49] width 50 height 10
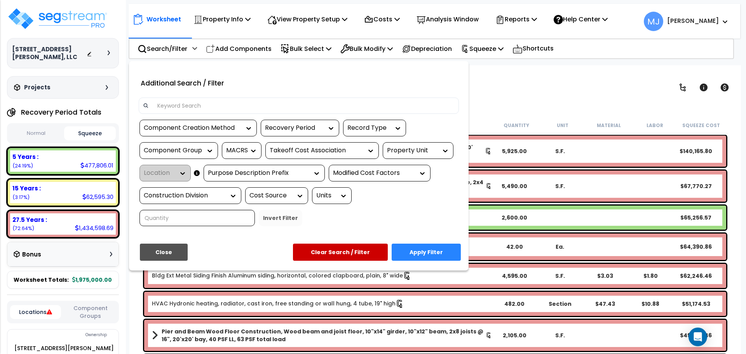
click at [190, 100] on input at bounding box center [304, 106] width 302 height 12
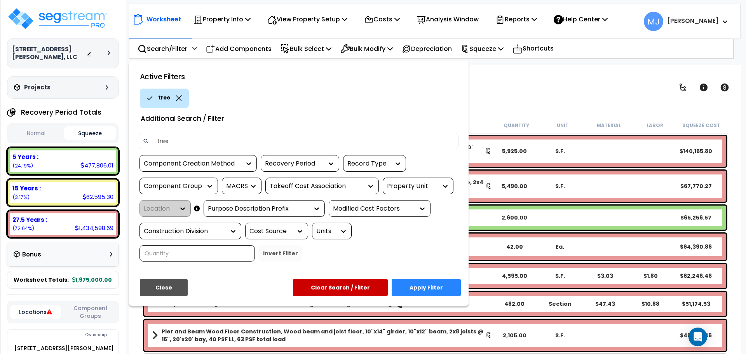
type input "tree"
click at [424, 284] on button "Apply Filter" at bounding box center [426, 287] width 69 height 17
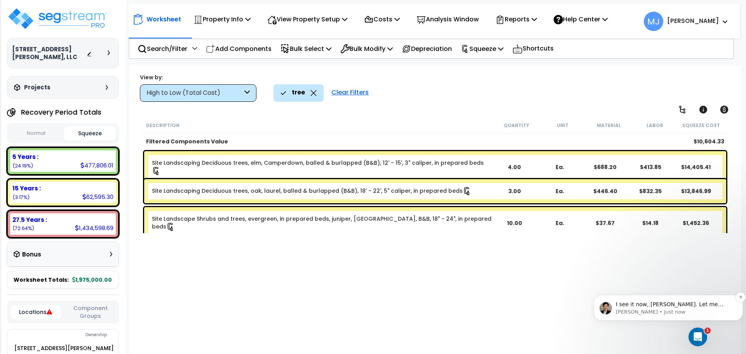
click at [707, 304] on p "I see it now, [PERSON_NAME]. Let me forward this to our engineers" at bounding box center [674, 305] width 117 height 8
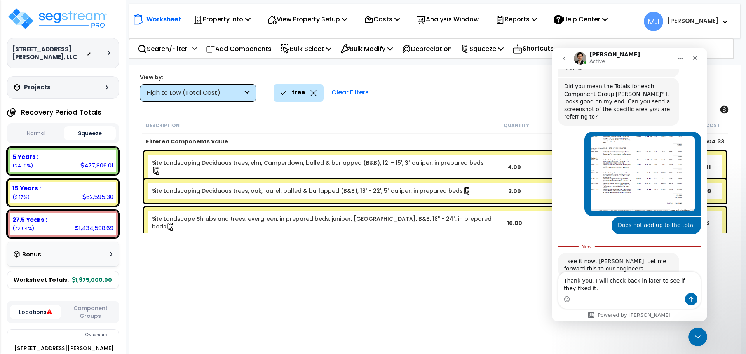
scroll to position [329, 0]
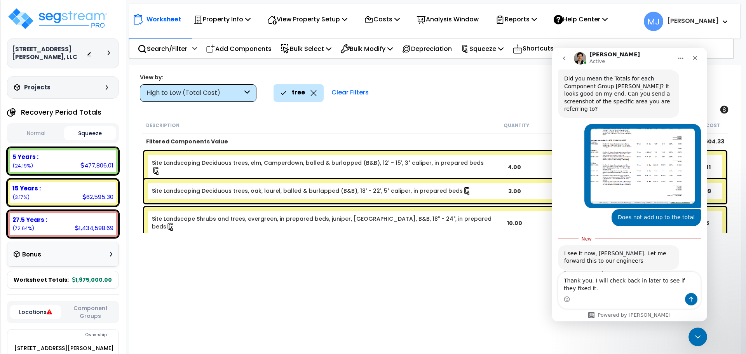
type textarea "Thank you. I will check back in later to see if they fixed it."
click at [693, 299] on icon "Send a message…" at bounding box center [692, 299] width 4 height 5
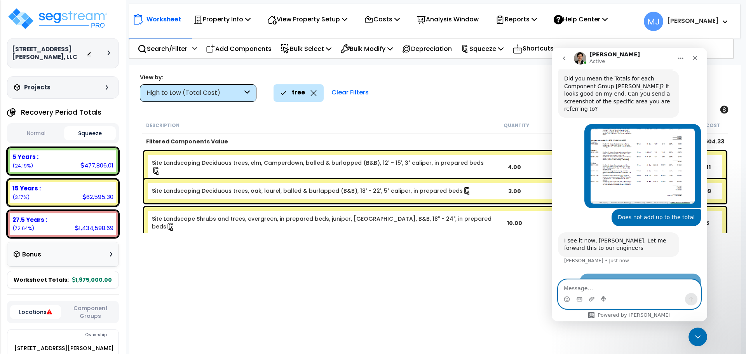
scroll to position [339, 0]
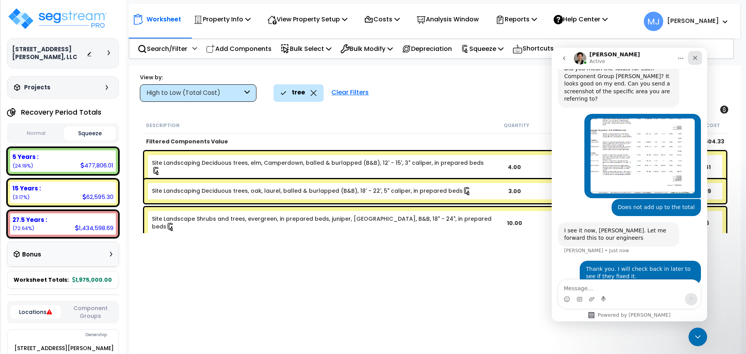
click at [693, 59] on icon "Close" at bounding box center [695, 58] width 6 height 6
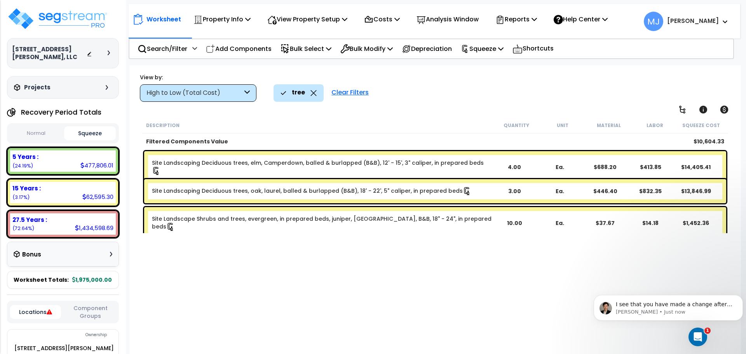
scroll to position [0, 0]
click at [537, 17] on icon at bounding box center [534, 19] width 5 height 6
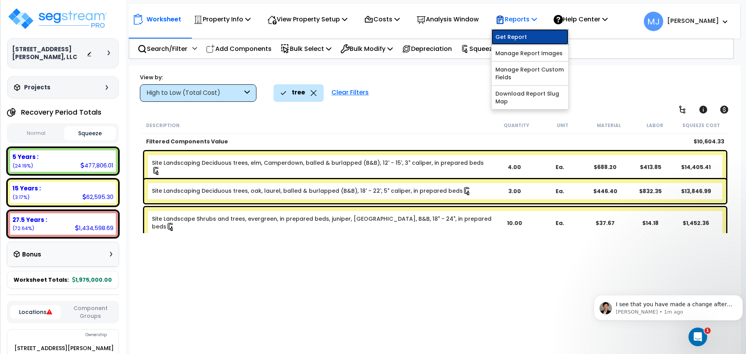
click at [531, 38] on link "Get Report" at bounding box center [530, 37] width 77 height 16
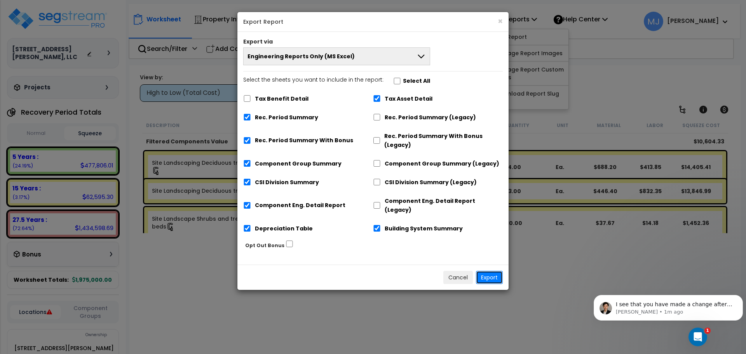
click at [486, 271] on button "Export" at bounding box center [489, 277] width 27 height 13
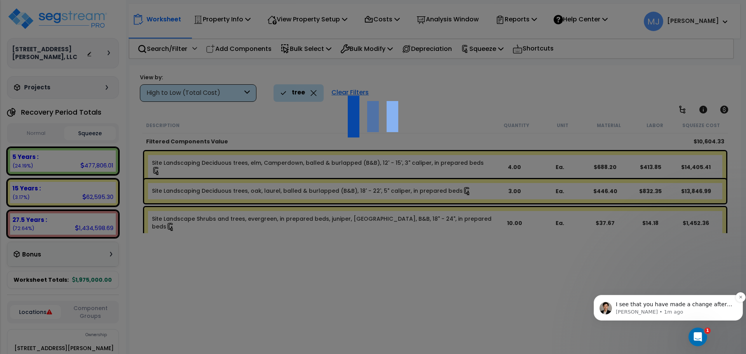
click at [690, 307] on p "I see that you have made a change after the worksheet has been squeezed, [PERSO…" at bounding box center [674, 305] width 117 height 8
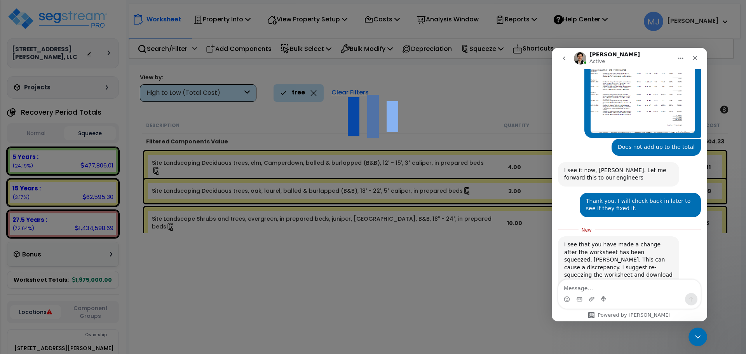
scroll to position [406, 0]
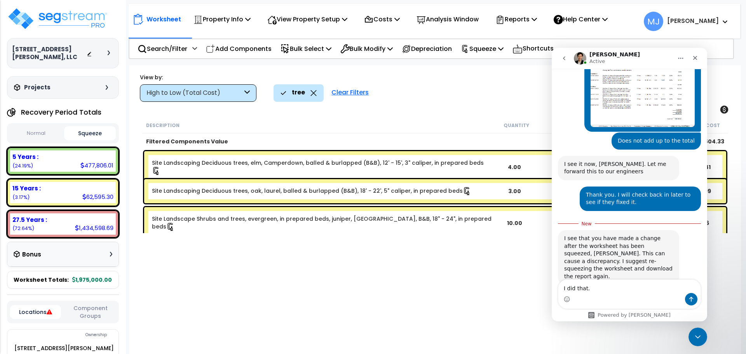
click at [568, 287] on textarea "I did that." at bounding box center [630, 286] width 142 height 13
type textarea "I already did that."
click at [689, 300] on icon "Send a message…" at bounding box center [691, 299] width 6 height 6
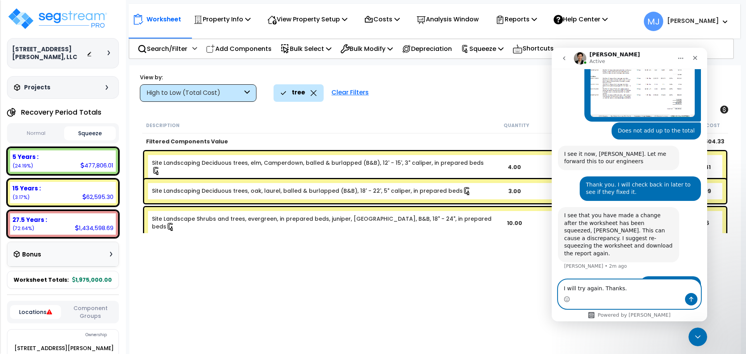
scroll to position [446, 0]
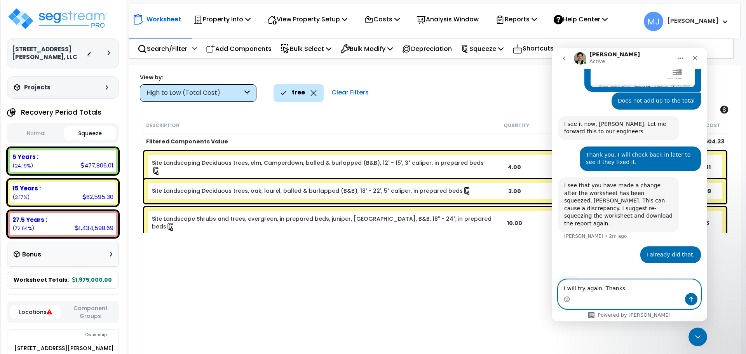
type textarea "I will try again. Thanks."
click at [694, 300] on icon "Send a message…" at bounding box center [691, 299] width 6 height 6
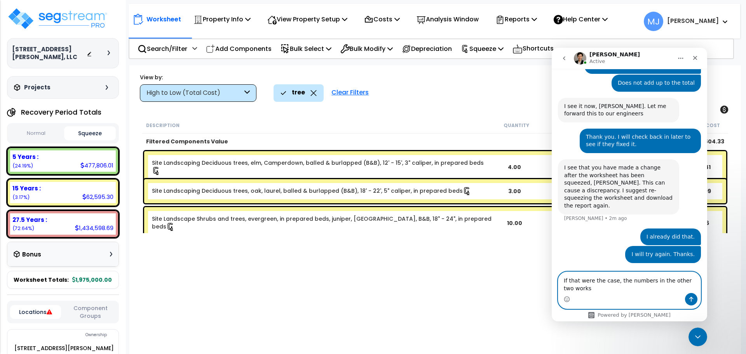
scroll to position [471, 0]
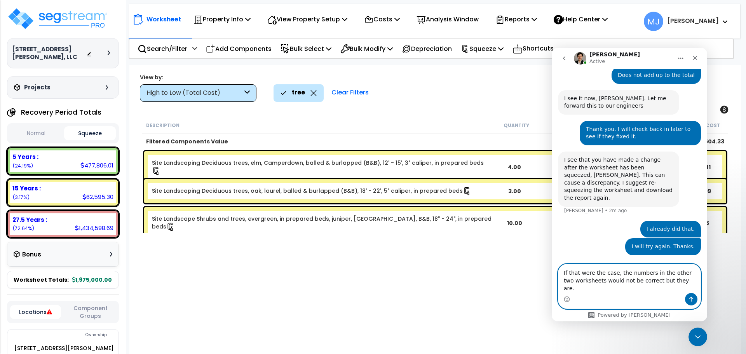
type textarea "If that were the case, the numbers in the other two worksheets would not be cor…"
click at [688, 300] on button "Send a message…" at bounding box center [691, 299] width 12 height 12
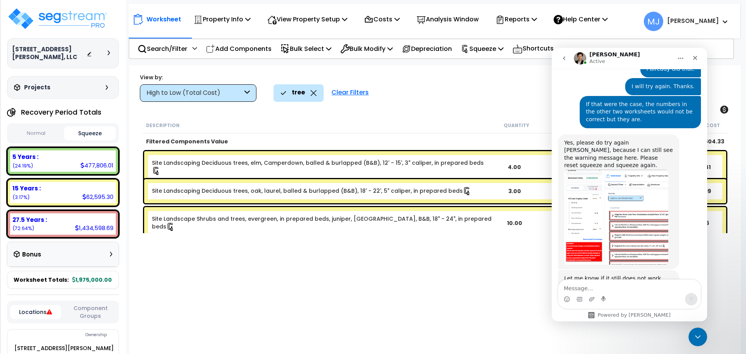
scroll to position [626, 0]
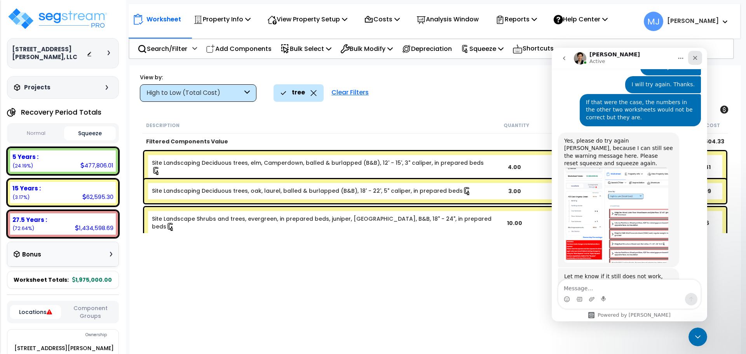
click at [699, 57] on div "Close" at bounding box center [695, 58] width 14 height 14
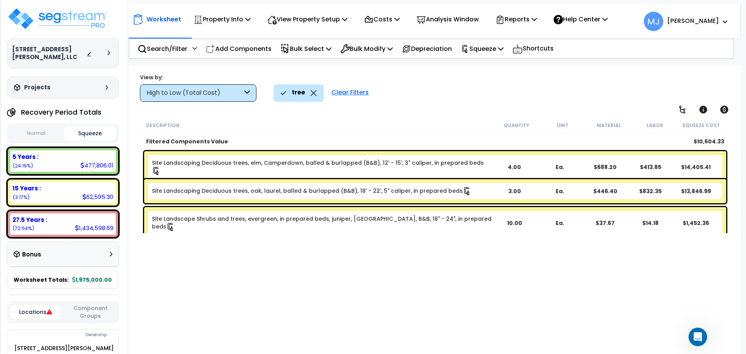
click at [363, 94] on div "Clear Filters" at bounding box center [350, 92] width 45 height 17
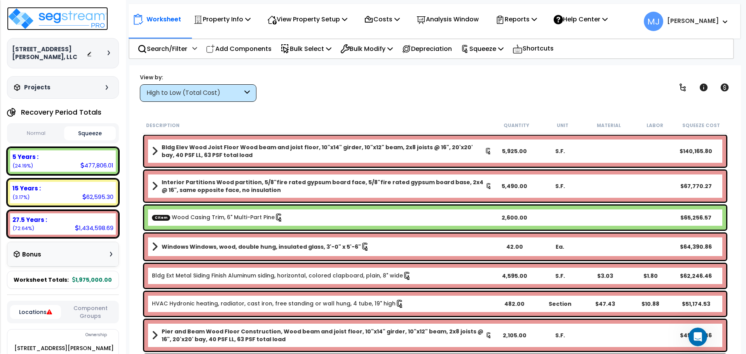
click at [84, 21] on img at bounding box center [57, 18] width 101 height 23
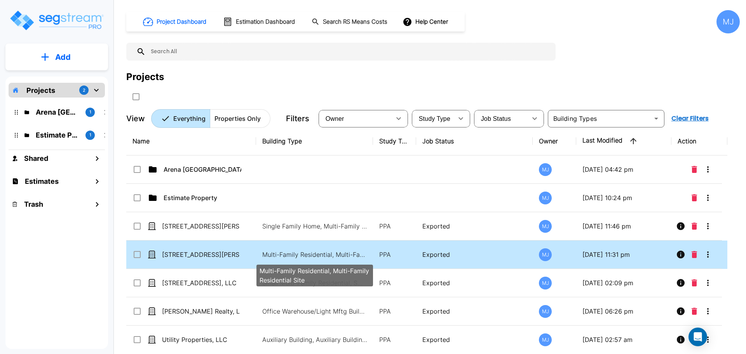
click at [281, 255] on p "Multi-Family Residential, Multi-Family Residential Site" at bounding box center [314, 254] width 105 height 9
checkbox input "true"
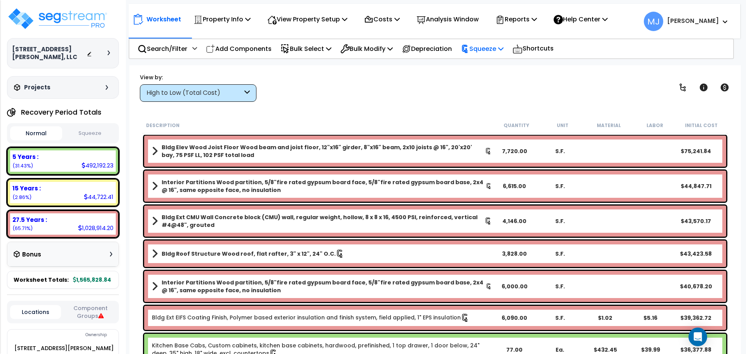
click at [504, 46] on p "Squeeze" at bounding box center [482, 49] width 43 height 10
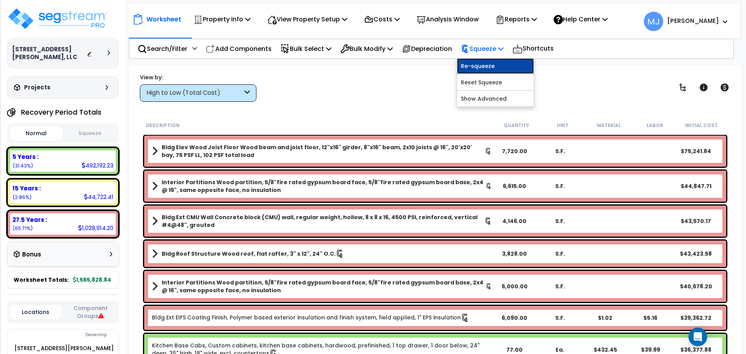
click at [495, 63] on link "Re-squeeze" at bounding box center [495, 66] width 77 height 16
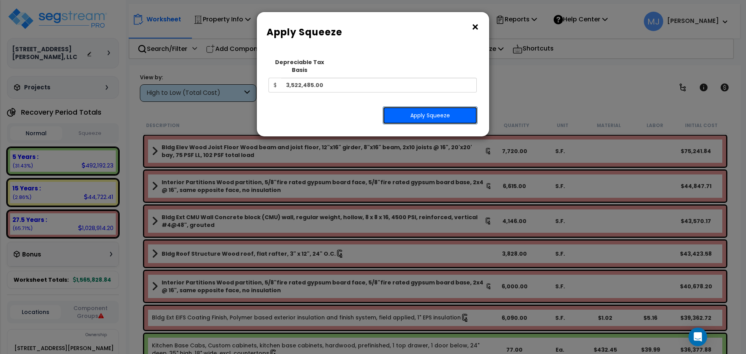
click at [417, 108] on button "Apply Squeeze" at bounding box center [430, 116] width 95 height 18
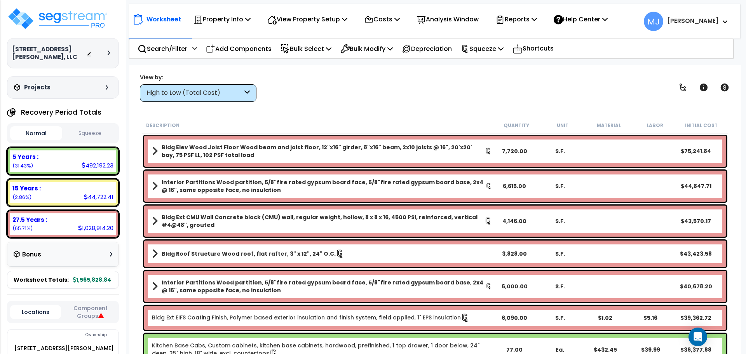
click at [95, 131] on button "Squeeze" at bounding box center [90, 134] width 52 height 14
click at [493, 48] on p "Squeeze" at bounding box center [482, 49] width 43 height 10
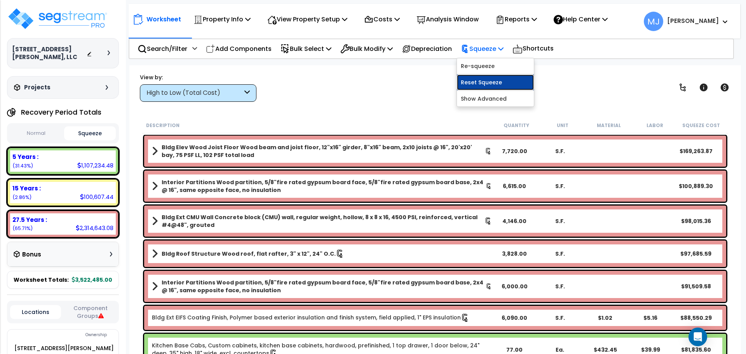
click at [490, 79] on link "Reset Squeeze" at bounding box center [495, 83] width 77 height 16
click at [503, 47] on p "Squeeze" at bounding box center [482, 49] width 43 height 10
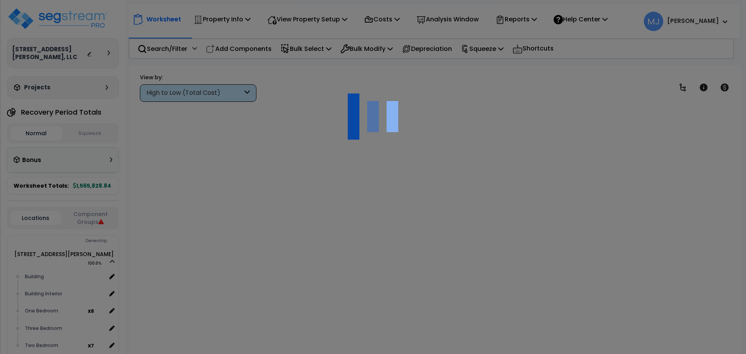
click at [499, 63] on div "Property Name DB Costs Setup Indirect Costs Direct Costs Costs Setup Rapid Take…" at bounding box center [373, 49] width 746 height 31
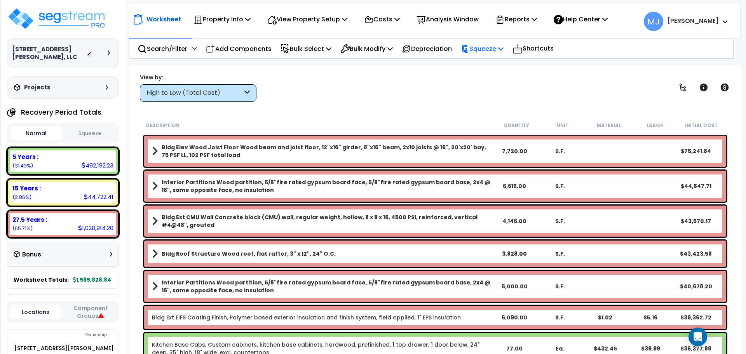
click at [500, 46] on p "Squeeze" at bounding box center [482, 49] width 43 height 10
click at [493, 65] on link "Squeeze" at bounding box center [495, 66] width 77 height 16
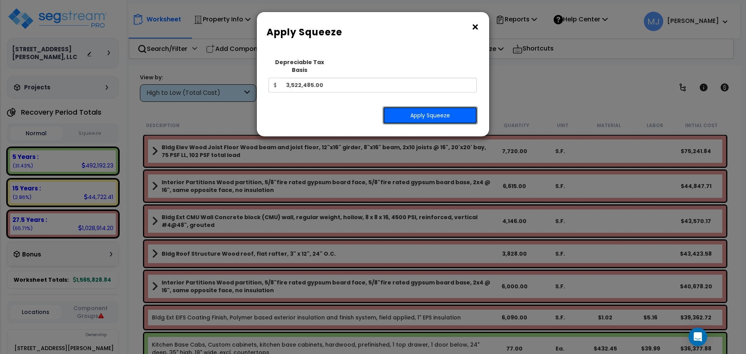
click at [439, 107] on button "Apply Squeeze" at bounding box center [430, 116] width 95 height 18
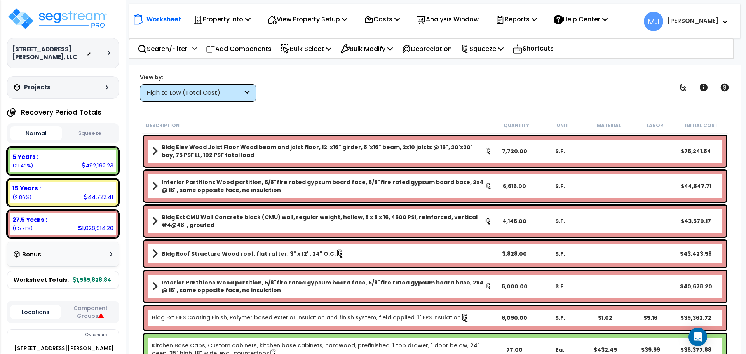
click at [93, 134] on button "Squeeze" at bounding box center [90, 134] width 52 height 14
click at [63, 162] on div "5 Years : 1,107,234.48 (31.43%)" at bounding box center [63, 160] width 106 height 21
click at [21, 156] on b "5 Years :" at bounding box center [25, 157] width 26 height 8
click at [351, 89] on div "View by: High to Low (Total Cost) High to Low (Total Cost)" at bounding box center [435, 87] width 596 height 29
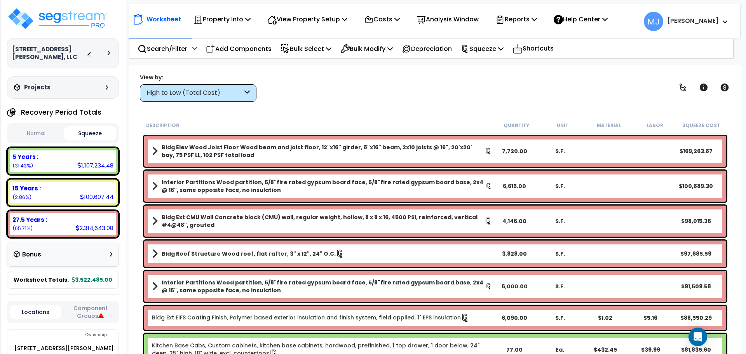
click at [49, 164] on div "5 Years : 1,107,234.48 (31.43%)" at bounding box center [63, 160] width 106 height 21
click at [248, 94] on icon at bounding box center [246, 93] width 5 height 9
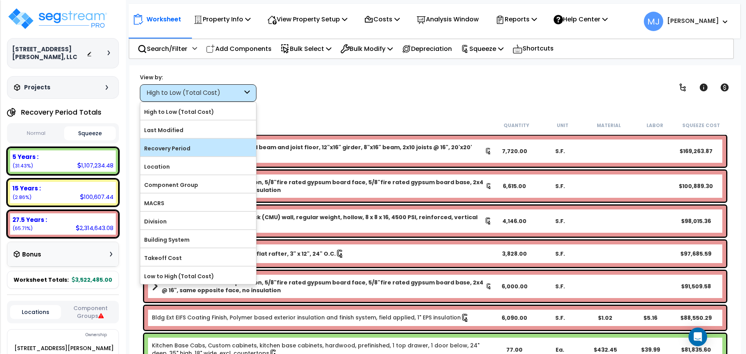
click at [190, 148] on label "Recovery Period" at bounding box center [198, 149] width 116 height 12
click at [0, 0] on input "Recovery Period" at bounding box center [0, 0] width 0 height 0
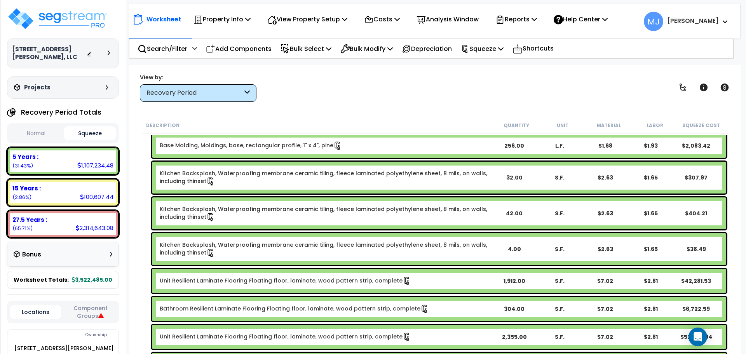
scroll to position [0, 0]
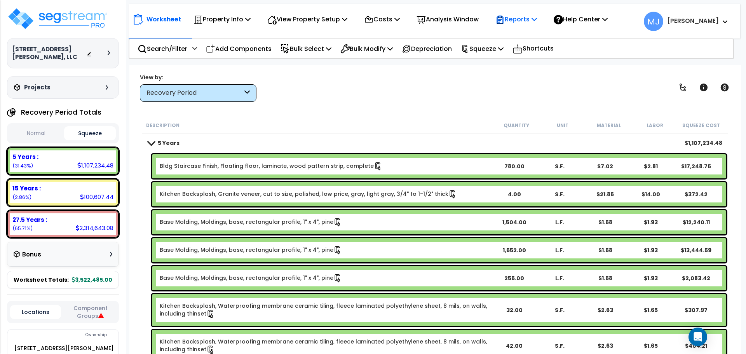
click at [537, 18] on icon at bounding box center [534, 19] width 5 height 6
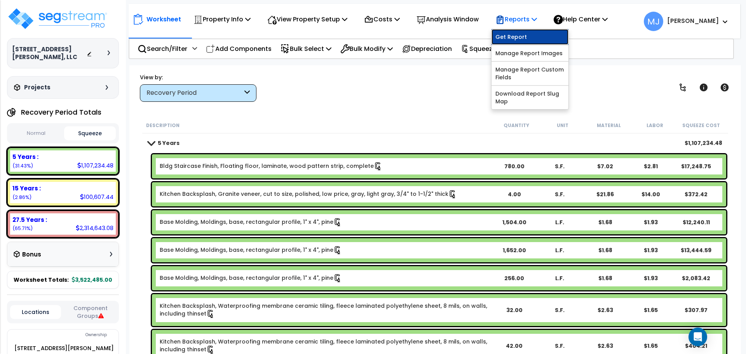
click at [538, 33] on link "Get Report" at bounding box center [530, 37] width 77 height 16
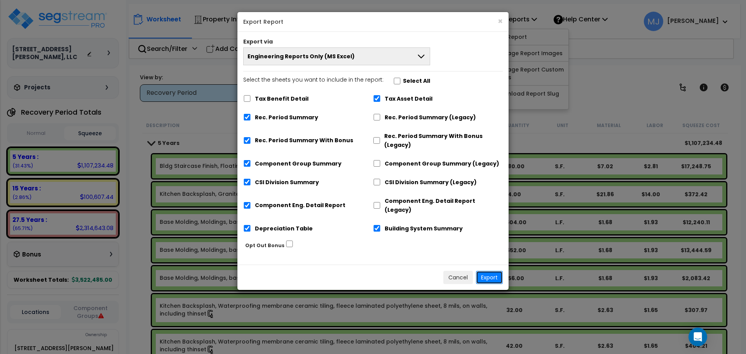
click at [488, 271] on button "Export" at bounding box center [489, 277] width 27 height 13
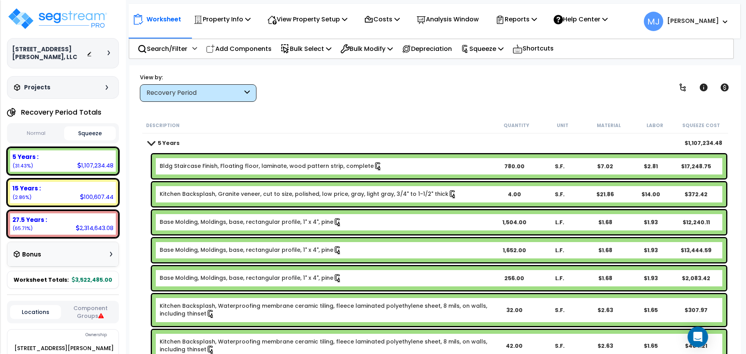
click at [699, 337] on icon "Open Intercom Messenger" at bounding box center [697, 337] width 9 height 10
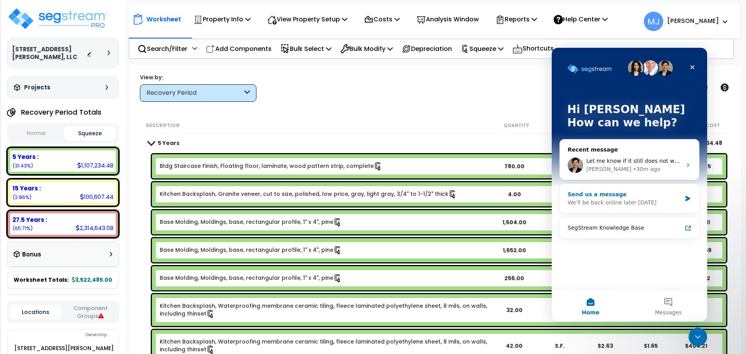
click at [615, 199] on div "We'll be back online later [DATE]" at bounding box center [625, 203] width 114 height 8
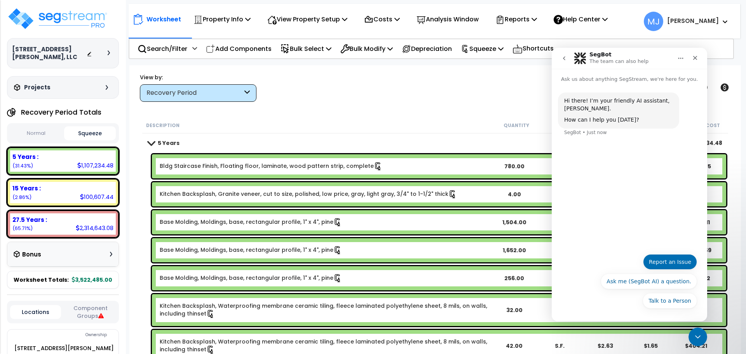
click at [675, 261] on button "Report an Issue" at bounding box center [670, 262] width 54 height 16
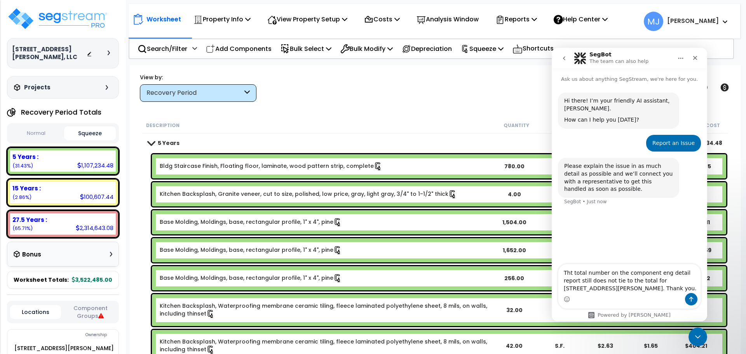
type textarea "Tht total number on the component eng detail report still does not tie to the t…"
click at [691, 297] on icon "Send a message…" at bounding box center [692, 299] width 4 height 5
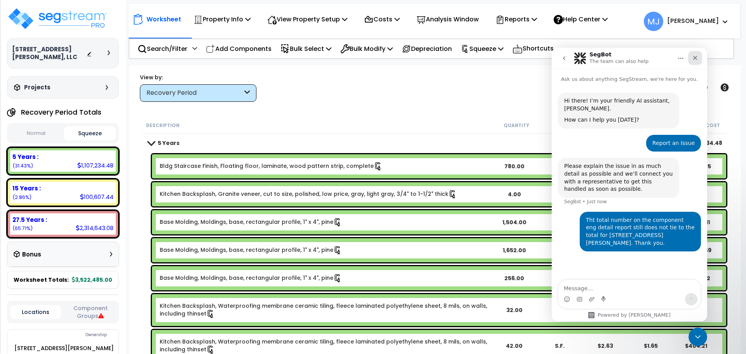
click at [697, 58] on icon "Close" at bounding box center [695, 58] width 6 height 6
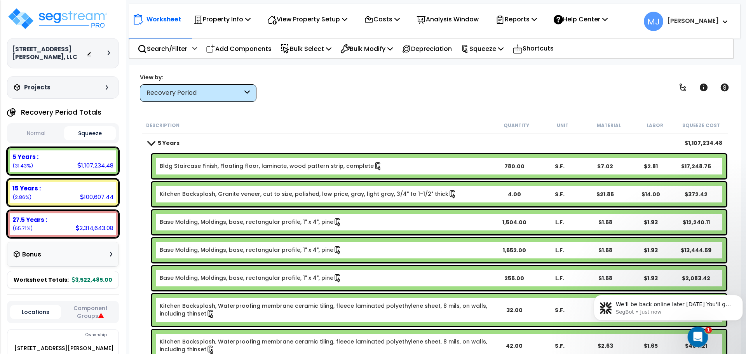
scroll to position [33, 0]
click at [695, 335] on icon "Open Intercom Messenger" at bounding box center [697, 336] width 13 height 13
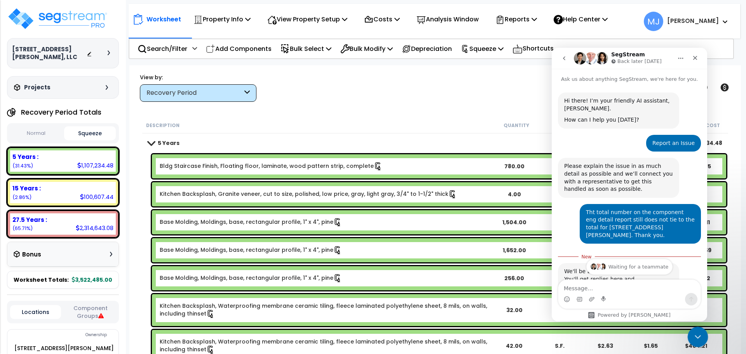
scroll to position [45, 0]
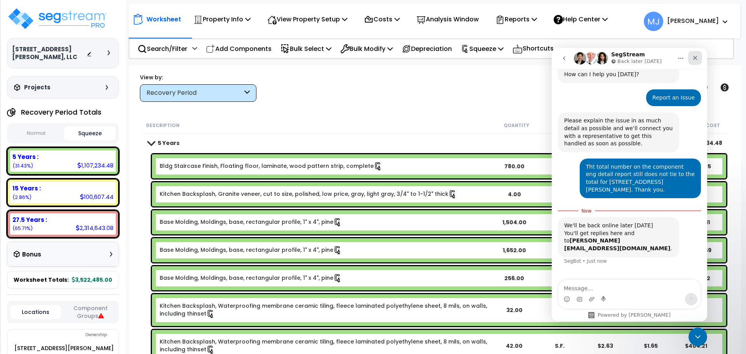
drag, startPoint x: 696, startPoint y: 54, endPoint x: 1250, endPoint y: 105, distance: 556.2
click at [696, 54] on div "Close" at bounding box center [695, 58] width 14 height 14
